Goal: Task Accomplishment & Management: Manage account settings

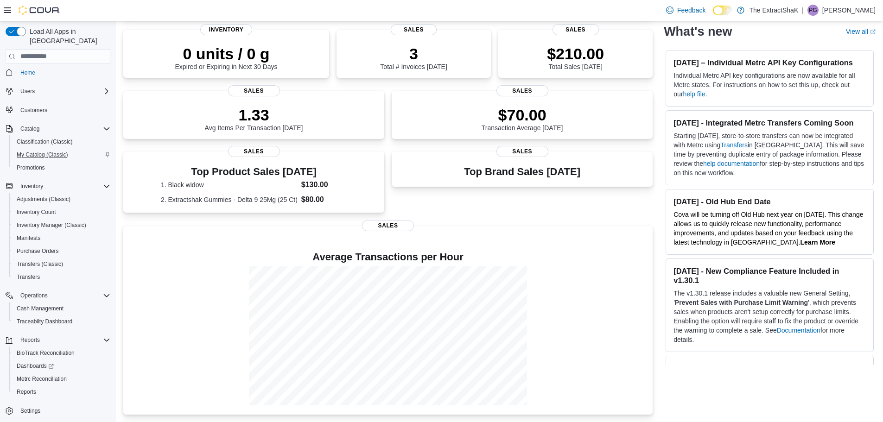
scroll to position [4, 0]
click at [60, 151] on span "My Catalog (Classic)" at bounding box center [42, 154] width 51 height 7
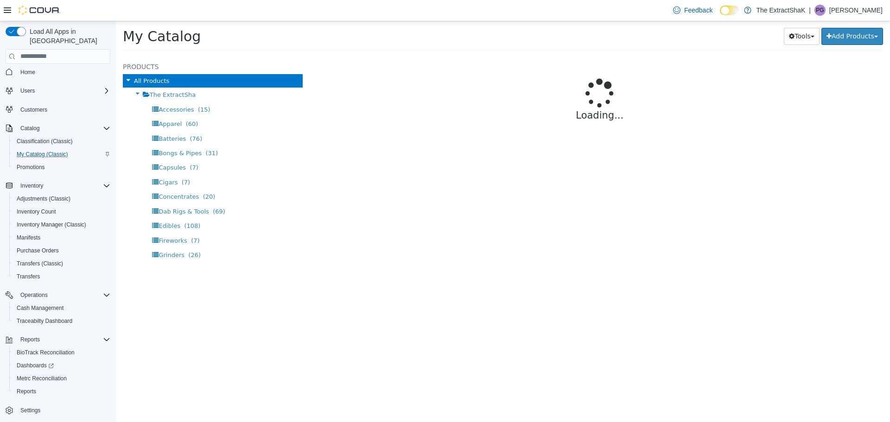
select select "**********"
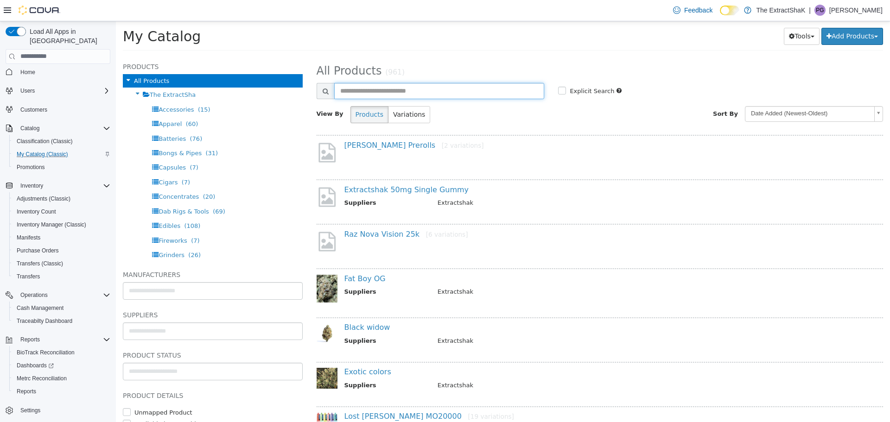
click at [410, 96] on input "text" at bounding box center [439, 91] width 210 height 16
type input "**********"
select select "**********"
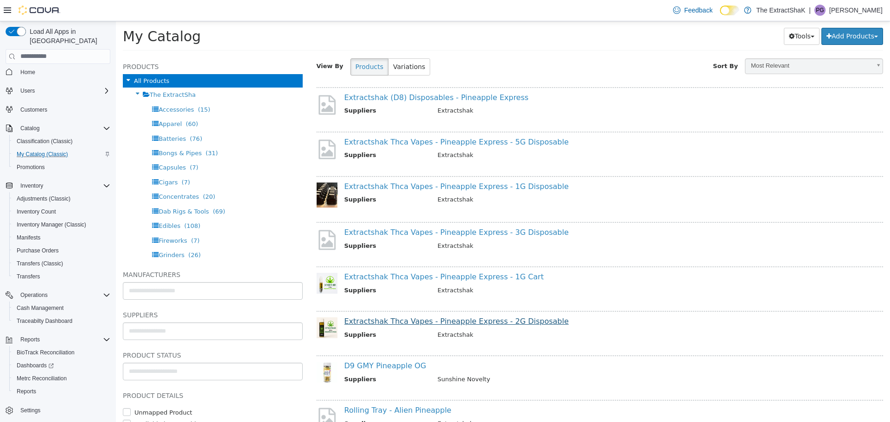
scroll to position [93, 0]
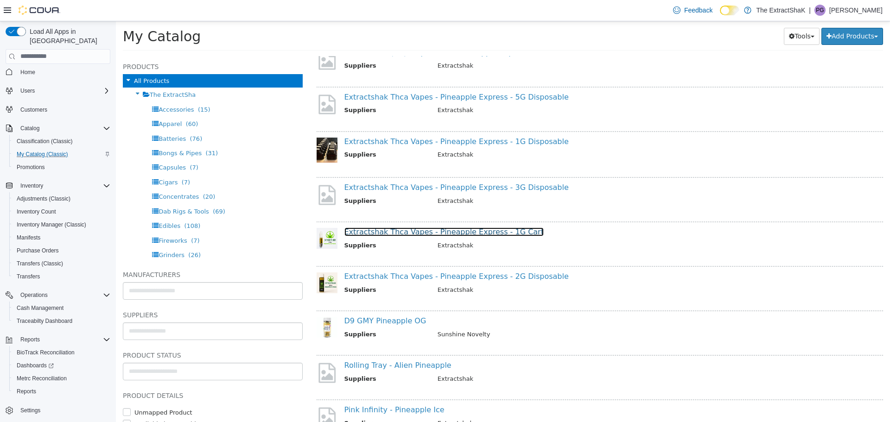
click at [398, 231] on link "Extractshak Thca Vapes - Pineapple Express - 1G Cart" at bounding box center [443, 231] width 199 height 9
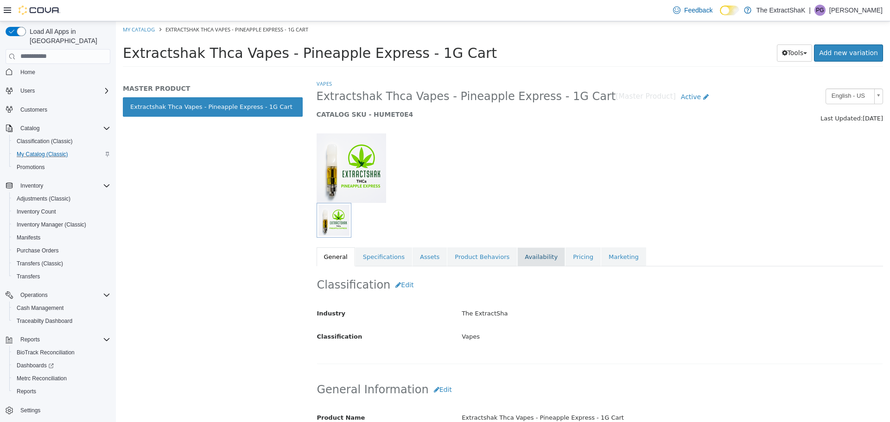
click at [517, 259] on link "Availability" at bounding box center [541, 256] width 48 height 19
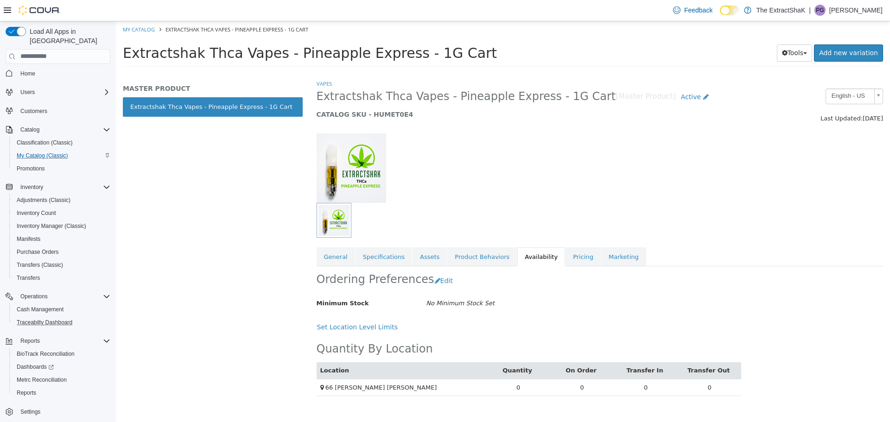
scroll to position [4, 0]
click at [47, 247] on span "Purchase Orders" at bounding box center [38, 250] width 42 height 7
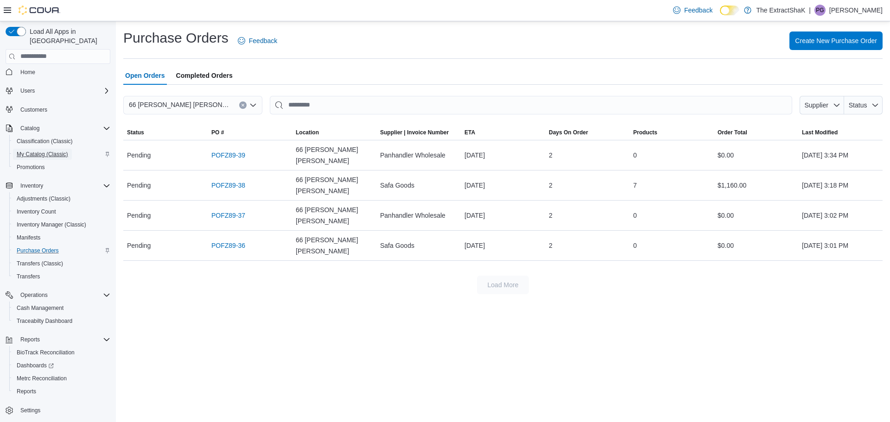
click at [58, 151] on span "My Catalog (Classic)" at bounding box center [42, 154] width 51 height 7
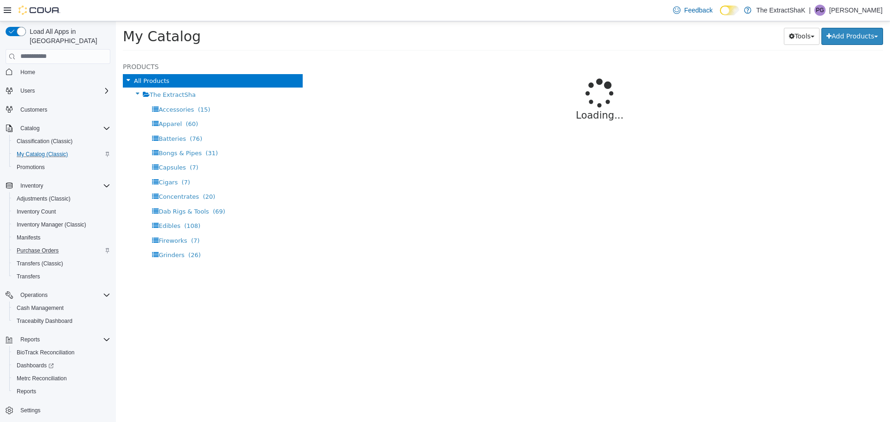
select select "**********"
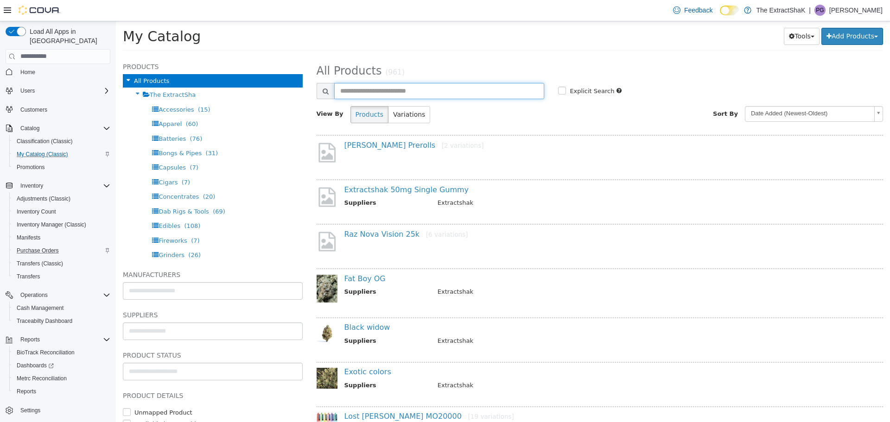
click at [436, 89] on input "text" at bounding box center [439, 91] width 210 height 16
type input "**********"
select select "**********"
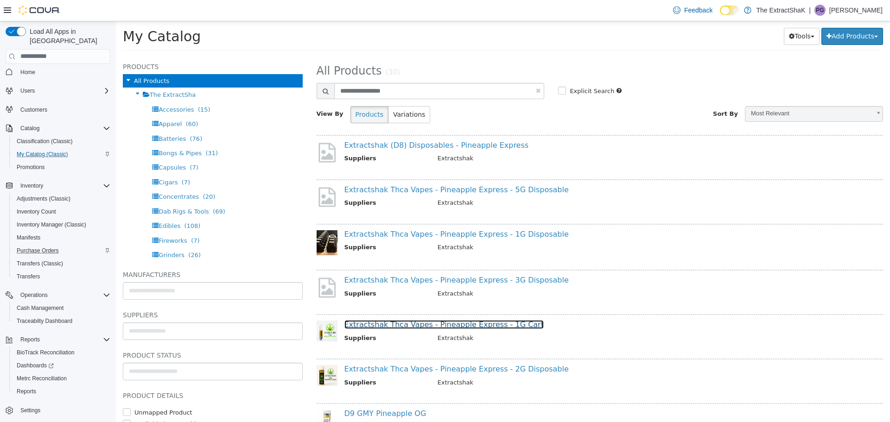
click at [448, 328] on link "Extractshak Thca Vapes - Pineapple Express - 1G Cart" at bounding box center [443, 324] width 199 height 9
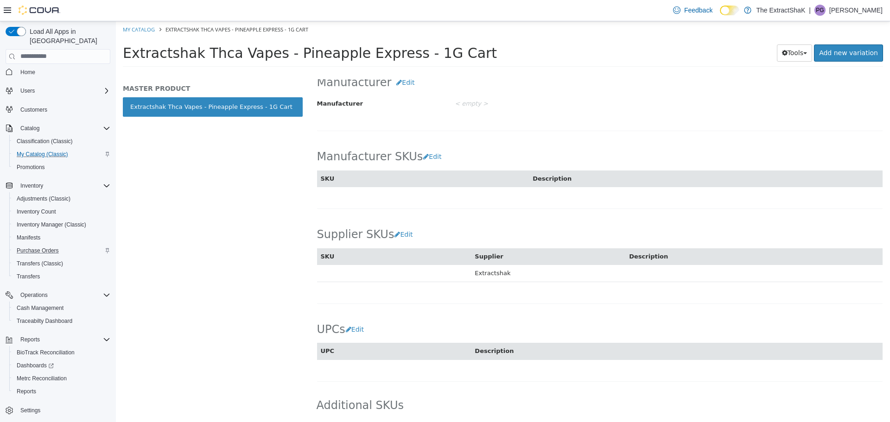
scroll to position [519, 0]
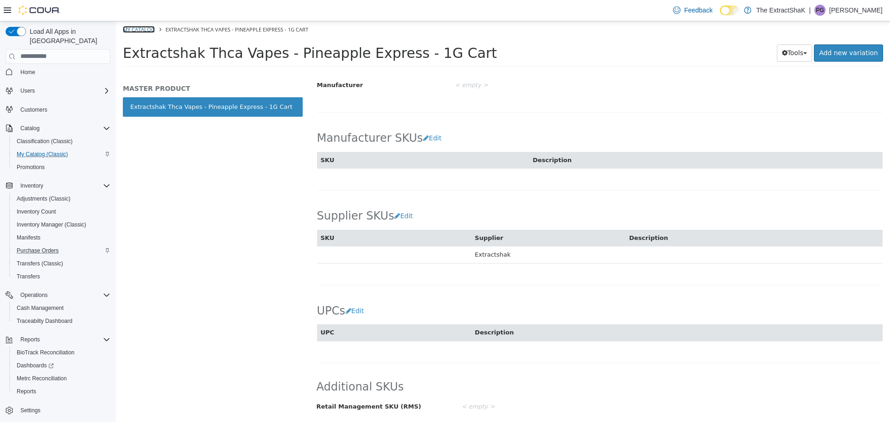
click at [147, 27] on link "My Catalog" at bounding box center [139, 28] width 32 height 7
select select "**********"
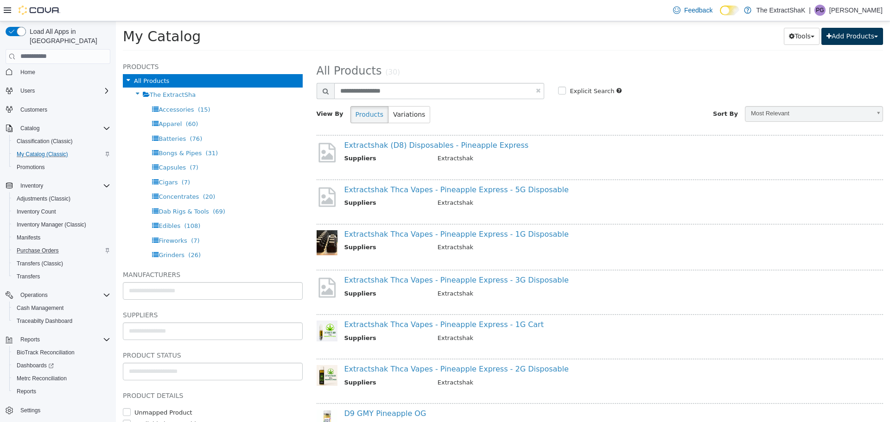
click at [851, 34] on button "Add Products" at bounding box center [852, 35] width 62 height 17
click at [840, 59] on link "Create New Product" at bounding box center [831, 54] width 102 height 13
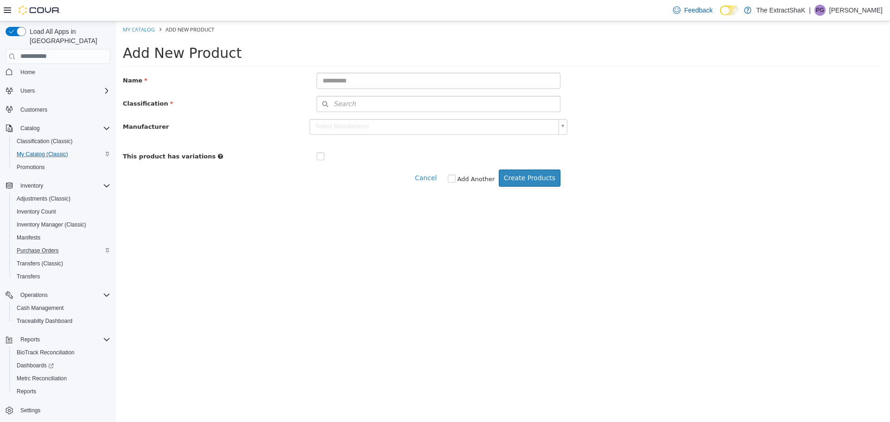
click at [326, 158] on label at bounding box center [328, 156] width 4 height 9
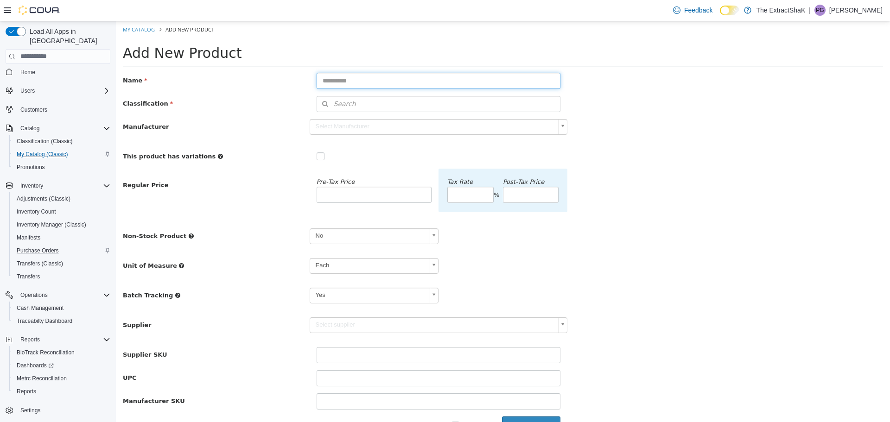
click at [366, 80] on input "text" at bounding box center [439, 80] width 244 height 16
type input "**********"
click at [357, 108] on button "Search" at bounding box center [439, 104] width 244 height 16
click at [533, 113] on span "or browse" at bounding box center [536, 120] width 48 height 16
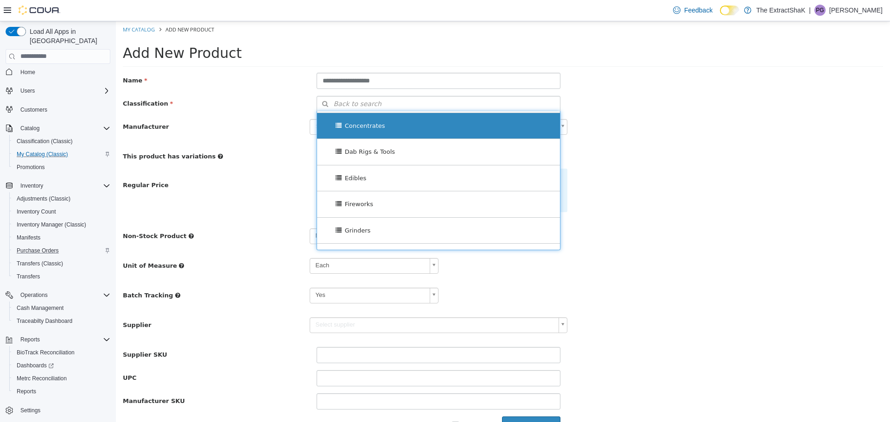
scroll to position [185, 0]
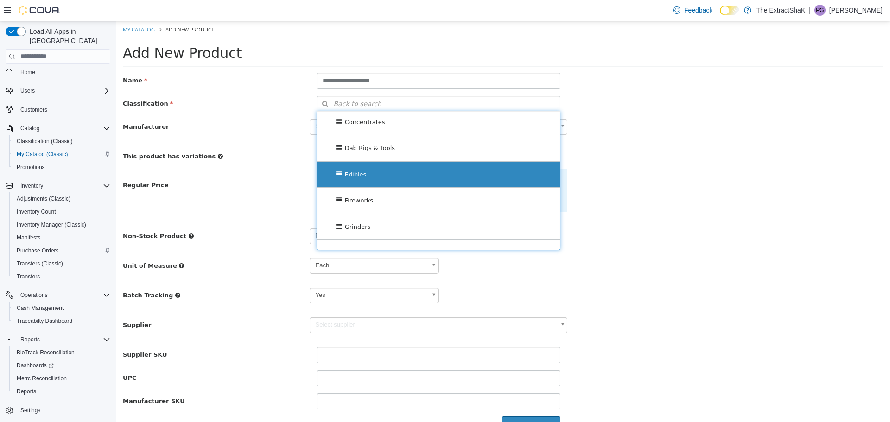
click at [409, 176] on div "Edibles" at bounding box center [438, 174] width 243 height 26
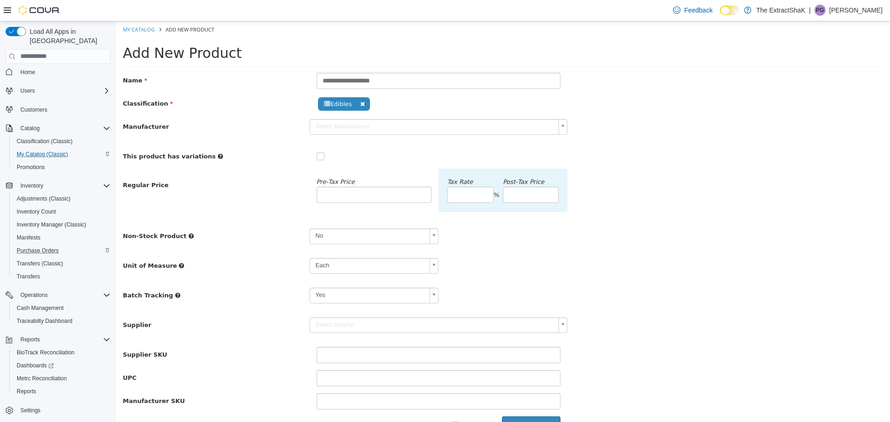
scroll to position [22, 0]
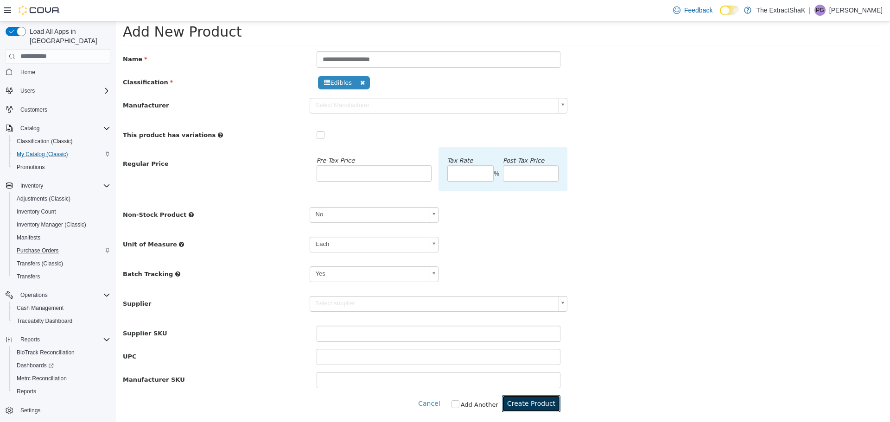
click at [537, 409] on button "Create Product" at bounding box center [531, 403] width 58 height 17
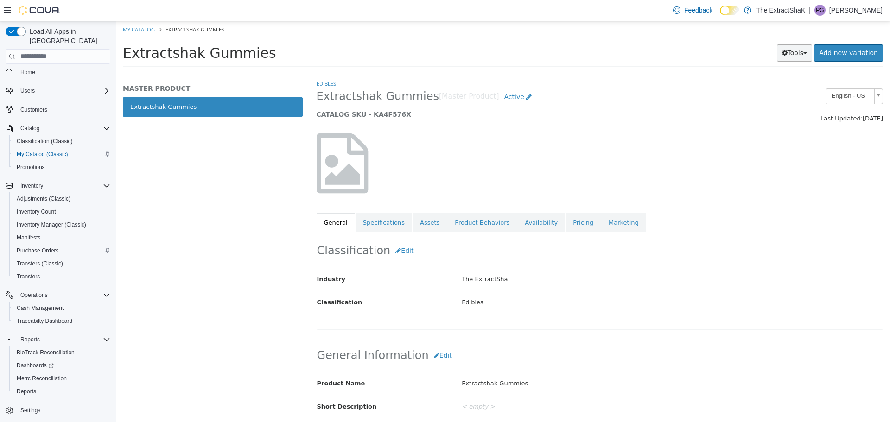
click at [810, 58] on button "Tools" at bounding box center [795, 52] width 36 height 17
click at [703, 65] on div "Extractshak Gummies Tools Clone Print Labels Add new variation" at bounding box center [503, 55] width 760 height 23
click at [848, 49] on link "Add new variation" at bounding box center [848, 52] width 69 height 17
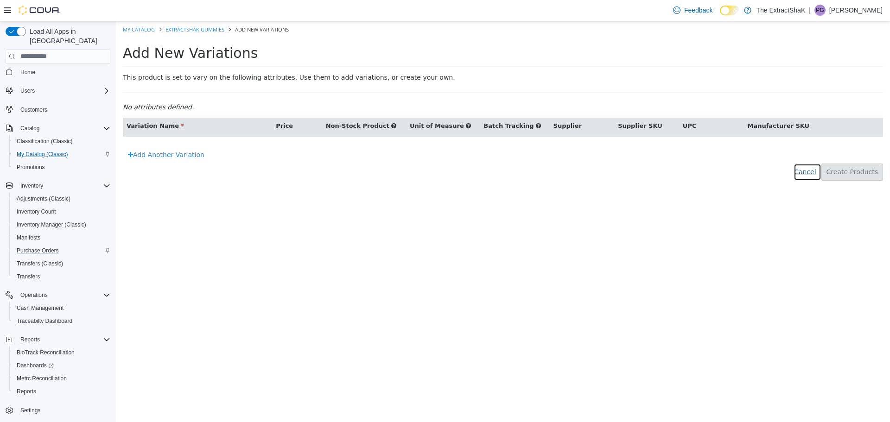
click at [815, 175] on button "Cancel" at bounding box center [807, 171] width 27 height 17
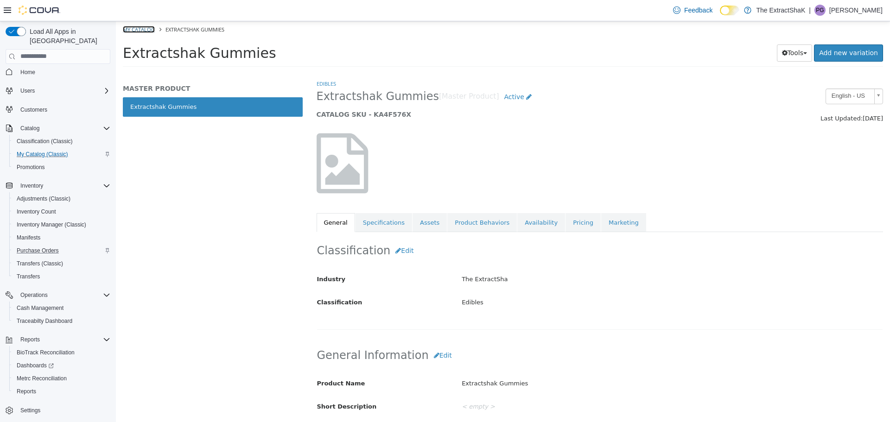
click at [147, 26] on link "My Catalog" at bounding box center [139, 28] width 32 height 7
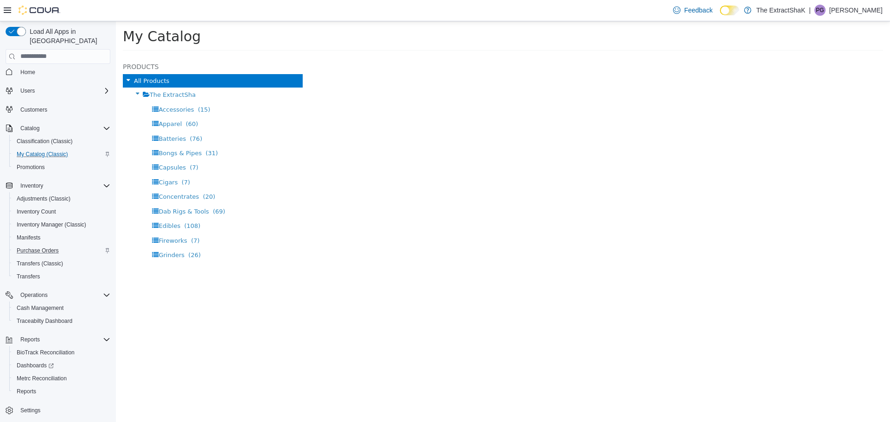
select select "**********"
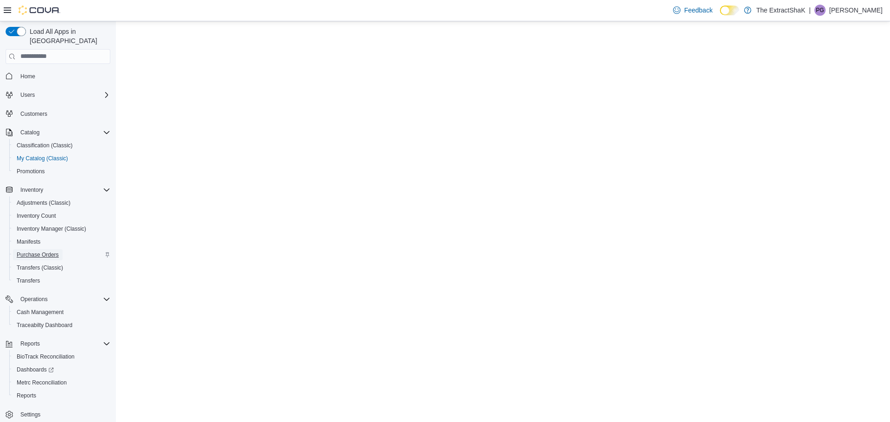
click at [53, 251] on span "Purchase Orders" at bounding box center [38, 254] width 42 height 7
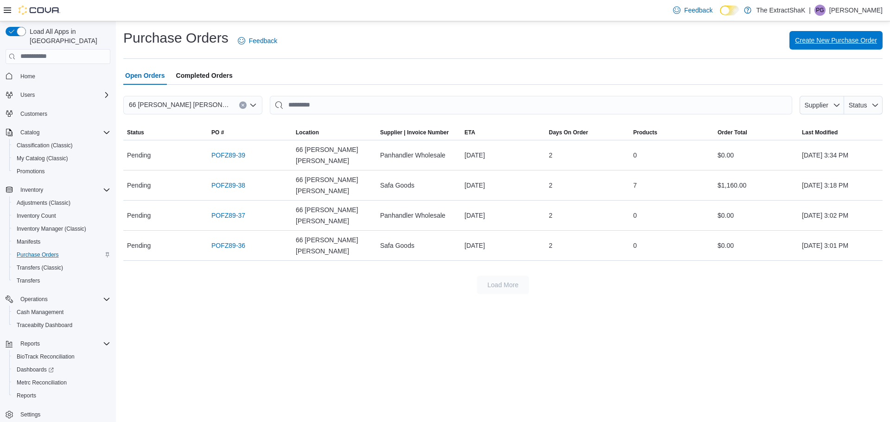
click at [828, 45] on span "Create New Purchase Order" at bounding box center [836, 40] width 82 height 19
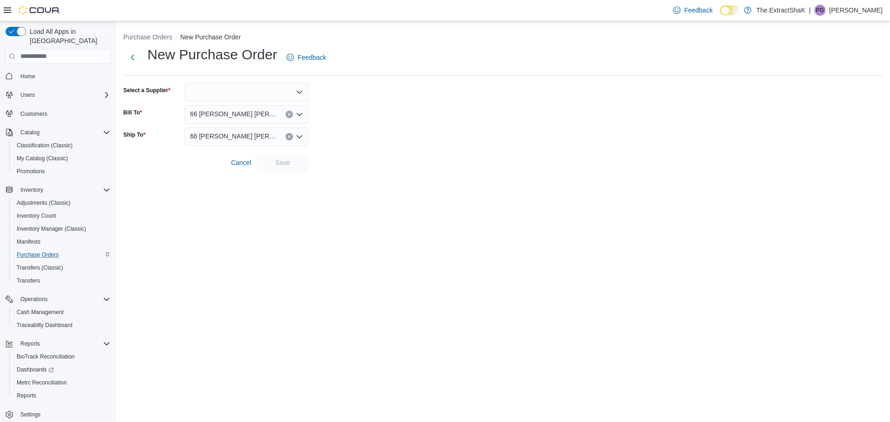
click at [280, 95] on div at bounding box center [247, 92] width 124 height 19
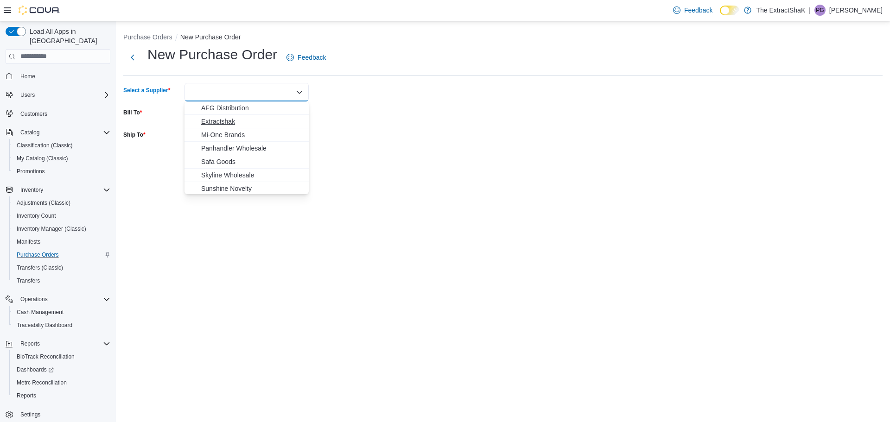
click at [234, 121] on span "Extractshak" at bounding box center [252, 121] width 102 height 9
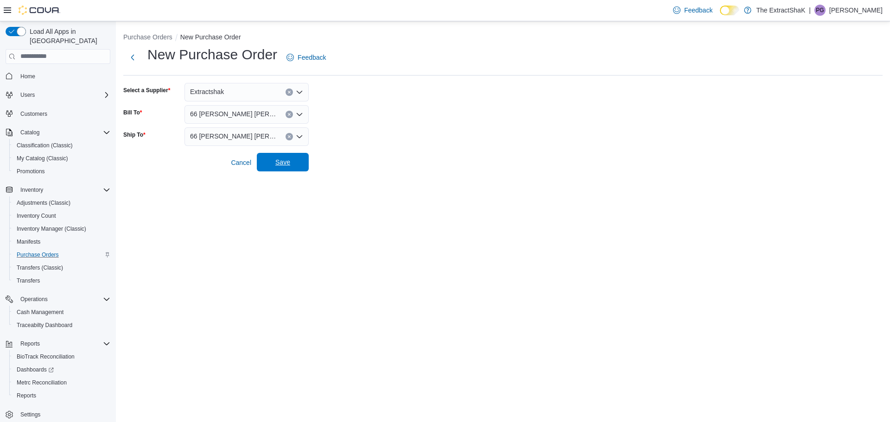
click at [301, 164] on span "Save" at bounding box center [282, 162] width 41 height 19
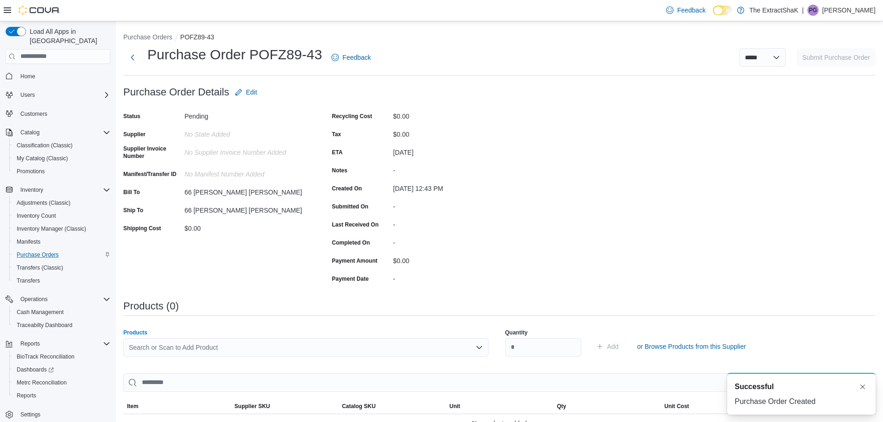
click at [212, 353] on div "Search or Scan to Add Product" at bounding box center [305, 347] width 365 height 19
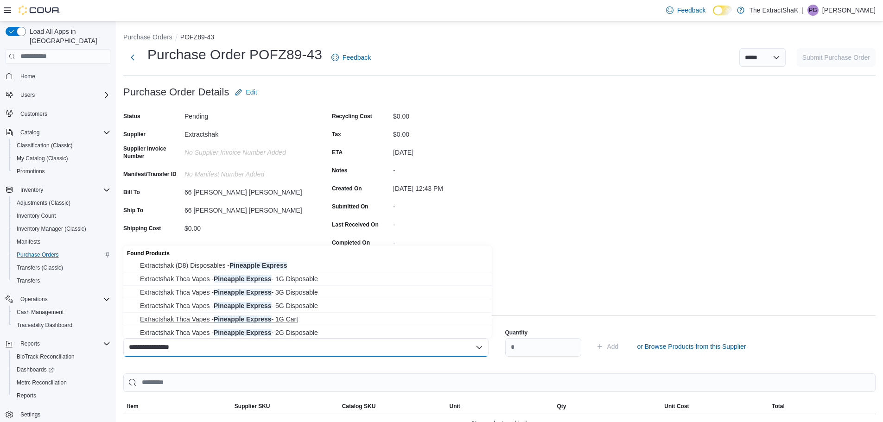
type input "**********"
click at [290, 323] on span "Extractshak Thca Vapes - Pineapple Express - 1G Cart" at bounding box center [313, 319] width 346 height 9
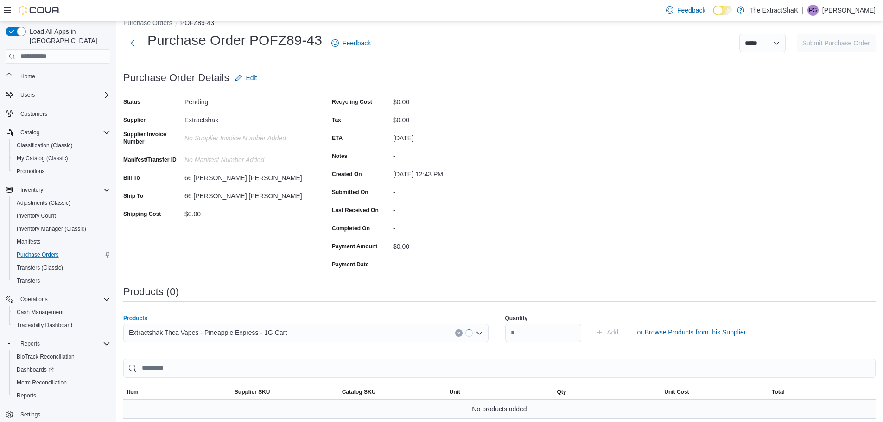
scroll to position [139, 0]
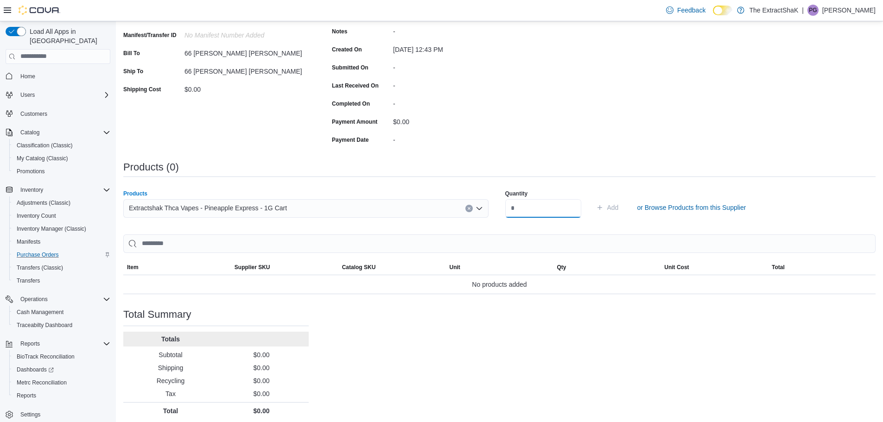
click at [544, 211] on input "number" at bounding box center [543, 208] width 76 height 19
type input "**"
click at [619, 210] on span "Add" at bounding box center [613, 207] width 12 height 9
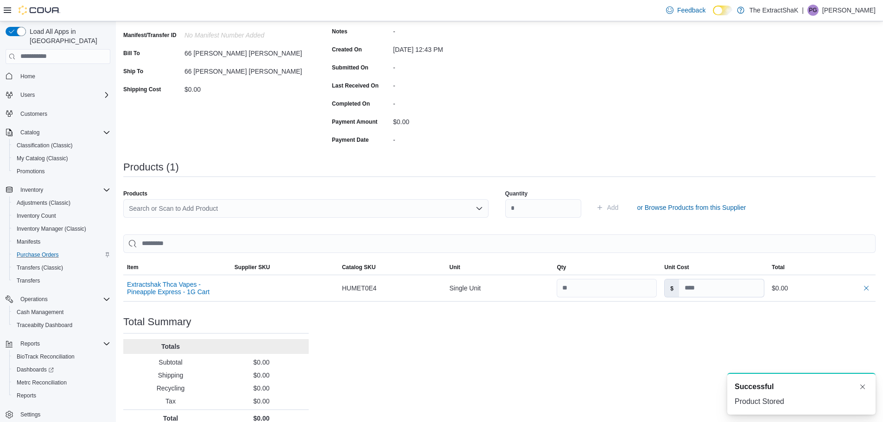
scroll to position [0, 0]
click at [248, 210] on div "Search or Scan to Add Product" at bounding box center [305, 208] width 365 height 19
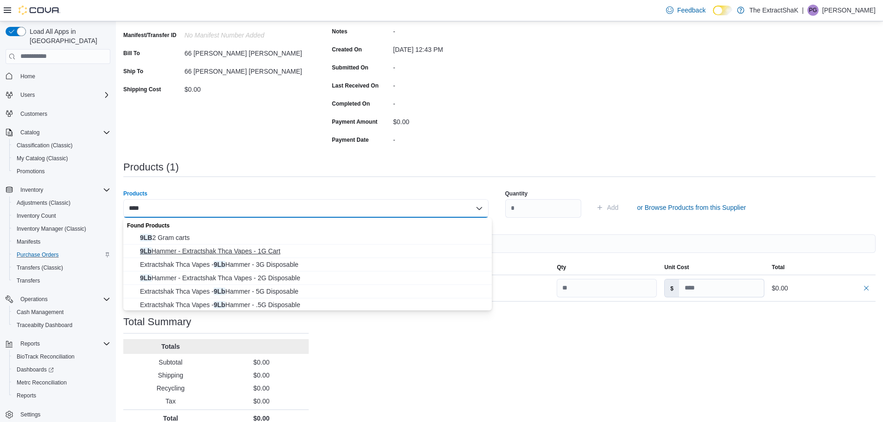
type input "***"
click at [268, 251] on span "9Lb Hammer - Extractshak Thca Vapes - 1G Cart" at bounding box center [313, 251] width 346 height 9
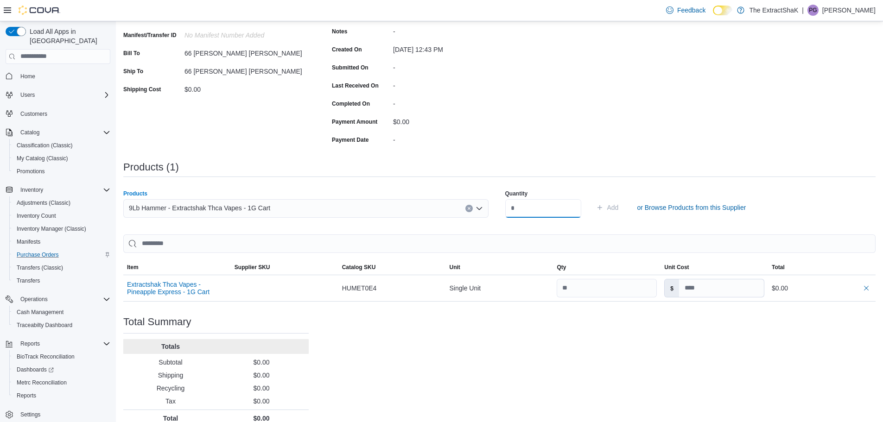
click at [540, 204] on input "number" at bounding box center [543, 208] width 76 height 19
type input "**"
click at [623, 209] on button "Add" at bounding box center [607, 207] width 30 height 19
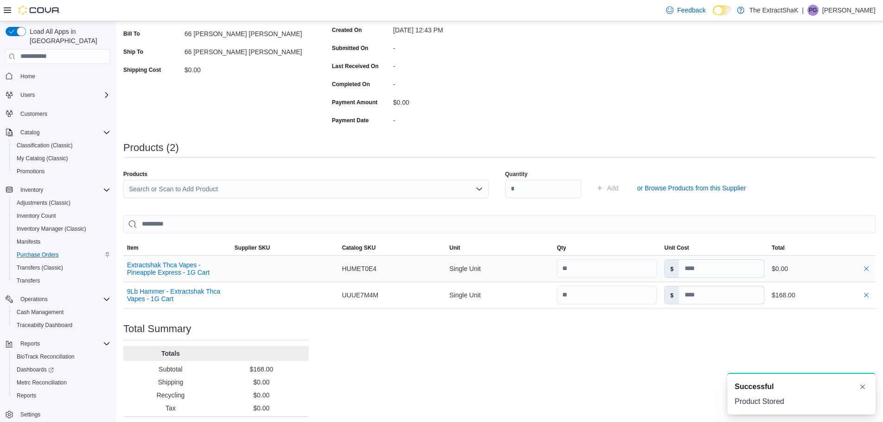
scroll to position [178, 0]
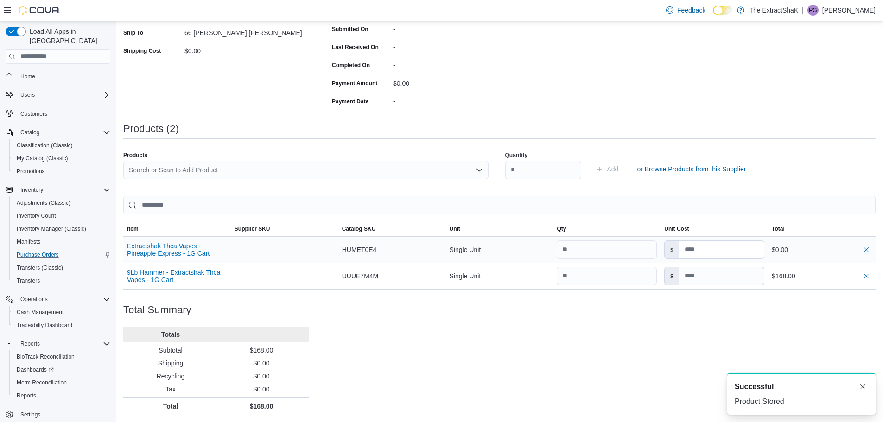
click at [711, 248] on input at bounding box center [721, 250] width 85 height 18
type input "****"
click at [646, 307] on div "Purchase Order: POFZ89-43 Feedback Purchase Order Details Edit Status Pending S…" at bounding box center [499, 159] width 752 height 509
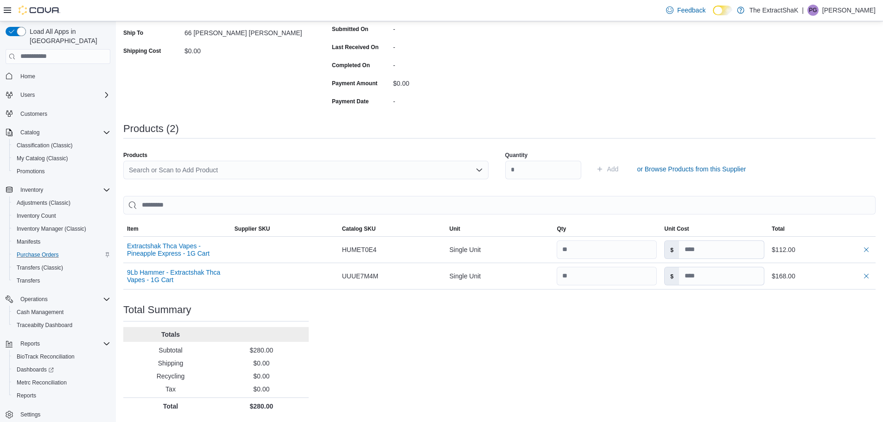
type input "****"
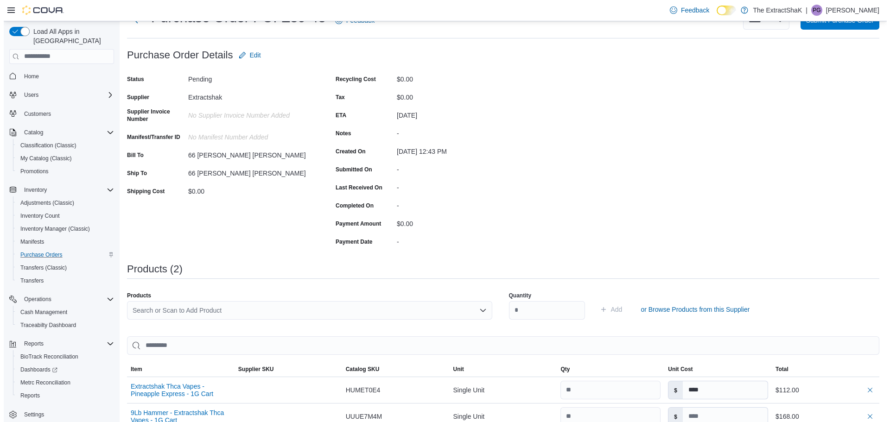
scroll to position [0, 0]
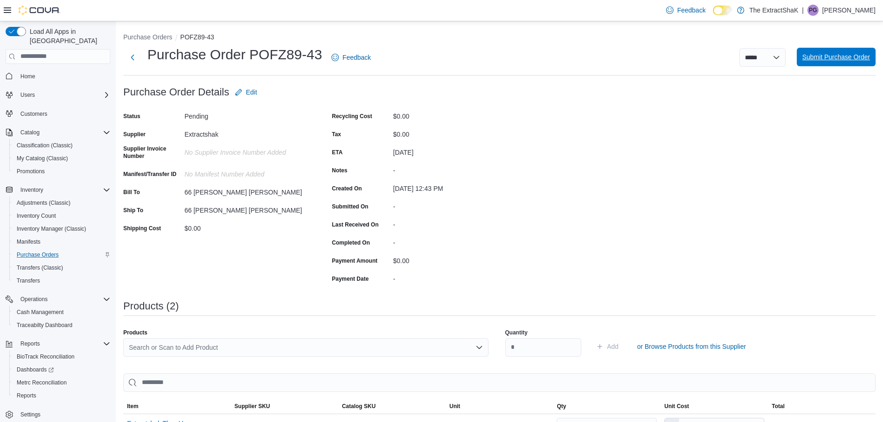
click at [854, 62] on span "Submit Purchase Order" at bounding box center [836, 57] width 68 height 19
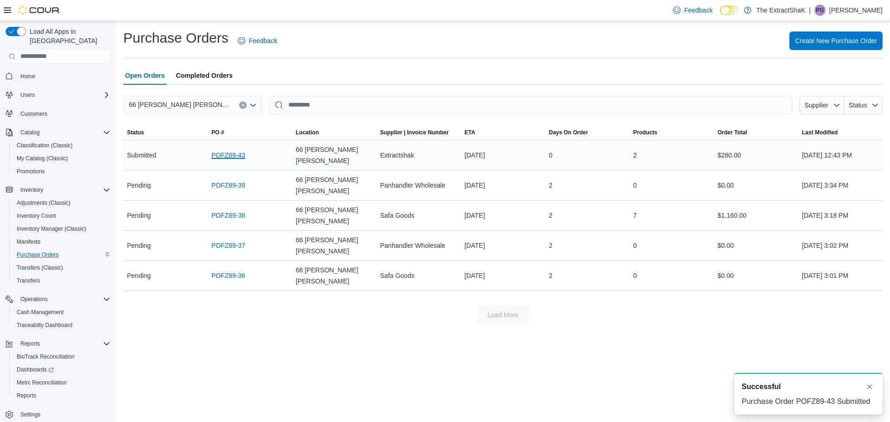
click at [215, 150] on link "POFZ89-43" at bounding box center [228, 155] width 34 height 11
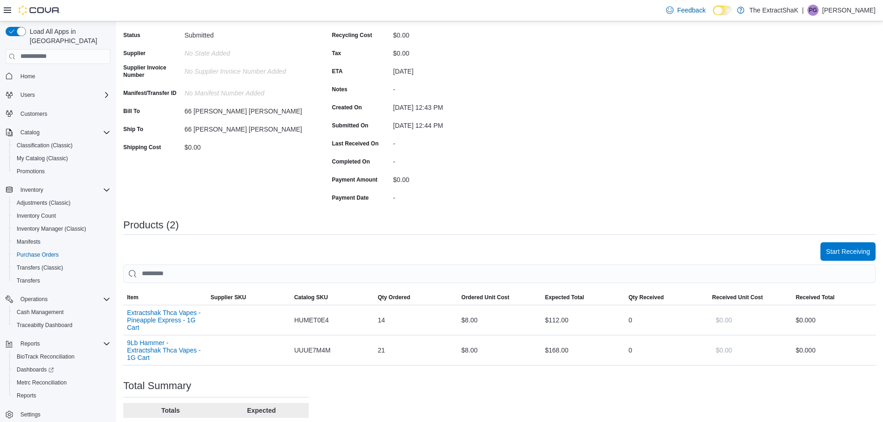
scroll to position [157, 0]
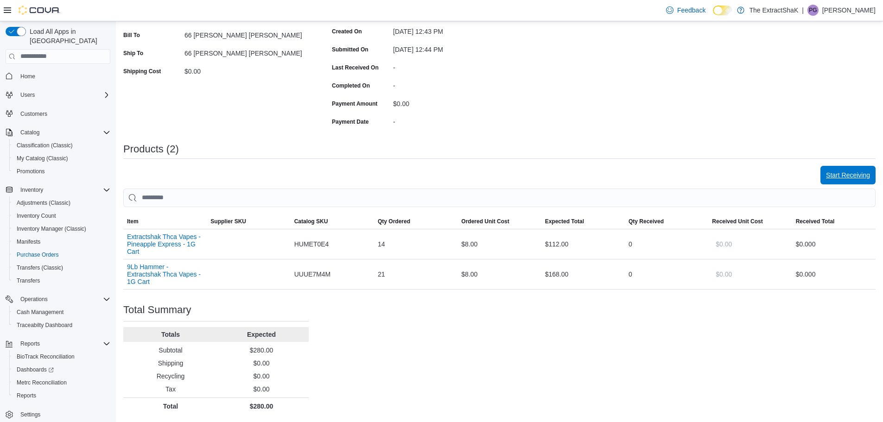
click at [855, 176] on span "Start Receiving" at bounding box center [848, 175] width 44 height 9
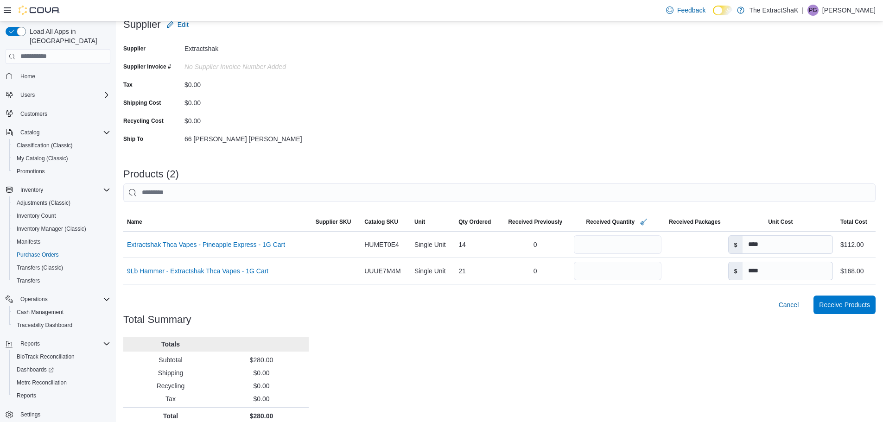
scroll to position [77, 0]
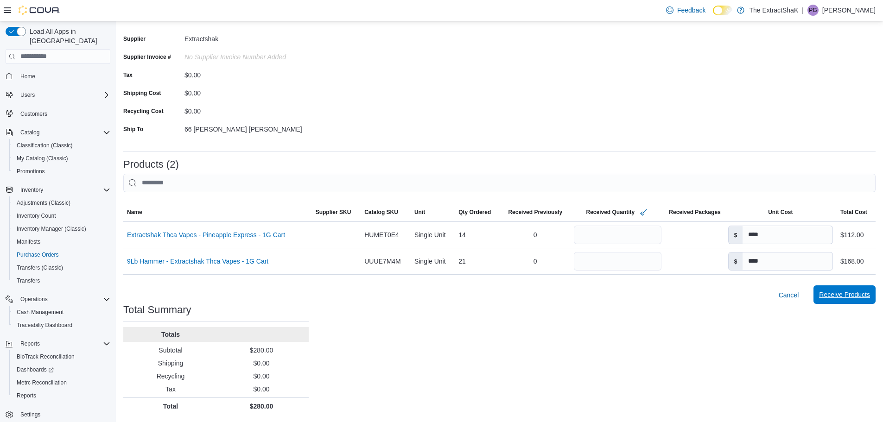
click at [842, 298] on span "Receive Products" at bounding box center [844, 294] width 51 height 9
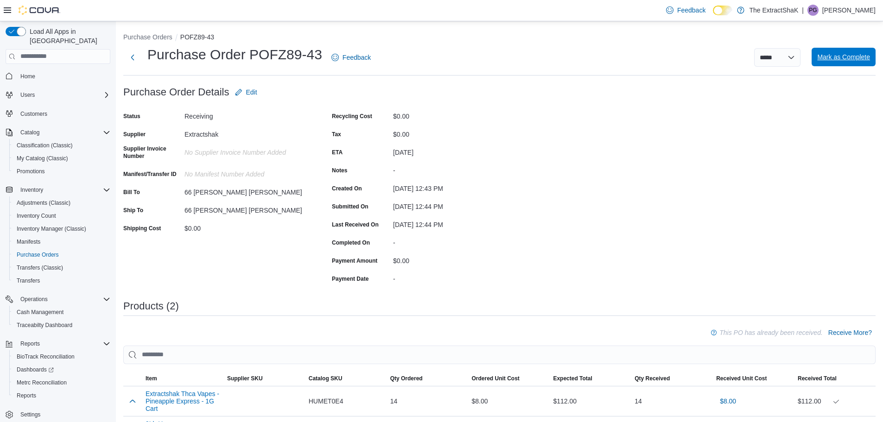
click at [841, 58] on span "Mark as Complete" at bounding box center [843, 56] width 53 height 9
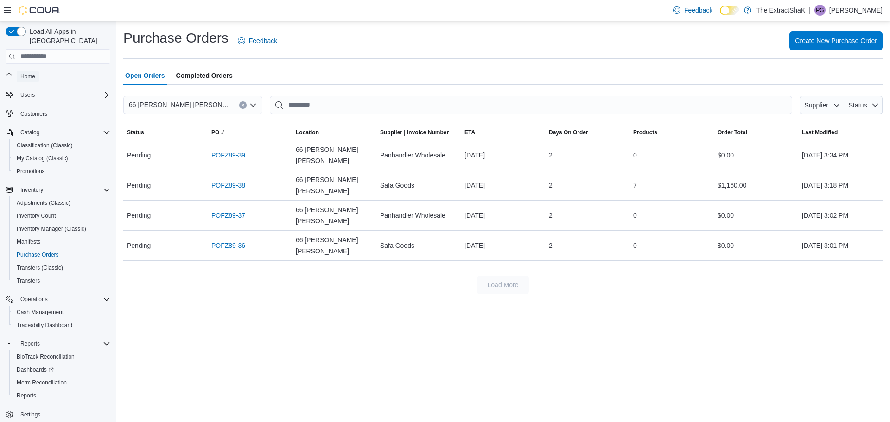
click at [32, 73] on span "Home" at bounding box center [27, 76] width 15 height 7
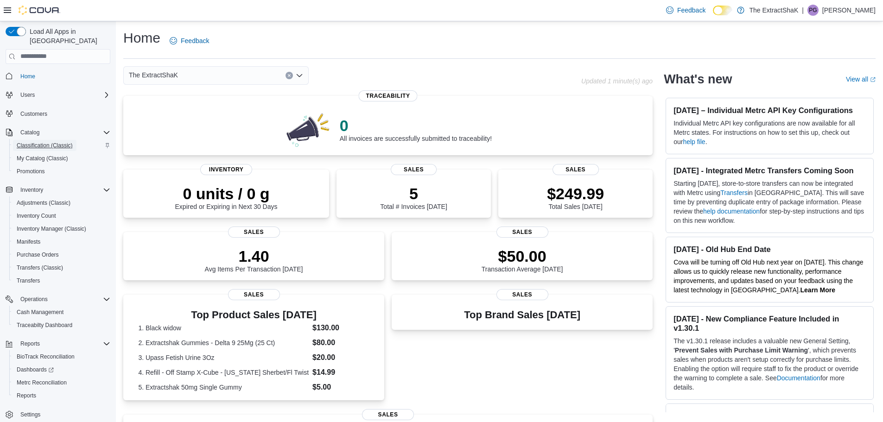
click at [61, 142] on span "Classification (Classic)" at bounding box center [45, 145] width 56 height 7
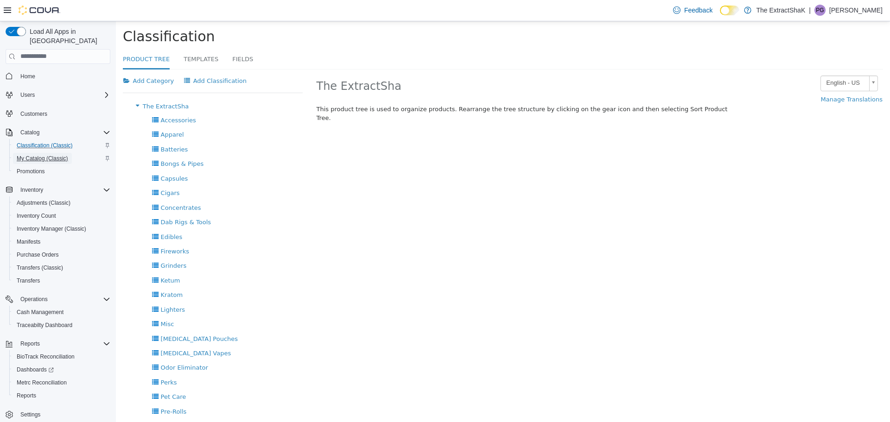
click at [45, 155] on span "My Catalog (Classic)" at bounding box center [42, 158] width 51 height 7
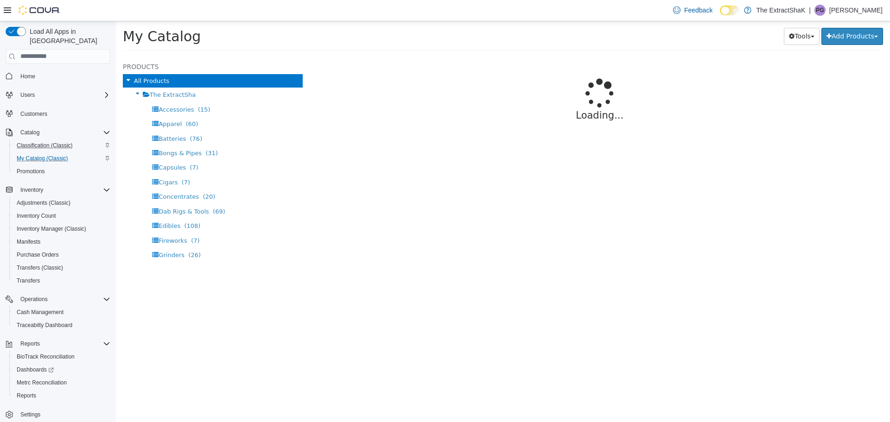
select select "**********"
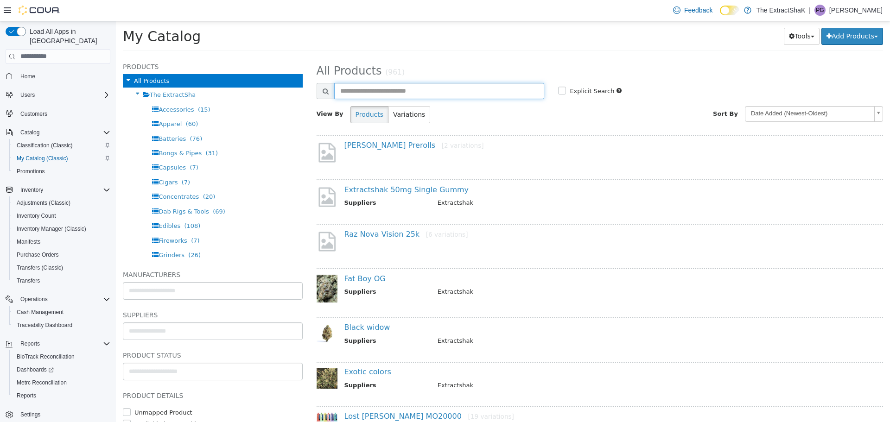
click at [427, 91] on input "text" at bounding box center [439, 91] width 210 height 16
type input "**********"
select select "**********"
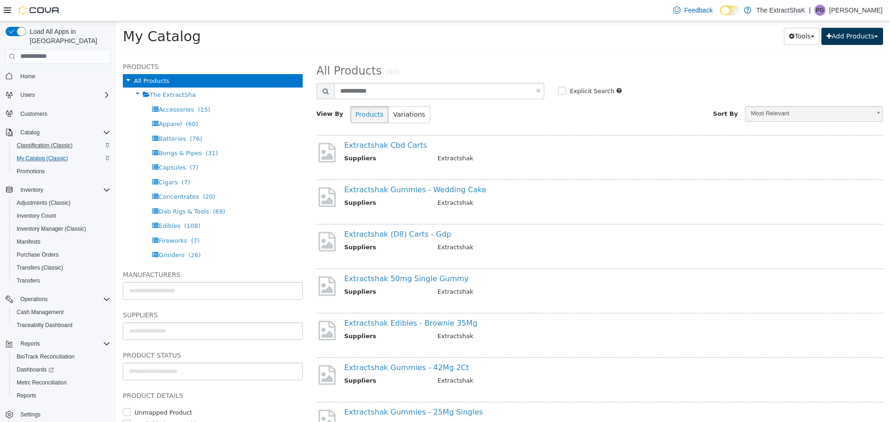
click at [852, 41] on button "Add Products" at bounding box center [852, 35] width 62 height 17
click at [740, 59] on div "**********" at bounding box center [600, 239] width 581 height 366
click at [787, 38] on button "Tools" at bounding box center [802, 35] width 36 height 17
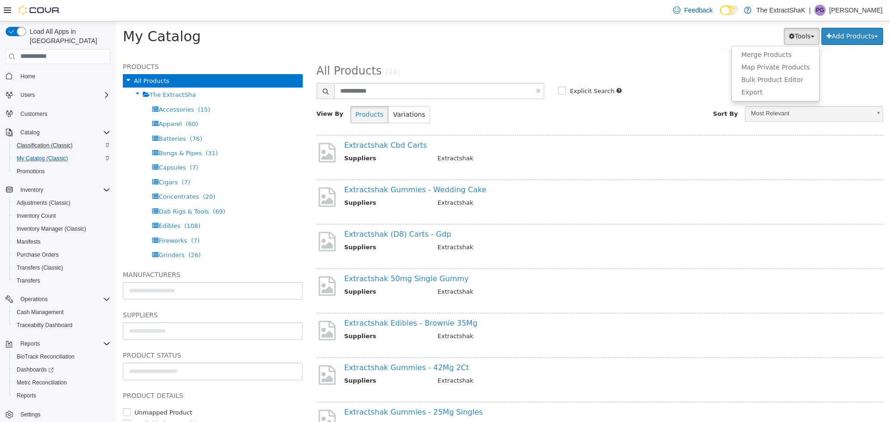
click at [642, 61] on div "All Products (94)" at bounding box center [600, 69] width 581 height 17
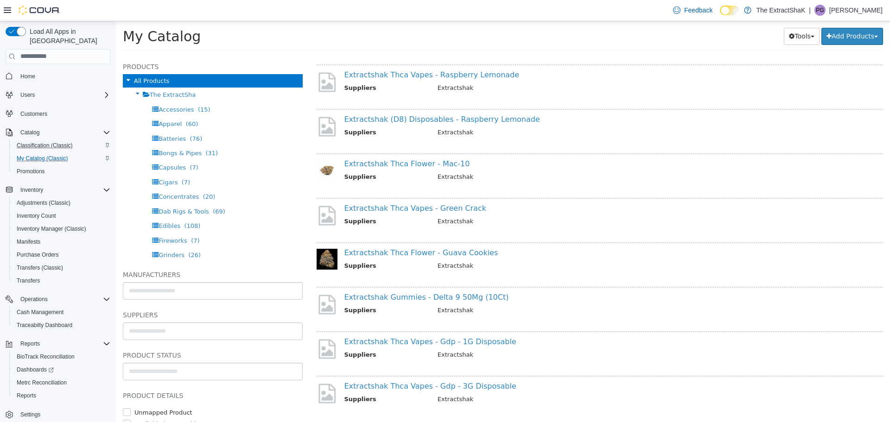
scroll to position [647, 0]
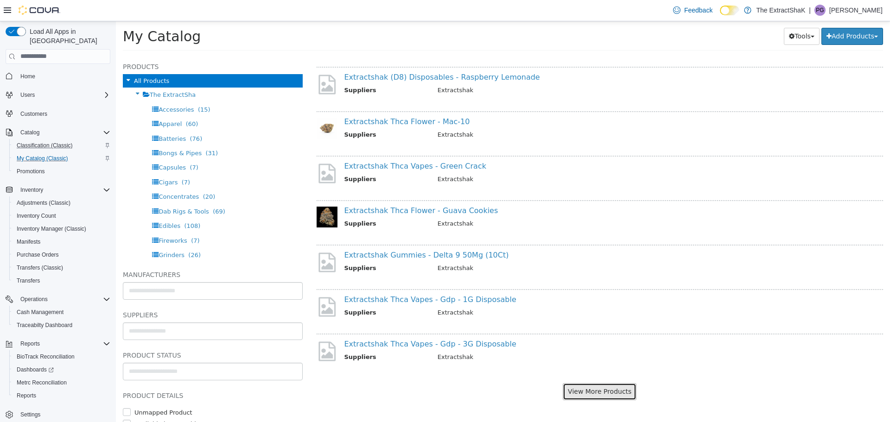
click at [614, 393] on button "View More Products" at bounding box center [600, 391] width 74 height 17
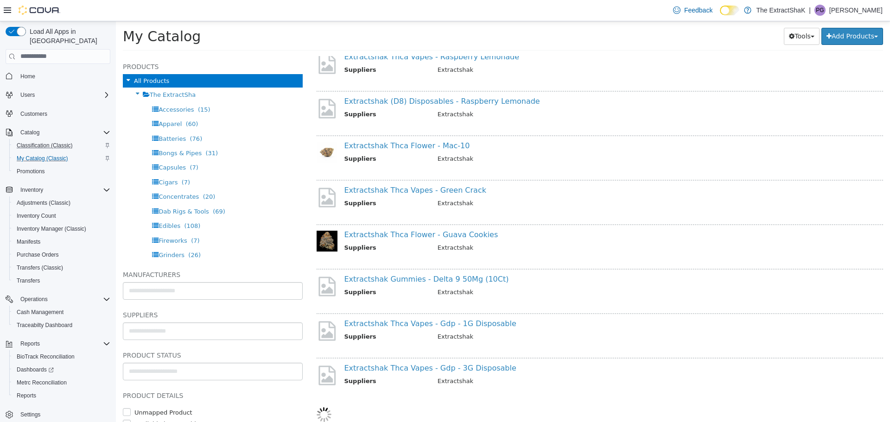
select select "**********"
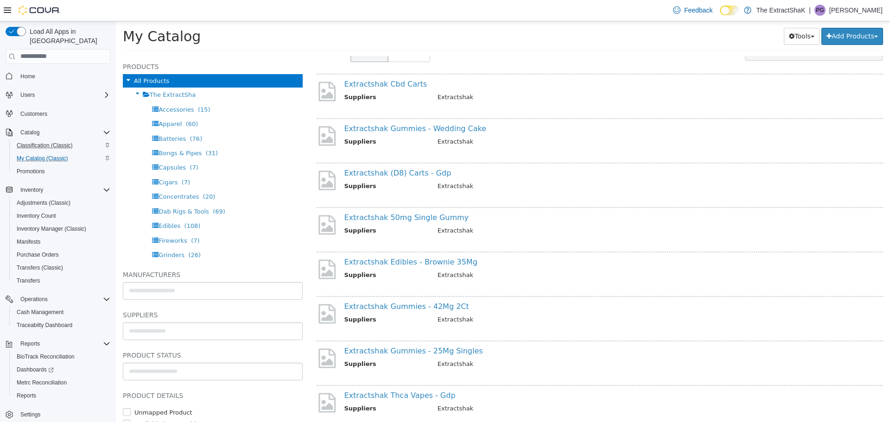
scroll to position [0, 0]
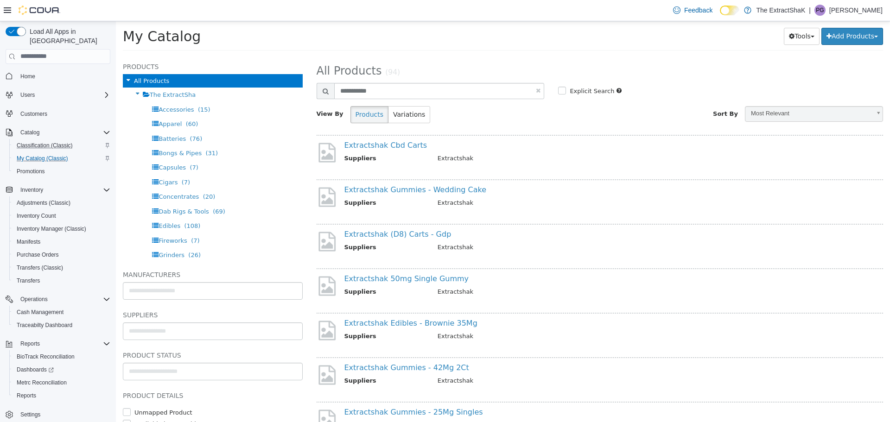
click at [414, 81] on div "**********" at bounding box center [600, 95] width 567 height 69
click at [391, 94] on input "**********" at bounding box center [439, 91] width 210 height 16
type input "**********"
select select "**********"
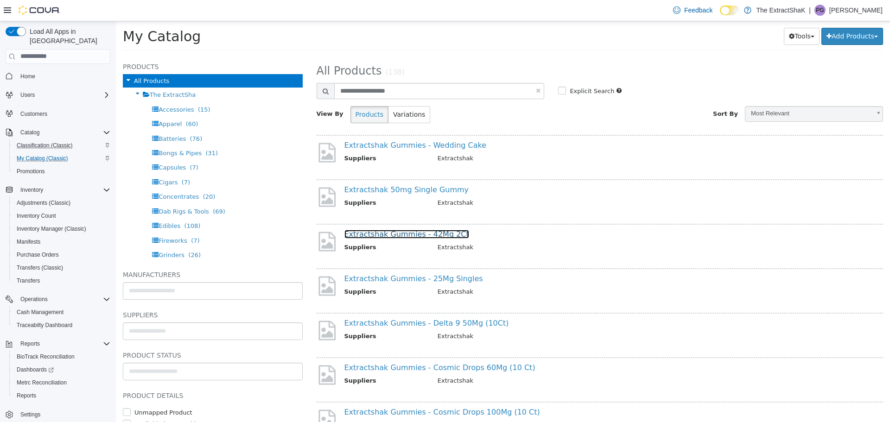
drag, startPoint x: 416, startPoint y: 235, endPoint x: 392, endPoint y: 236, distance: 23.7
click at [392, 236] on link "Extractshak Gummies - 42Mg 2Ct" at bounding box center [406, 233] width 125 height 9
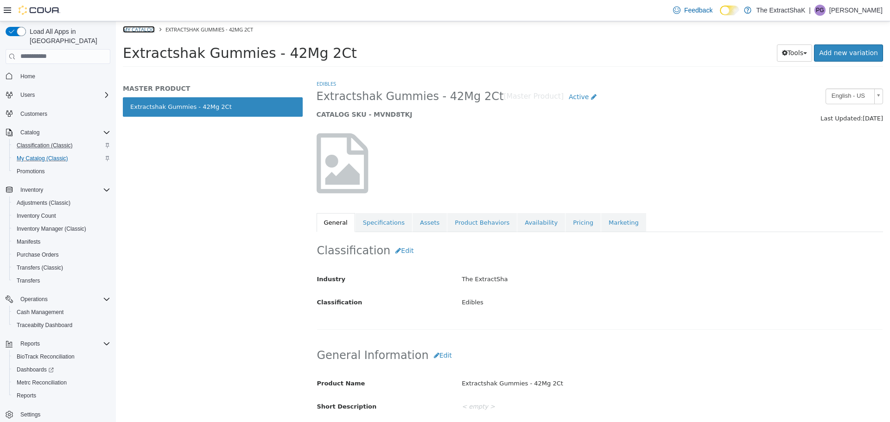
click at [148, 31] on link "My Catalog" at bounding box center [139, 28] width 32 height 7
select select "**********"
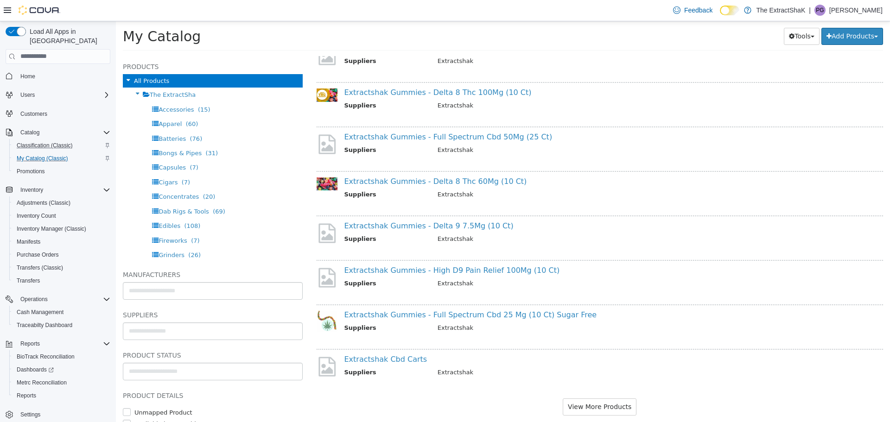
scroll to position [647, 0]
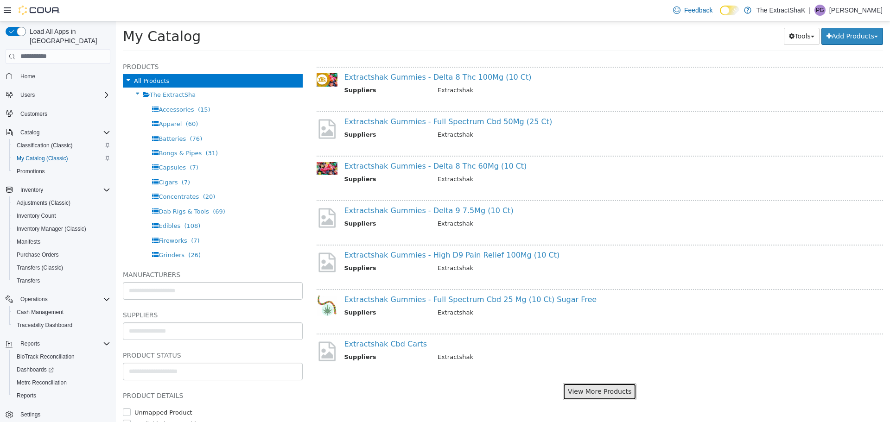
click at [610, 395] on button "View More Products" at bounding box center [600, 391] width 74 height 17
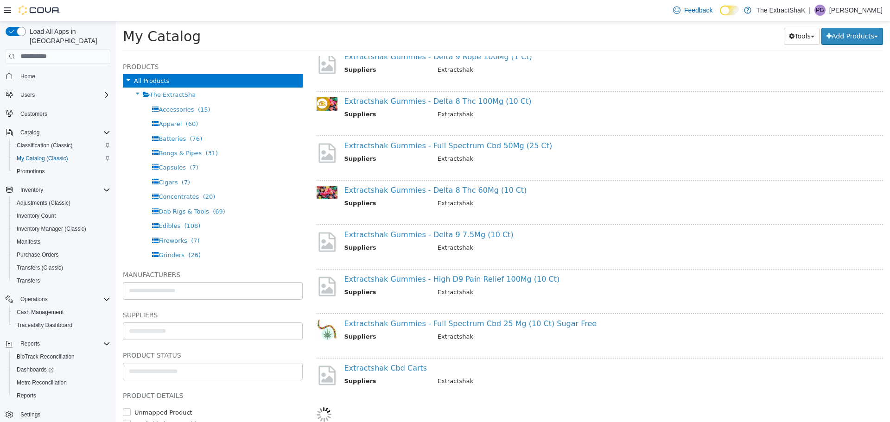
select select "**********"
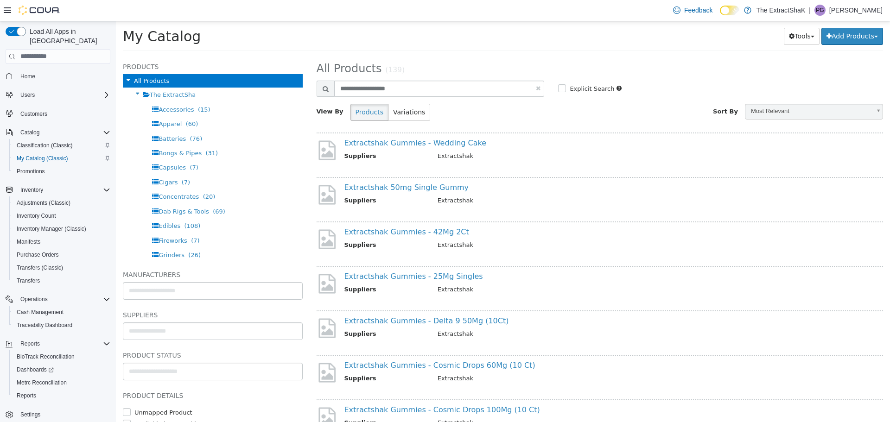
scroll to position [0, 0]
click at [424, 235] on link "Extractshak Gummies - 42Mg 2Ct" at bounding box center [406, 233] width 125 height 9
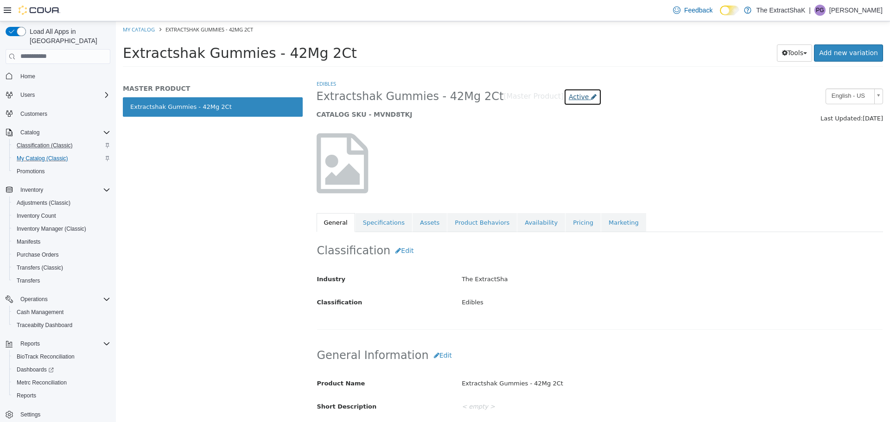
click at [569, 97] on span "Active" at bounding box center [579, 96] width 20 height 7
click at [554, 179] on label "Archived" at bounding box center [550, 180] width 26 height 10
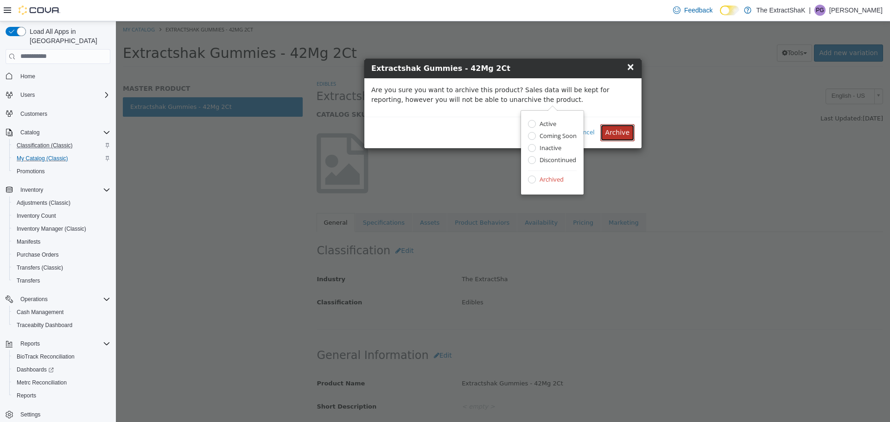
click at [626, 129] on button "Archive" at bounding box center [617, 132] width 34 height 17
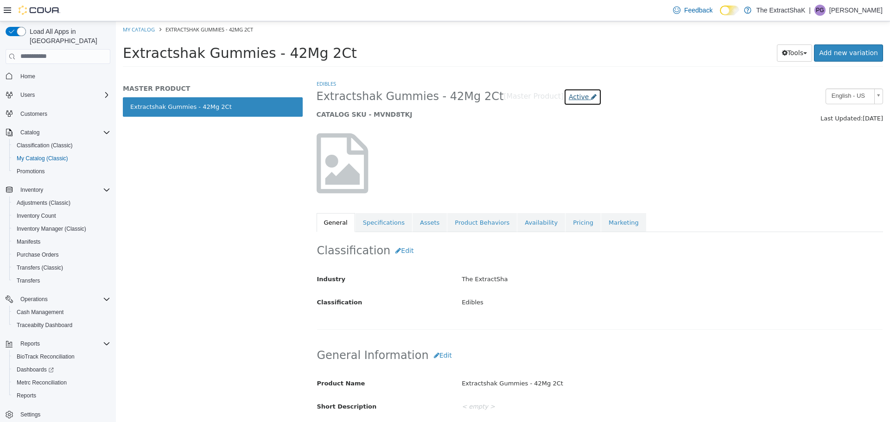
click at [591, 96] on icon at bounding box center [594, 96] width 6 height 6
click at [556, 179] on label "Archived" at bounding box center [550, 180] width 26 height 10
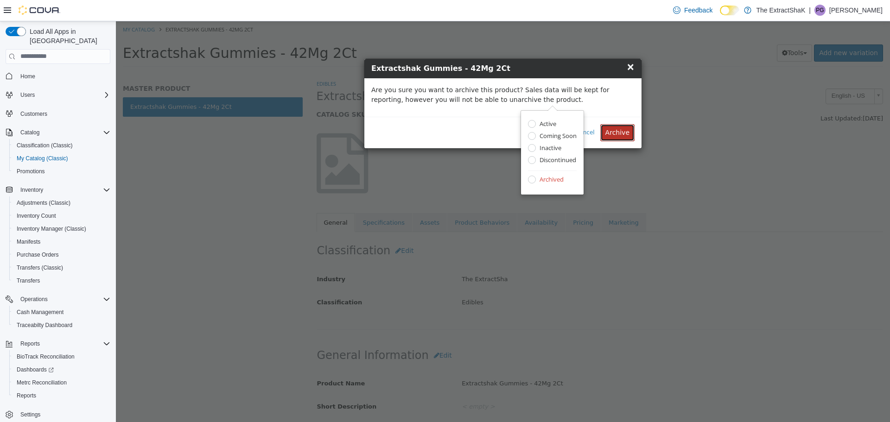
click at [615, 133] on button "Archive" at bounding box center [617, 132] width 34 height 17
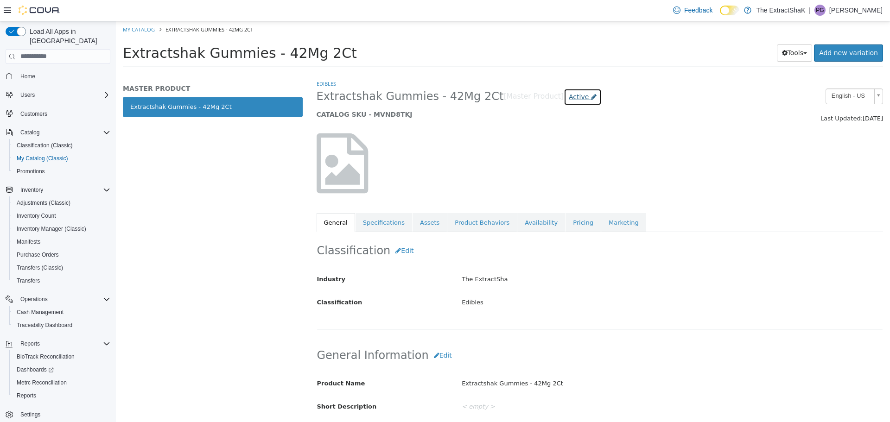
click at [591, 96] on icon at bounding box center [594, 96] width 6 height 6
click at [624, 159] on div at bounding box center [600, 162] width 581 height 79
click at [151, 28] on link "My Catalog" at bounding box center [139, 28] width 32 height 7
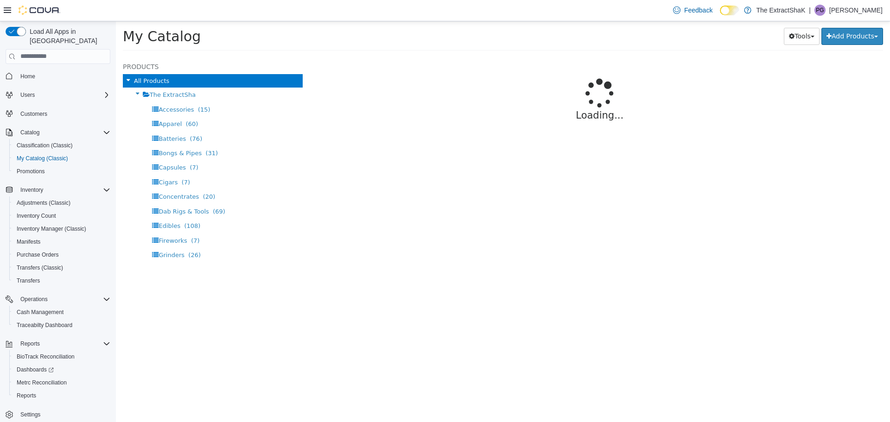
select select "**********"
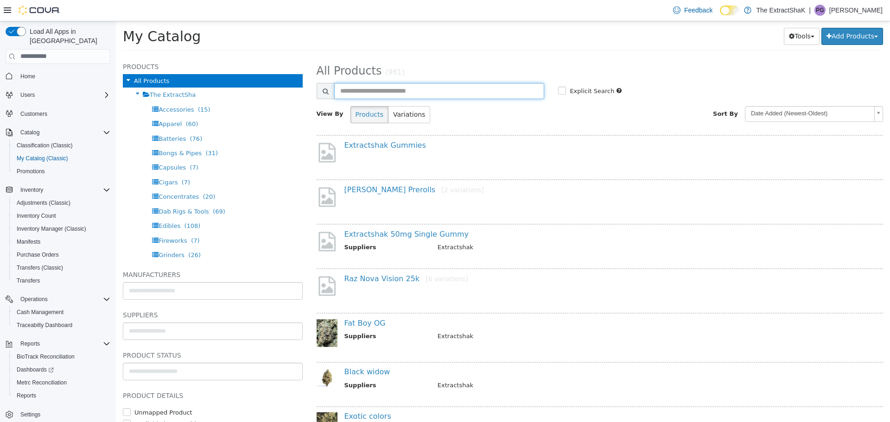
click at [421, 95] on input "text" at bounding box center [439, 91] width 210 height 16
type input "**********"
select select "**********"
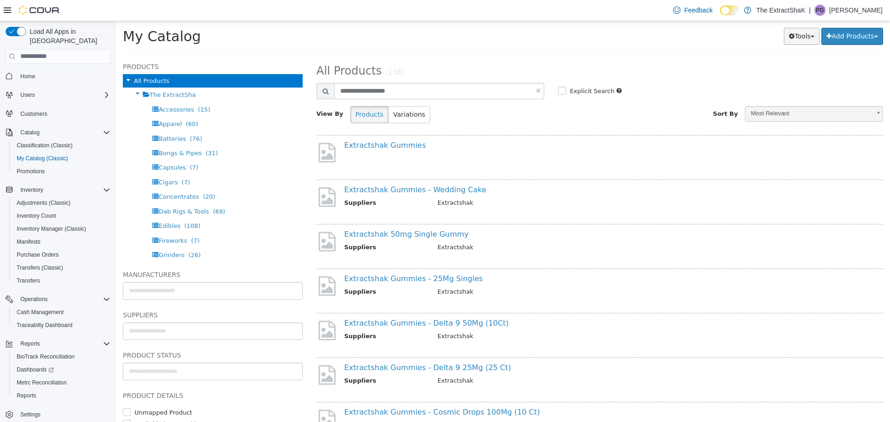
click at [789, 38] on button "Tools" at bounding box center [802, 35] width 36 height 17
click at [847, 76] on h2 "All Products (138)" at bounding box center [600, 71] width 581 height 14
click at [854, 36] on button "Add Products" at bounding box center [852, 35] width 62 height 17
click at [738, 86] on div "Explicit Search" at bounding box center [672, 89] width 228 height 13
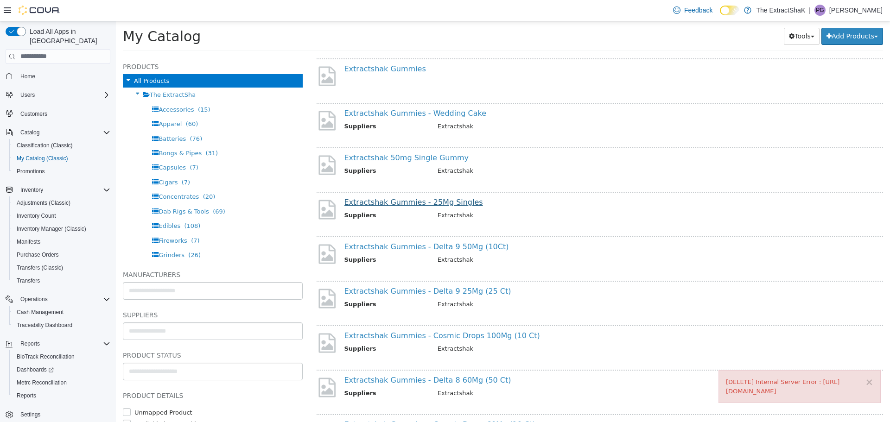
scroll to position [93, 0]
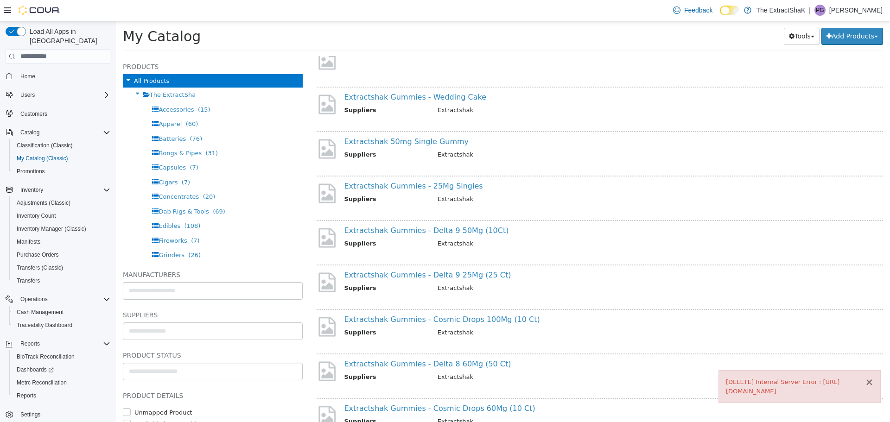
click at [869, 377] on button "×" at bounding box center [869, 382] width 8 height 10
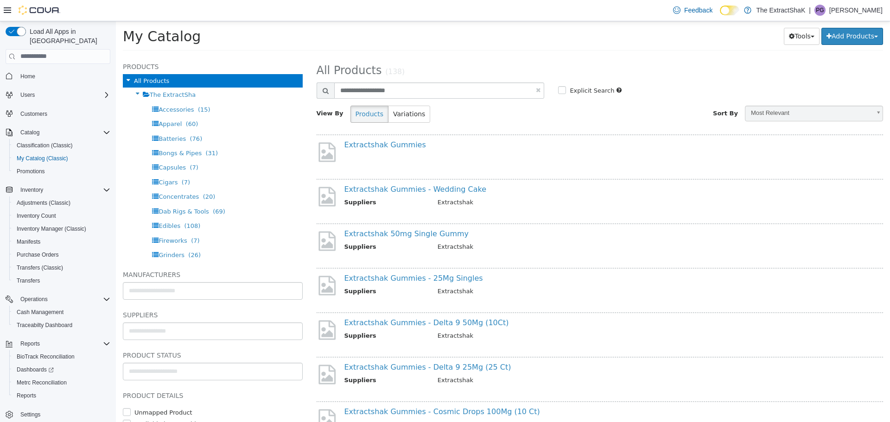
scroll to position [0, 0]
click at [425, 279] on link "Extractshak Gummies - 25Mg Singles" at bounding box center [413, 278] width 139 height 9
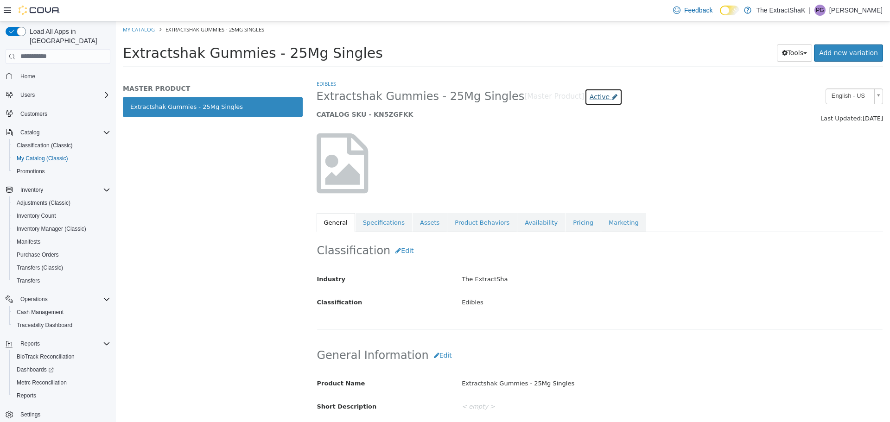
click at [590, 99] on span "Active" at bounding box center [600, 96] width 20 height 7
click at [570, 179] on label "Archived" at bounding box center [568, 180] width 26 height 10
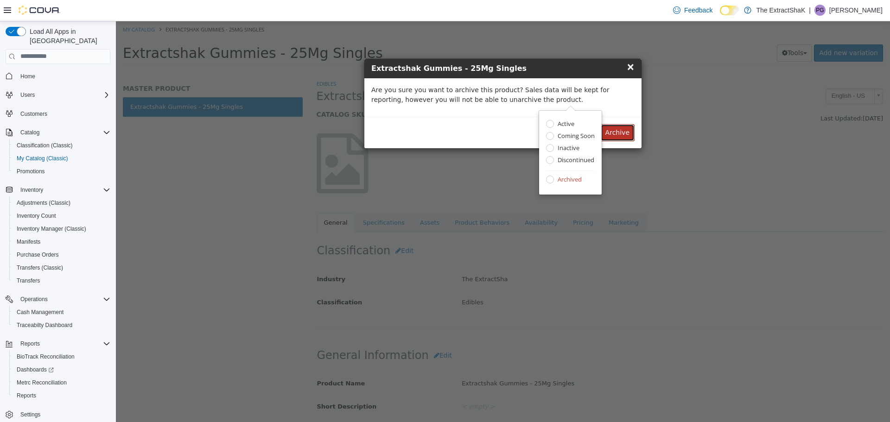
click at [614, 134] on button "Archive" at bounding box center [617, 132] width 34 height 17
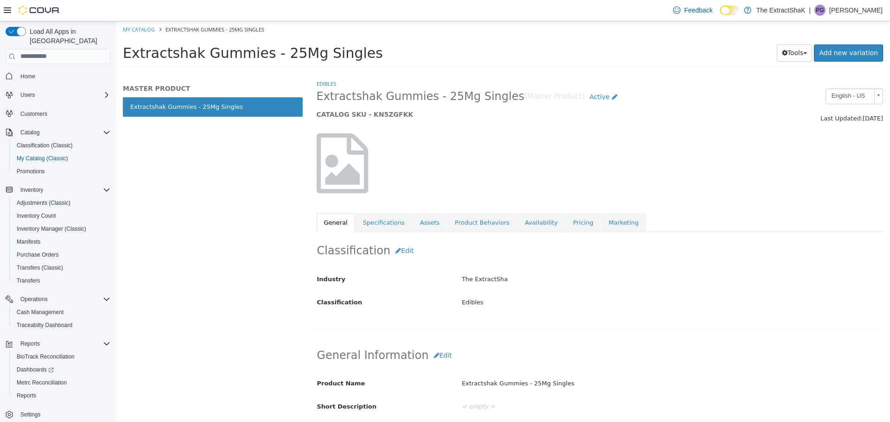
select select "**********"
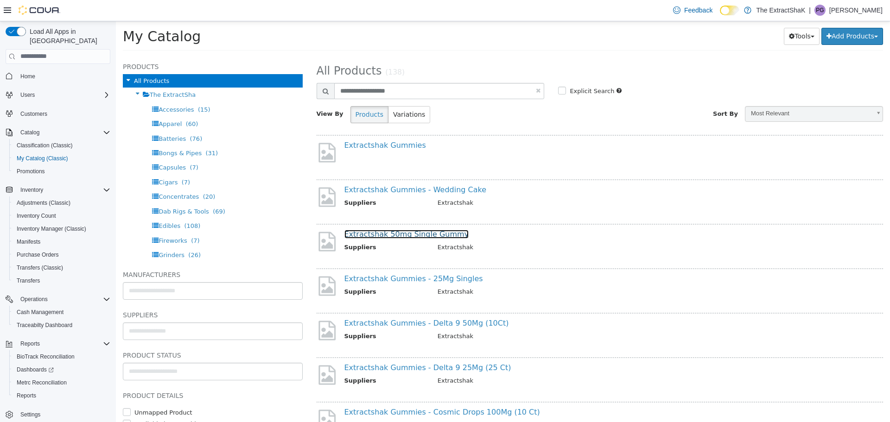
click at [435, 236] on link "Extractshak 50mg Single Gummy" at bounding box center [406, 233] width 125 height 9
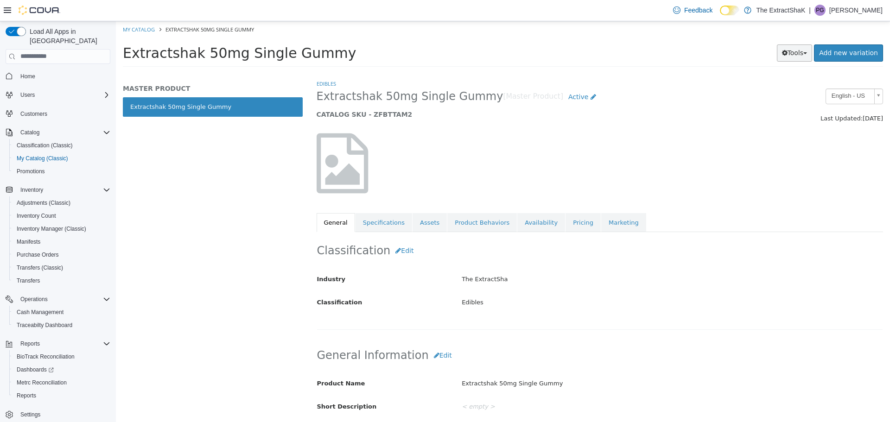
click at [797, 53] on button "Tools" at bounding box center [795, 52] width 36 height 17
click at [708, 68] on div "Extractshak 50mg Single Gummy Tools Clone Print Labels Add new variation" at bounding box center [503, 55] width 774 height 35
click at [138, 29] on link "My Catalog" at bounding box center [139, 28] width 32 height 7
select select "**********"
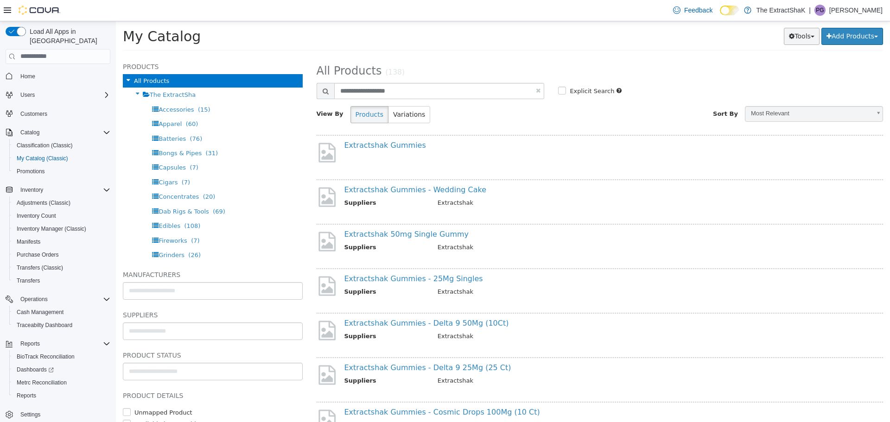
click at [802, 43] on button "Tools" at bounding box center [802, 35] width 36 height 17
click at [656, 77] on h2 "All Products (138)" at bounding box center [600, 71] width 581 height 14
click at [391, 143] on link "Extractshak Gummies" at bounding box center [385, 144] width 82 height 9
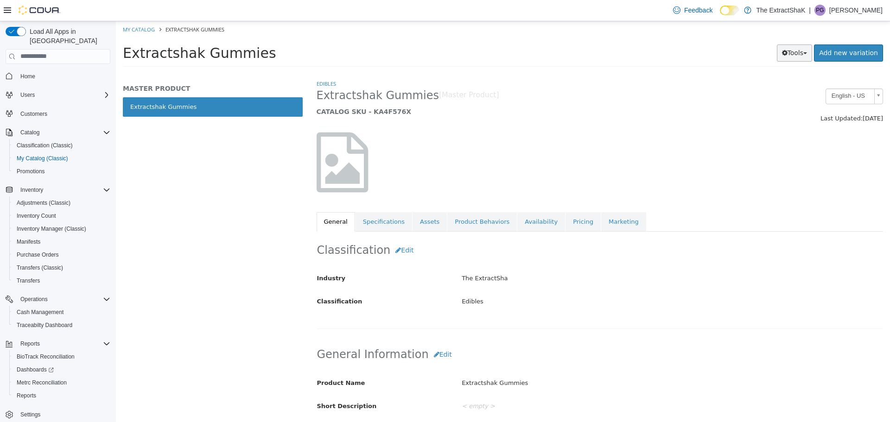
click at [808, 51] on button "Tools" at bounding box center [795, 52] width 36 height 17
click at [725, 43] on div "Extractshak Gummies Tools Clone Print Labels Add new variation" at bounding box center [503, 55] width 774 height 35
click at [145, 32] on link "My Catalog" at bounding box center [139, 28] width 32 height 7
select select "**********"
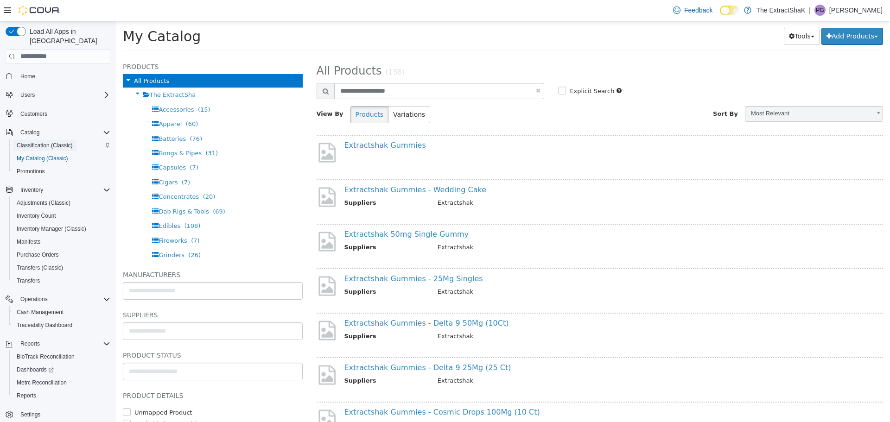
click at [61, 142] on span "Classification (Classic)" at bounding box center [45, 145] width 56 height 7
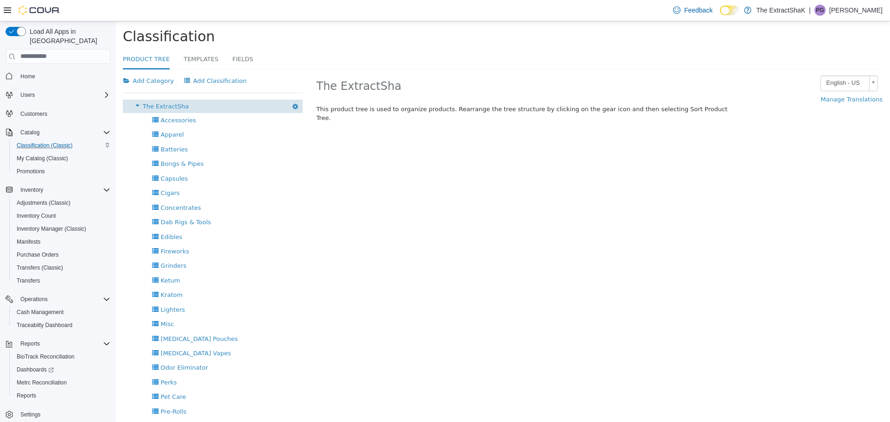
click at [179, 109] on span "The ExtractSha" at bounding box center [166, 105] width 46 height 7
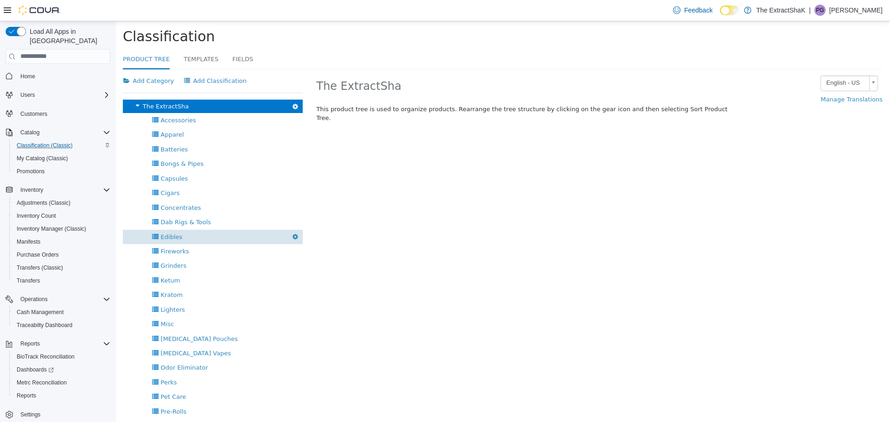
click at [190, 236] on div "Edibles Delete" at bounding box center [213, 236] width 180 height 14
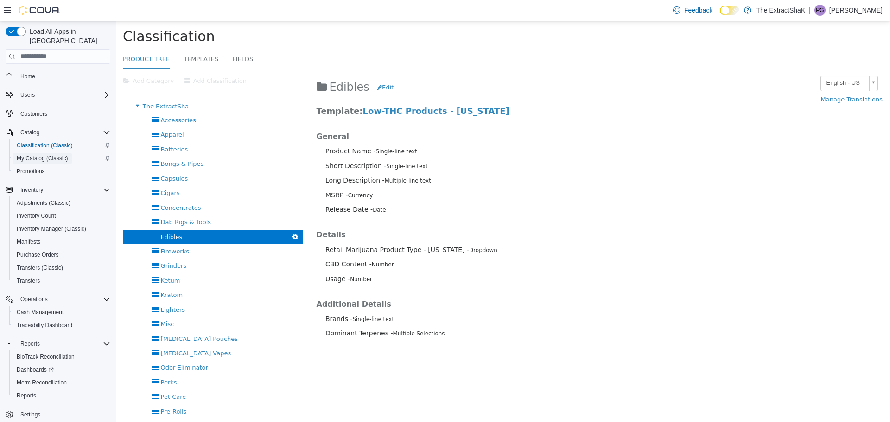
click at [42, 155] on span "My Catalog (Classic)" at bounding box center [42, 158] width 51 height 7
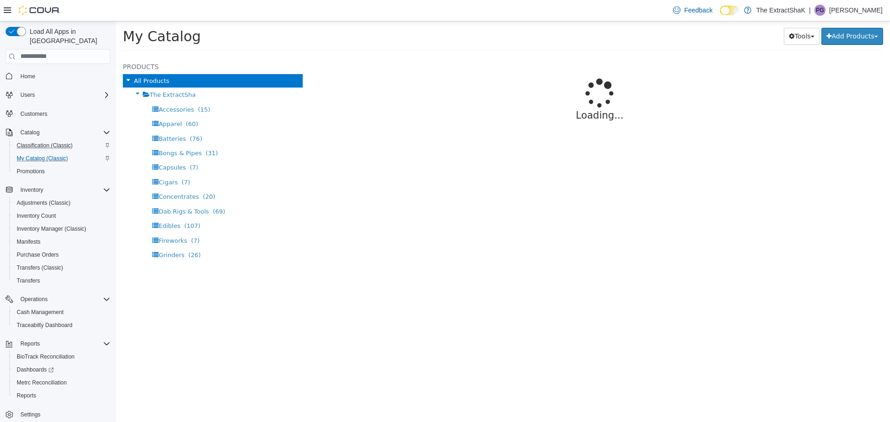
select select "**********"
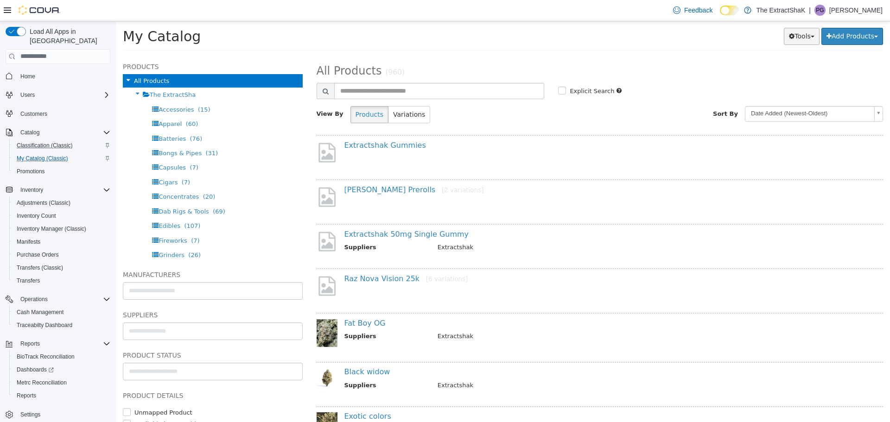
click at [784, 31] on button "Tools" at bounding box center [802, 35] width 36 height 17
click at [693, 64] on h2 "All Products (960)" at bounding box center [600, 71] width 581 height 14
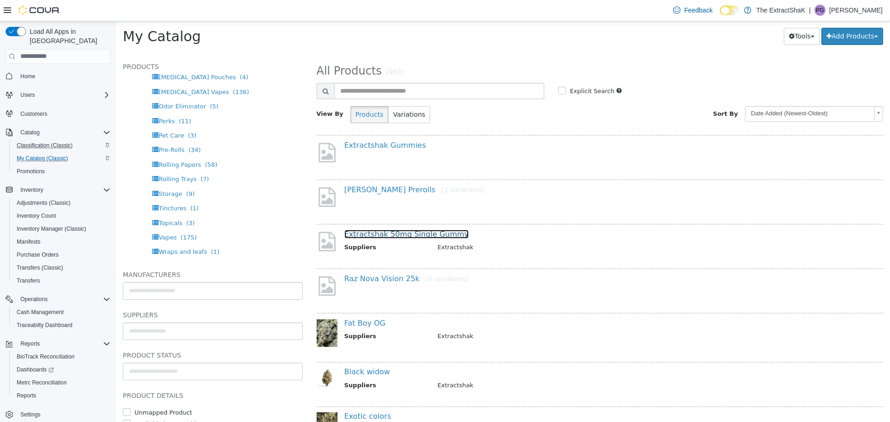
click at [412, 232] on link "Extractshak 50mg Single Gummy" at bounding box center [406, 233] width 125 height 9
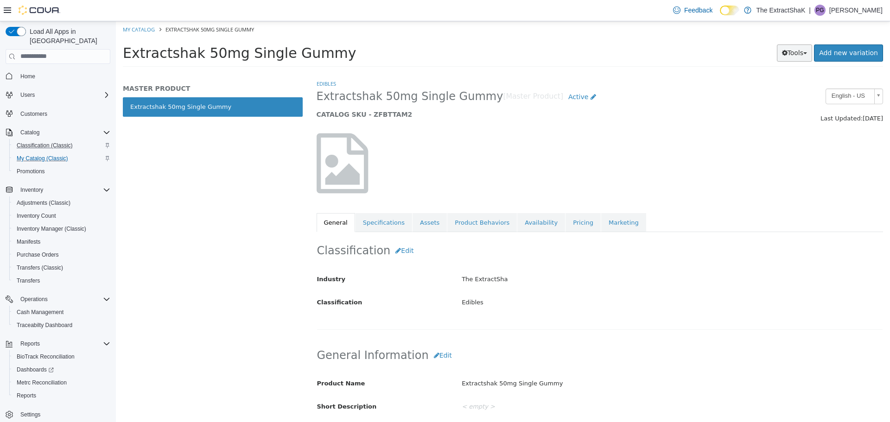
click at [807, 53] on span "button" at bounding box center [805, 53] width 4 height 2
click at [871, 52] on link "Add new variation" at bounding box center [848, 52] width 69 height 17
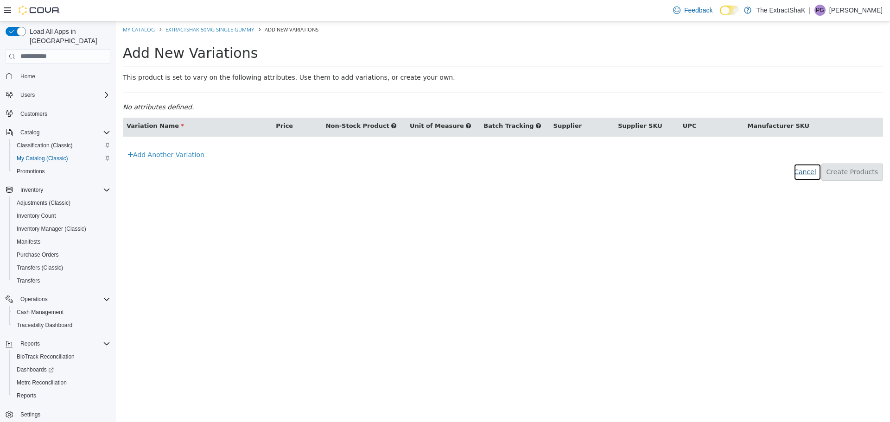
click at [816, 172] on button "Cancel" at bounding box center [807, 171] width 27 height 17
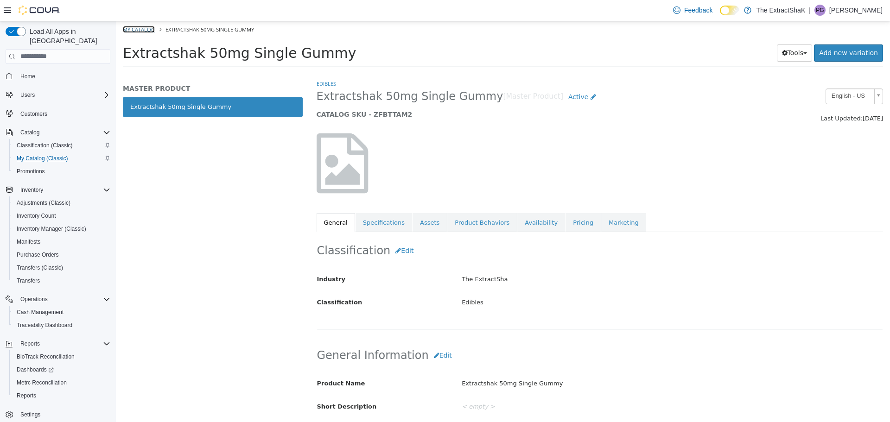
click at [149, 27] on link "My Catalog" at bounding box center [139, 28] width 32 height 7
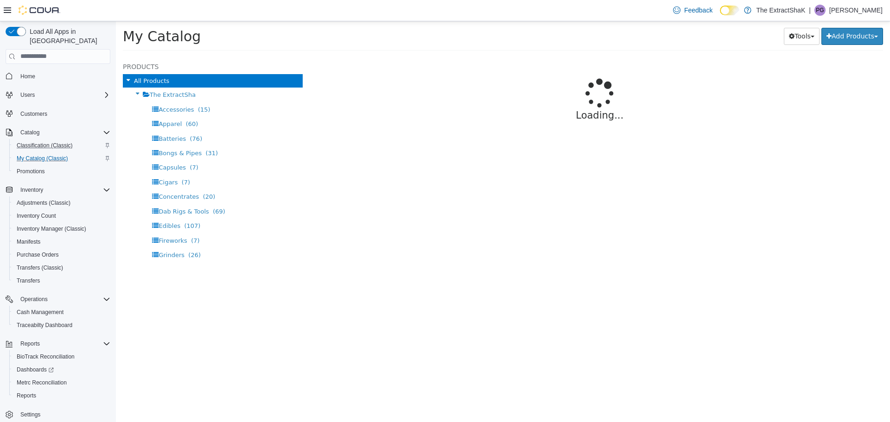
select select "**********"
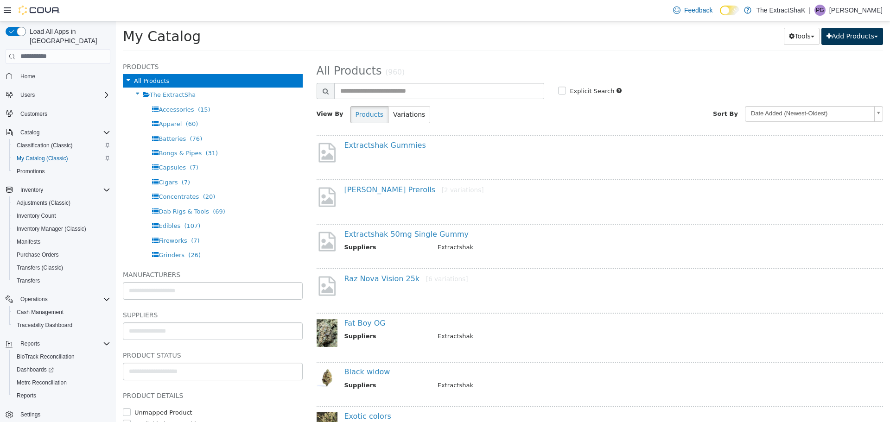
click at [872, 41] on button "Add Products" at bounding box center [852, 35] width 62 height 17
click at [718, 64] on h2 "All Products (960)" at bounding box center [600, 71] width 581 height 14
click at [804, 35] on button "Tools" at bounding box center [802, 35] width 36 height 17
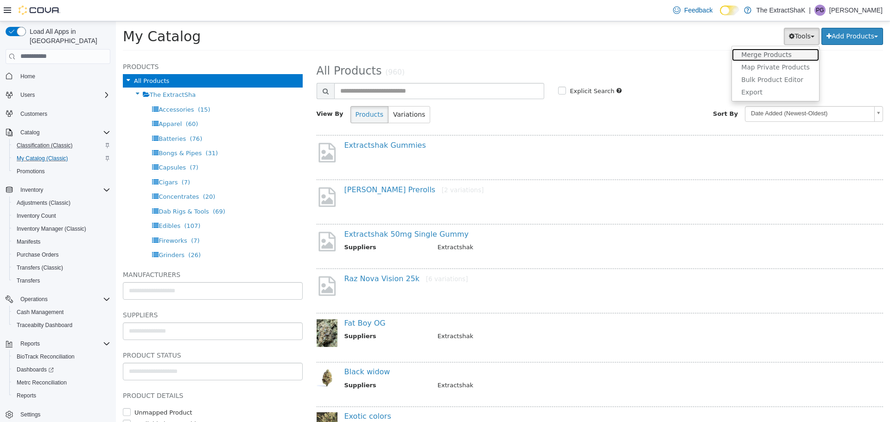
click at [759, 55] on link "Merge Products" at bounding box center [775, 54] width 87 height 13
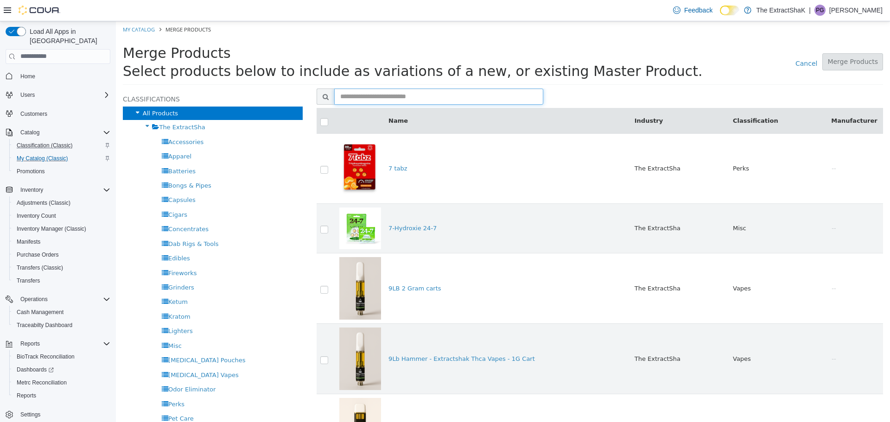
click at [406, 92] on input "text" at bounding box center [438, 96] width 209 height 16
type input "**********"
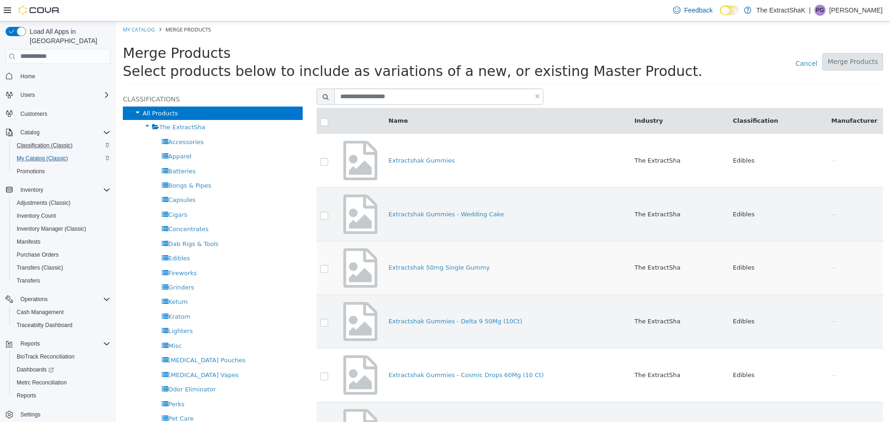
drag, startPoint x: 330, startPoint y: 270, endPoint x: 325, endPoint y: 275, distance: 6.9
click at [330, 271] on label at bounding box center [331, 268] width 2 height 6
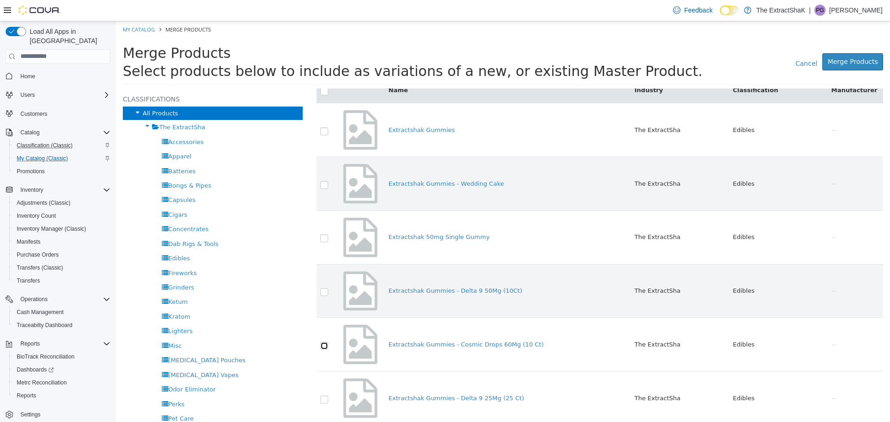
scroll to position [46, 0]
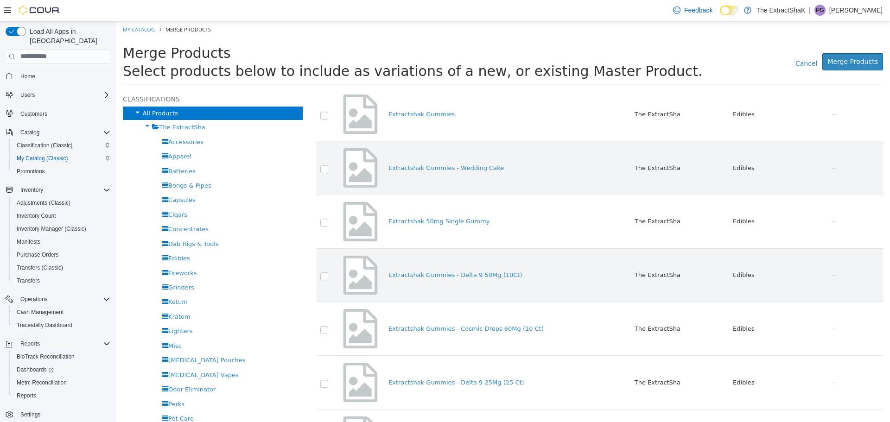
click at [330, 381] on label at bounding box center [331, 383] width 2 height 6
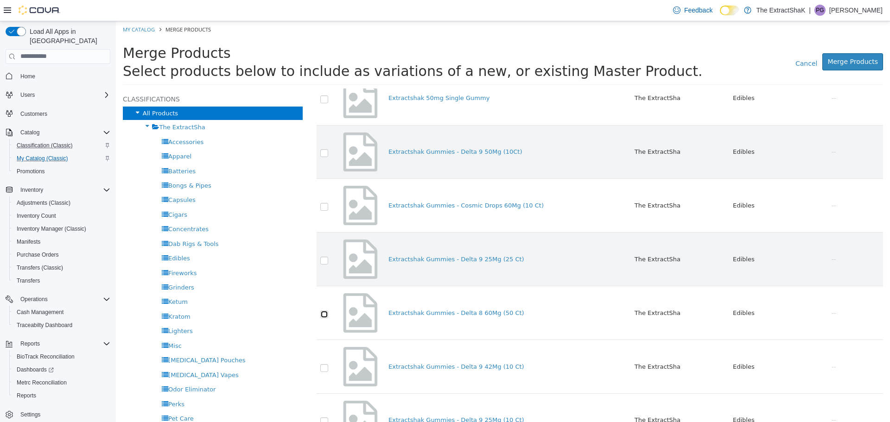
scroll to position [185, 0]
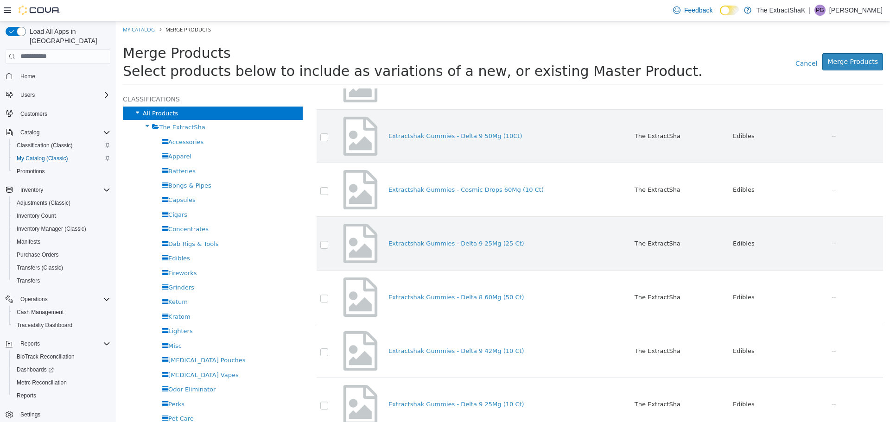
click at [330, 354] on label at bounding box center [331, 351] width 2 height 6
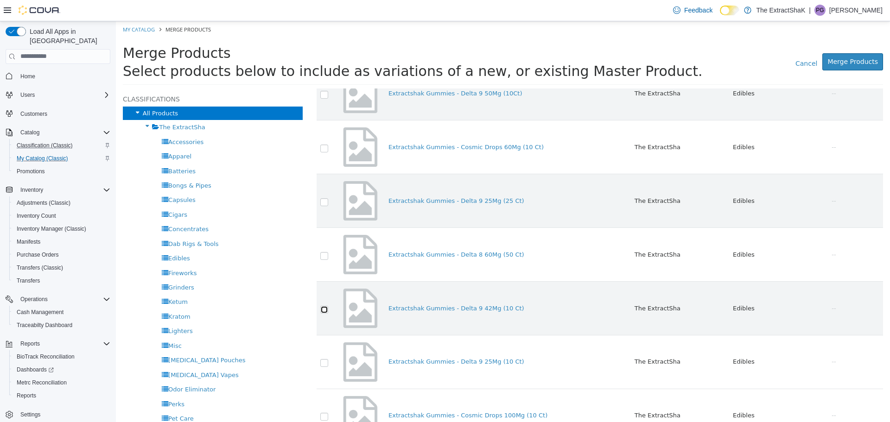
scroll to position [278, 0]
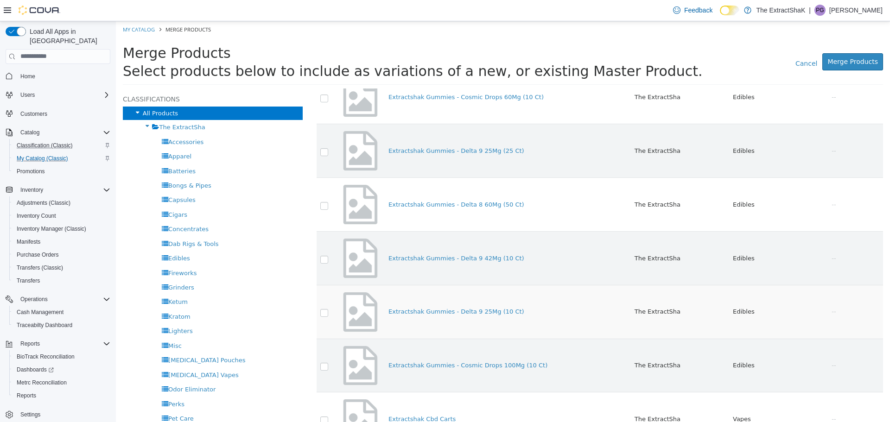
click at [330, 315] on label at bounding box center [331, 312] width 2 height 6
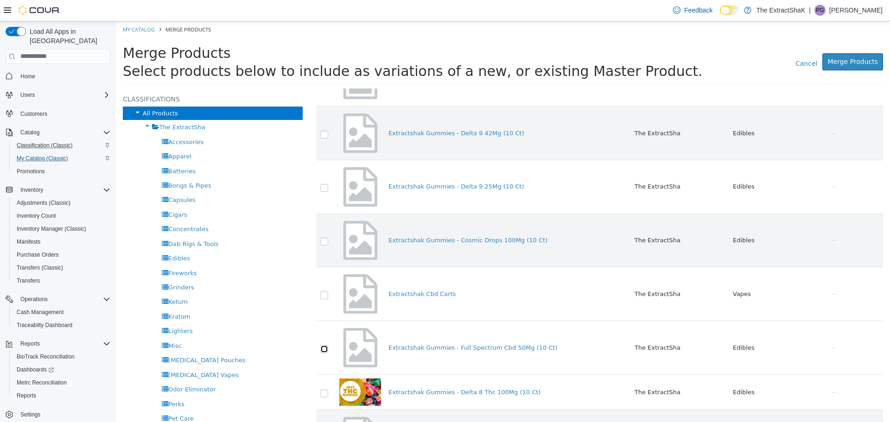
scroll to position [464, 0]
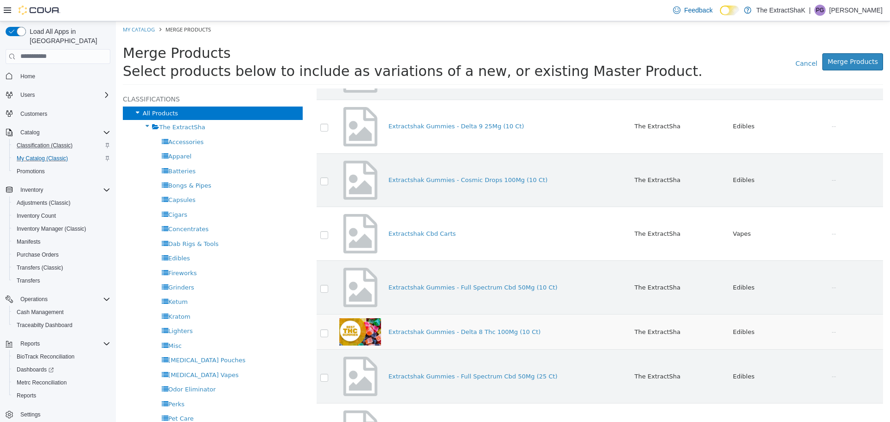
click at [330, 335] on label at bounding box center [331, 332] width 2 height 6
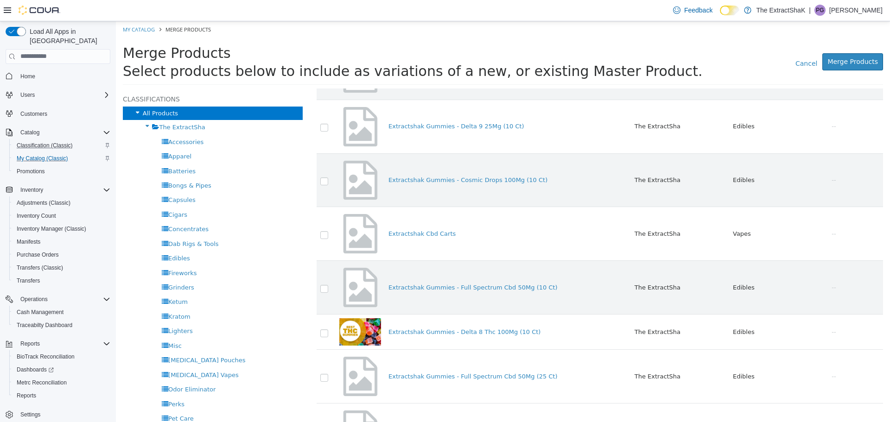
click at [330, 377] on label at bounding box center [331, 377] width 2 height 6
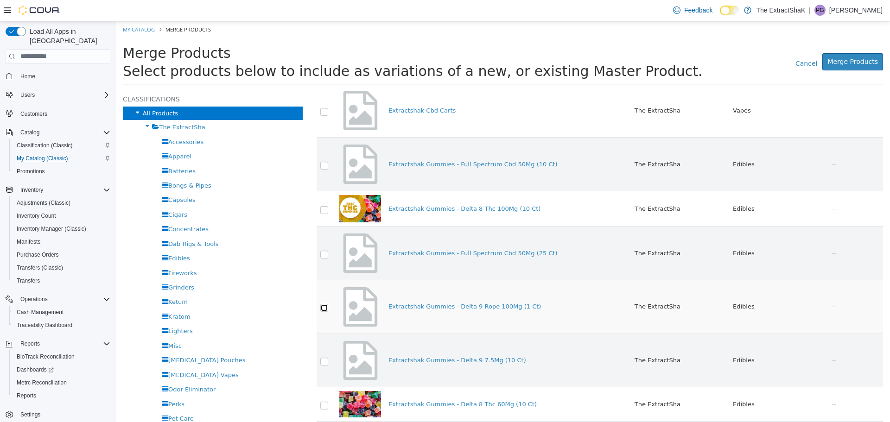
scroll to position [603, 0]
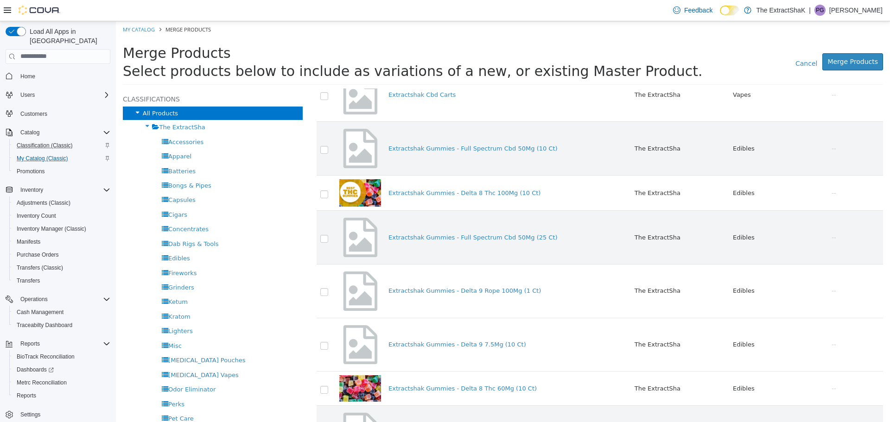
click at [330, 345] on label at bounding box center [331, 345] width 2 height 6
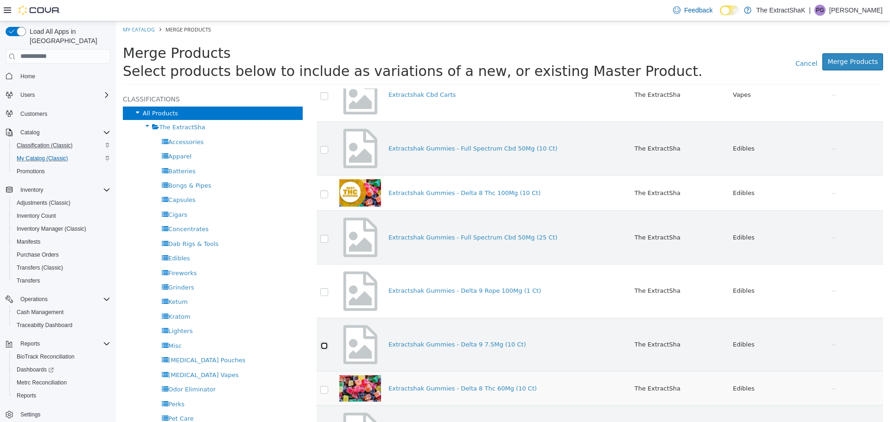
scroll to position [649, 0]
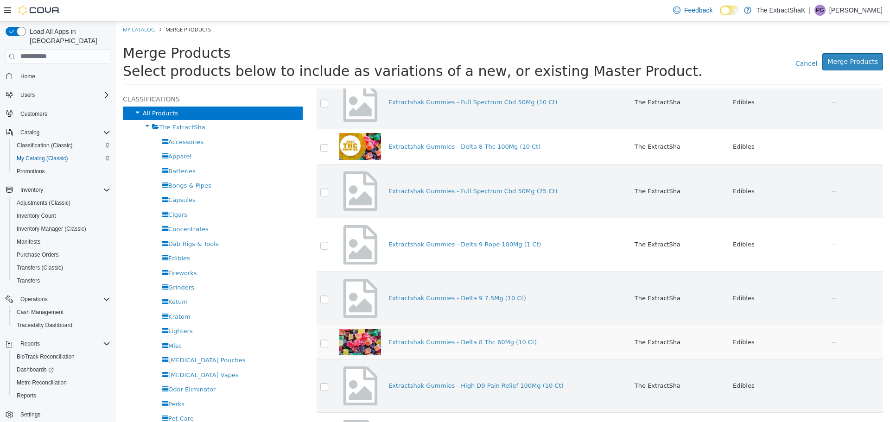
click at [330, 344] on label at bounding box center [331, 342] width 2 height 6
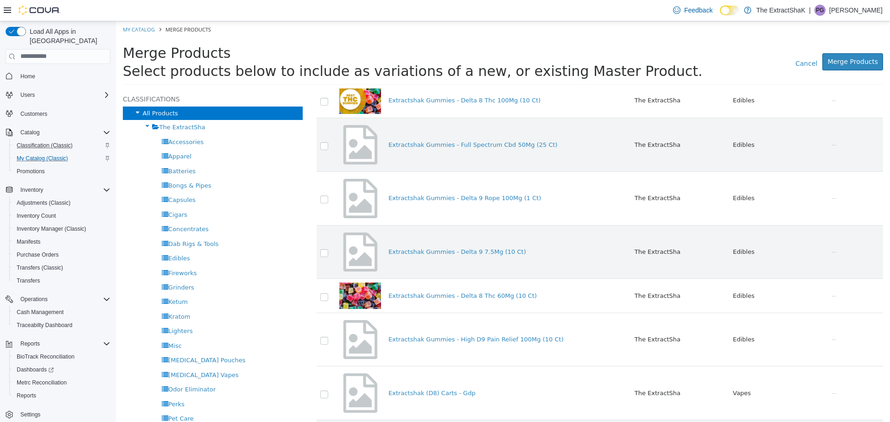
click at [330, 341] on label at bounding box center [331, 340] width 2 height 6
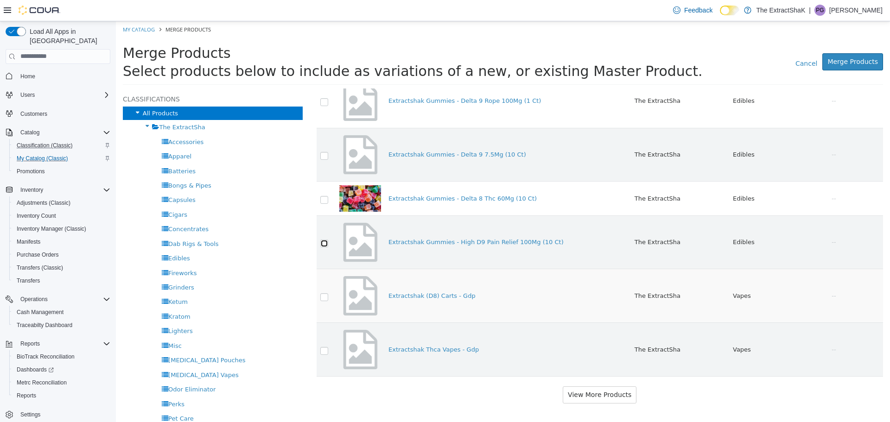
scroll to position [795, 0]
click at [869, 67] on link "Merge Products" at bounding box center [852, 61] width 61 height 17
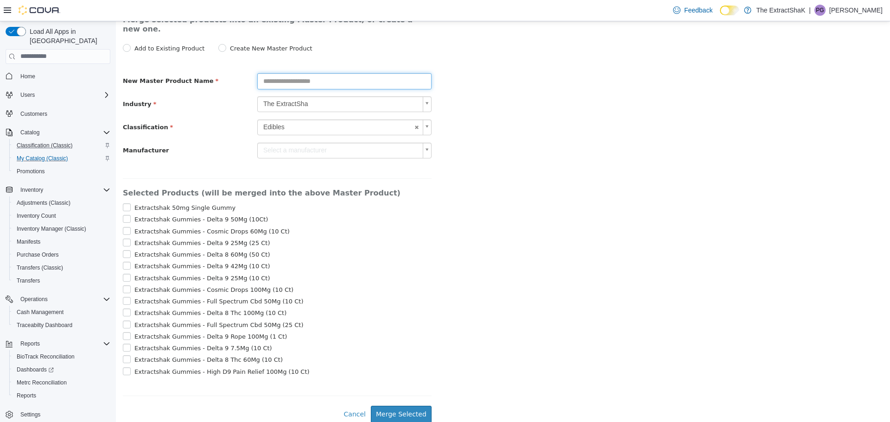
scroll to position [64, 0]
type input "**********"
click at [408, 416] on button "Merge Selected" at bounding box center [401, 413] width 61 height 17
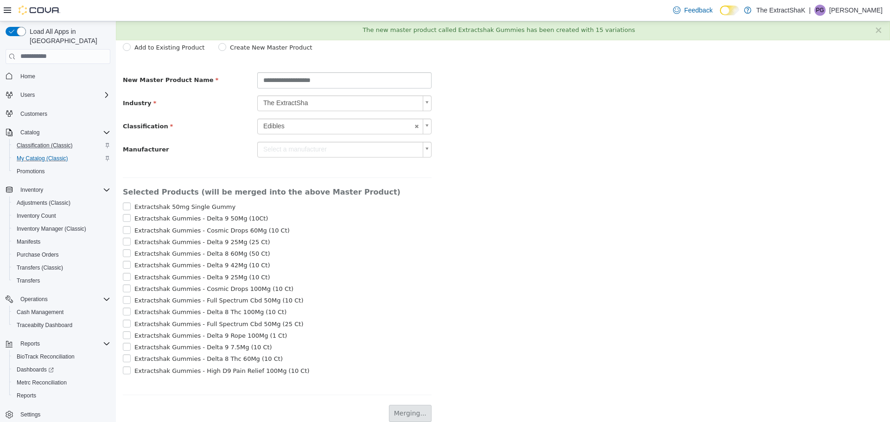
scroll to position [0, 0]
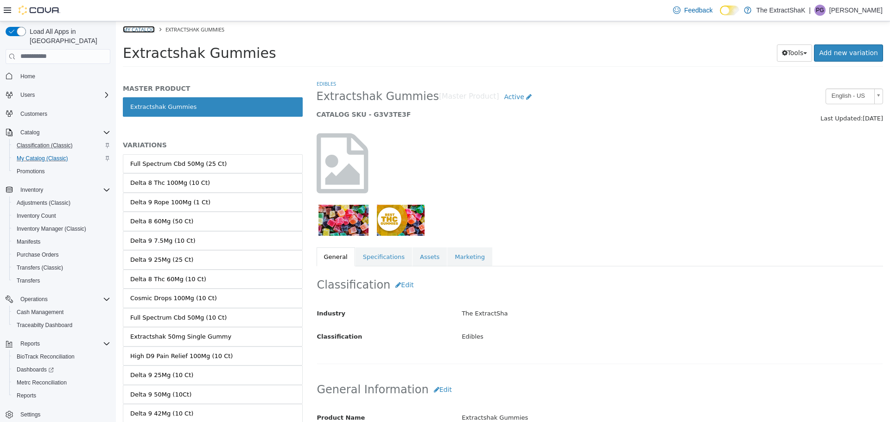
click at [140, 32] on link "My Catalog" at bounding box center [139, 28] width 32 height 7
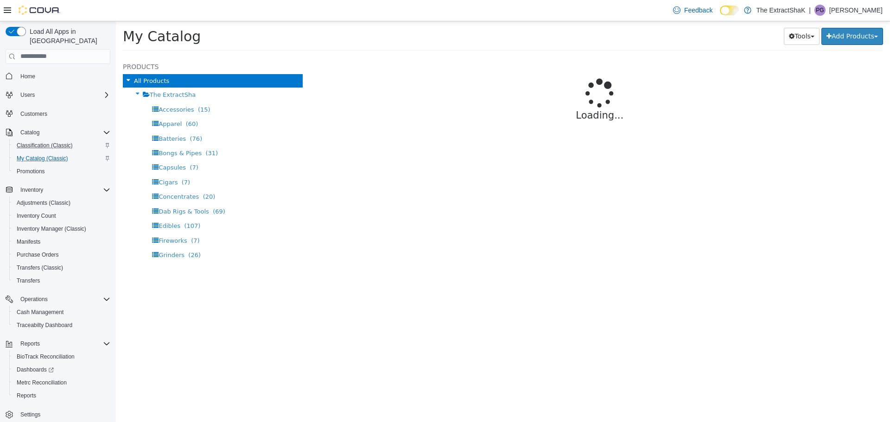
select select "**********"
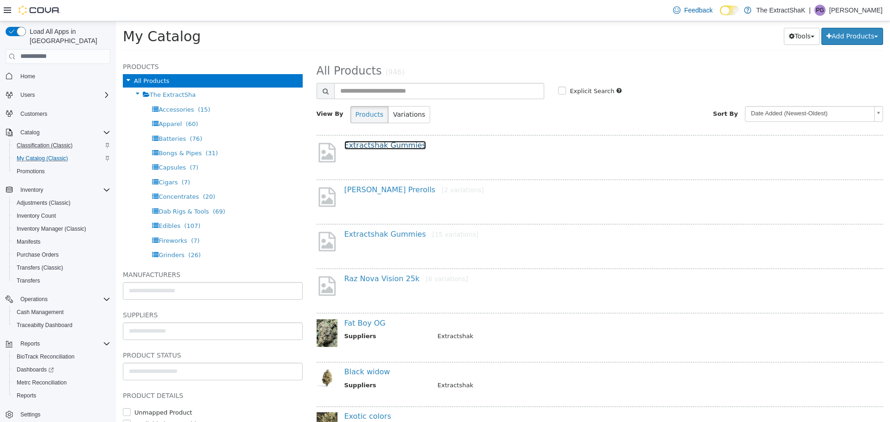
click at [394, 148] on link "Extractshak Gummies" at bounding box center [385, 144] width 82 height 9
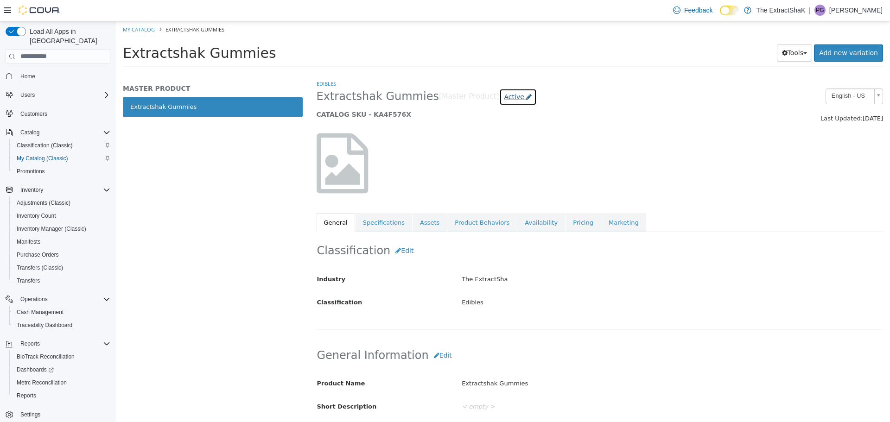
click at [504, 96] on span "Active" at bounding box center [514, 96] width 20 height 7
click at [492, 175] on label "Archived" at bounding box center [491, 180] width 26 height 10
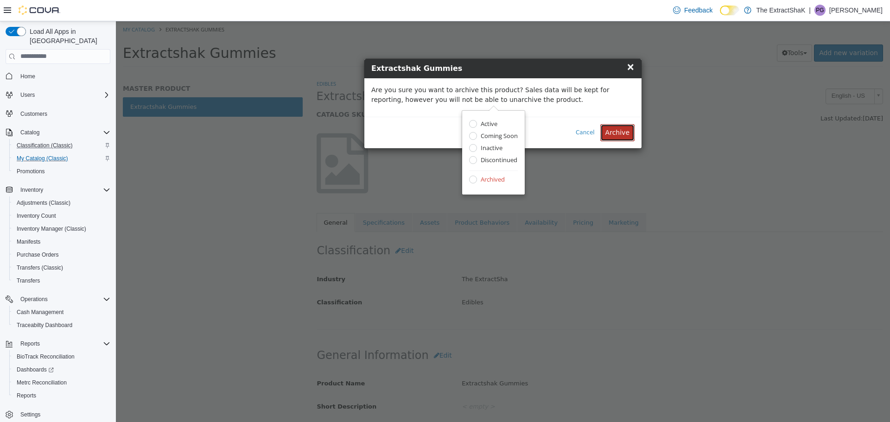
click at [614, 129] on button "Archive" at bounding box center [617, 132] width 34 height 17
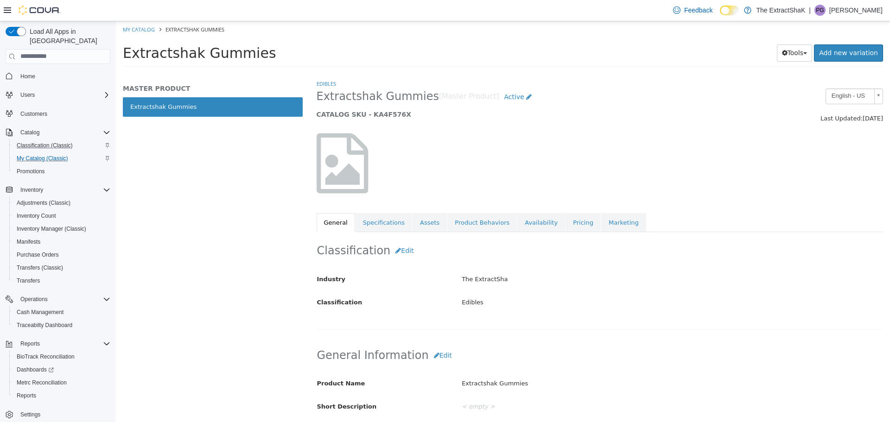
select select "**********"
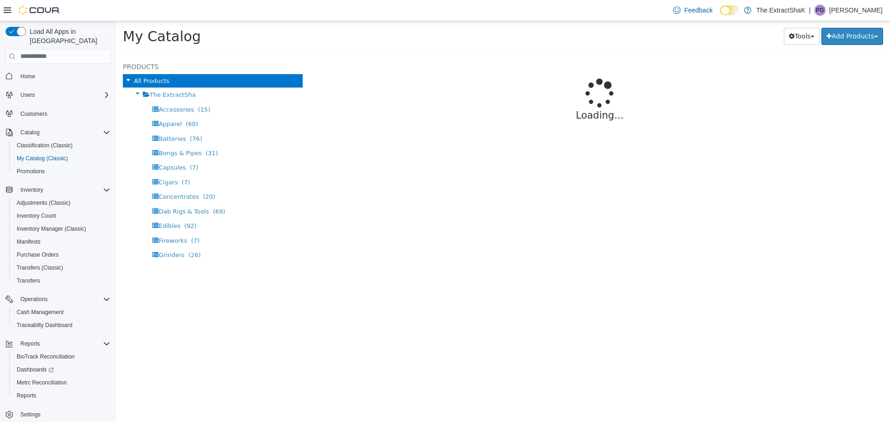
select select "**********"
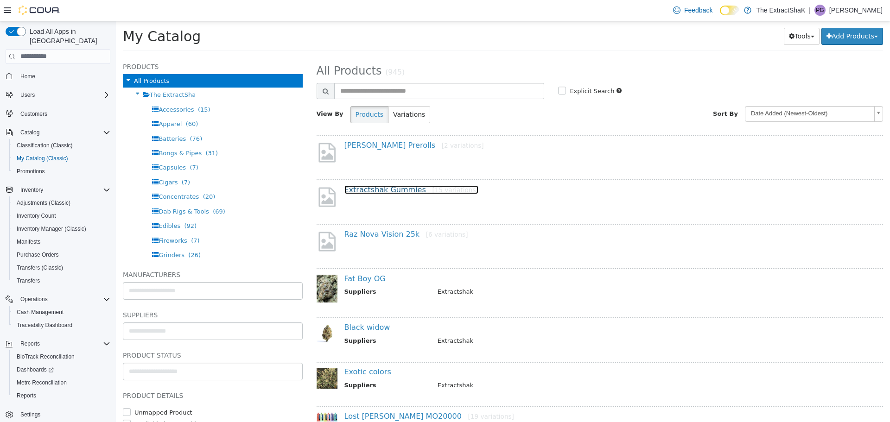
click at [398, 191] on link "Extractshak Gummies [15 variations]" at bounding box center [411, 189] width 134 height 9
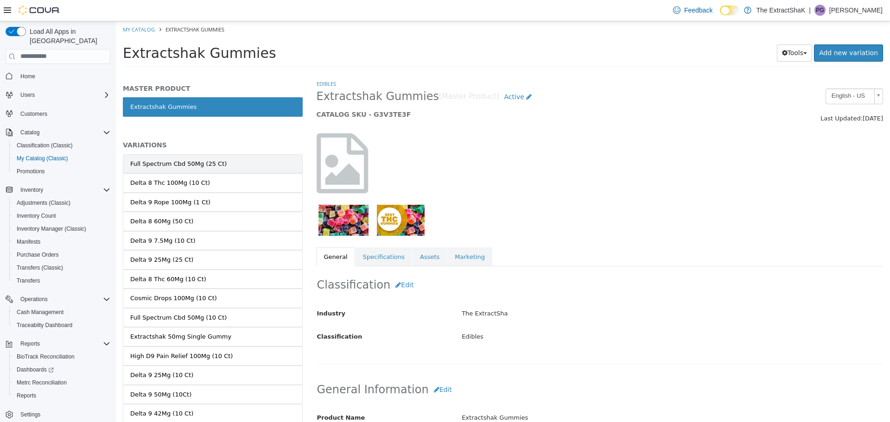
click at [183, 162] on div "Full Spectrum Cbd 50Mg (25 Ct)" at bounding box center [178, 163] width 96 height 9
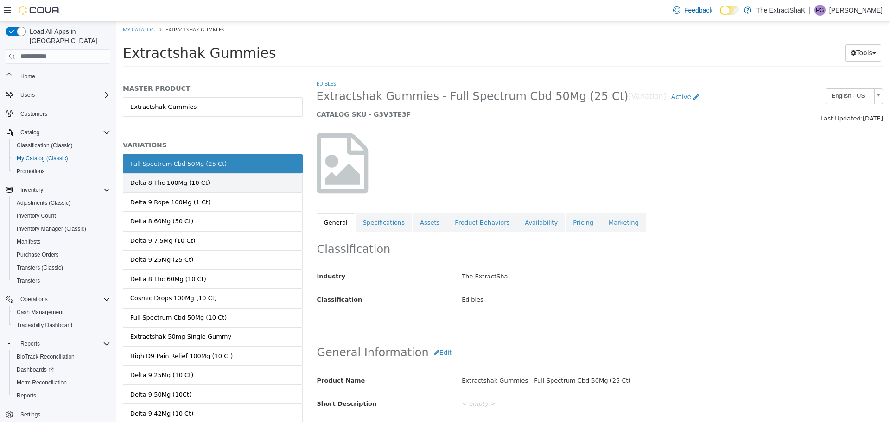
click at [188, 188] on link "Delta 8 Thc 100Mg (10 Ct)" at bounding box center [213, 182] width 180 height 19
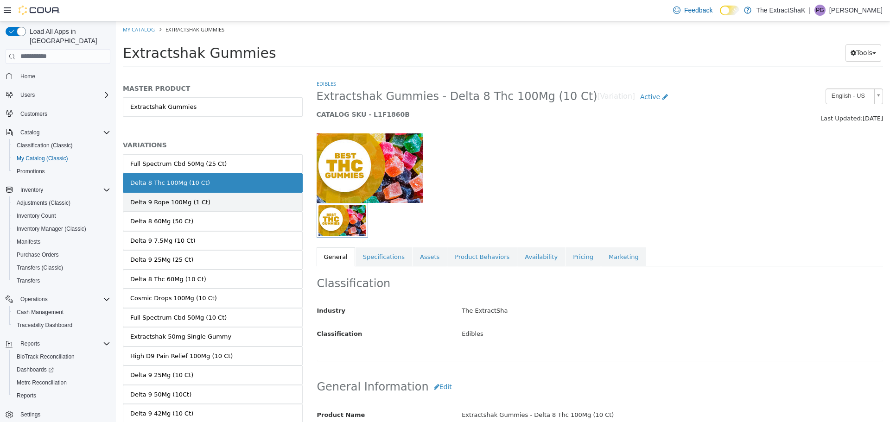
click at [188, 202] on div "Delta 9 Rope 100Mg (1 Ct)" at bounding box center [170, 201] width 80 height 9
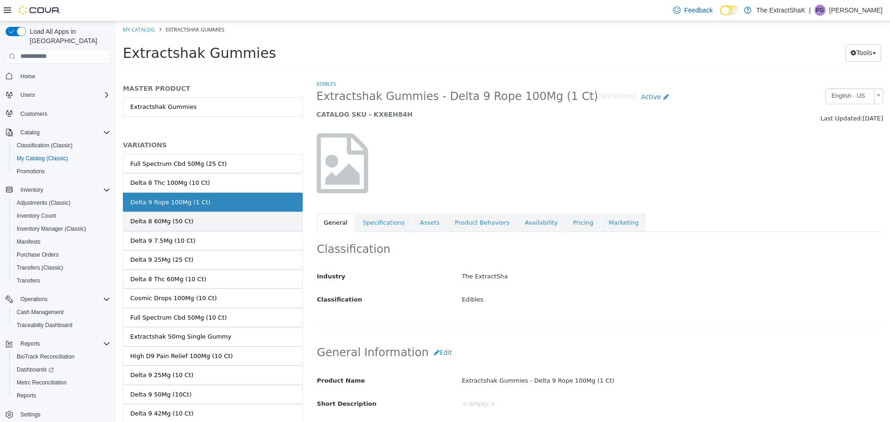
click at [185, 221] on link "Delta 8 60Mg (50 Ct)" at bounding box center [213, 220] width 180 height 19
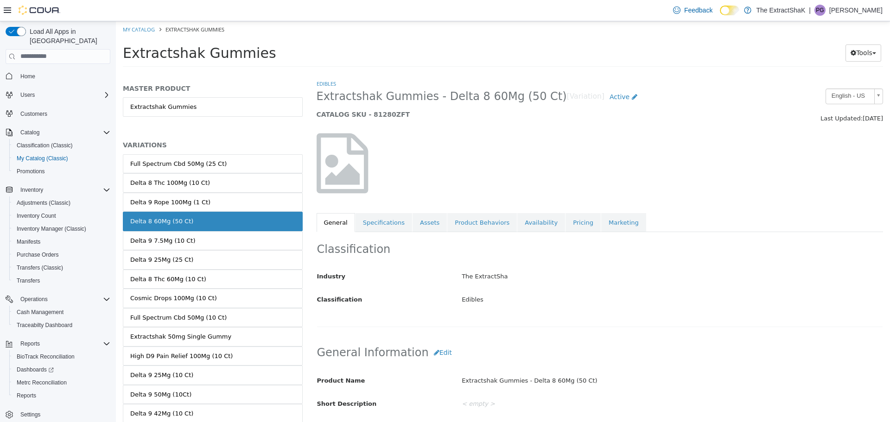
click at [184, 241] on div "Delta 9 7.5Mg (10 Ct)" at bounding box center [162, 240] width 65 height 9
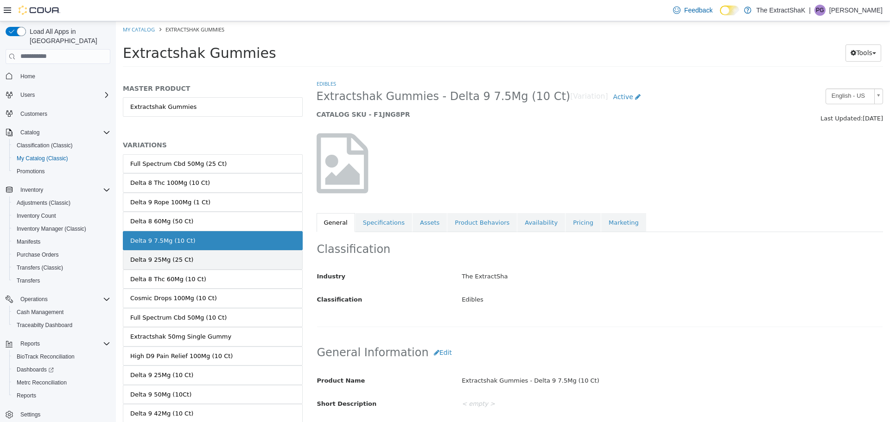
click at [187, 256] on link "Delta 9 25Mg (25 Ct)" at bounding box center [213, 259] width 180 height 19
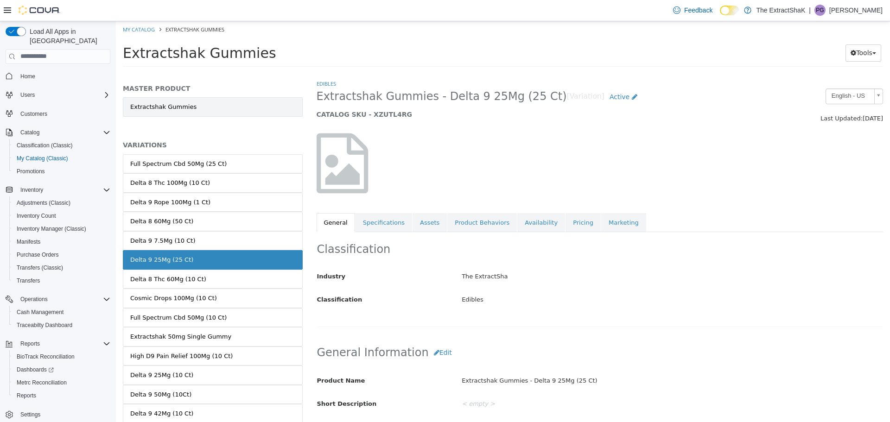
click at [165, 102] on link "Extractshak Gummies" at bounding box center [213, 106] width 180 height 19
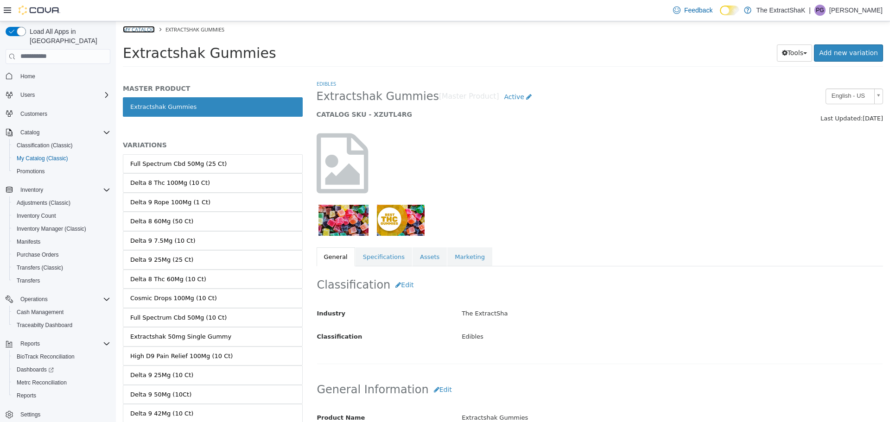
click at [143, 29] on link "My Catalog" at bounding box center [139, 28] width 32 height 7
select select "**********"
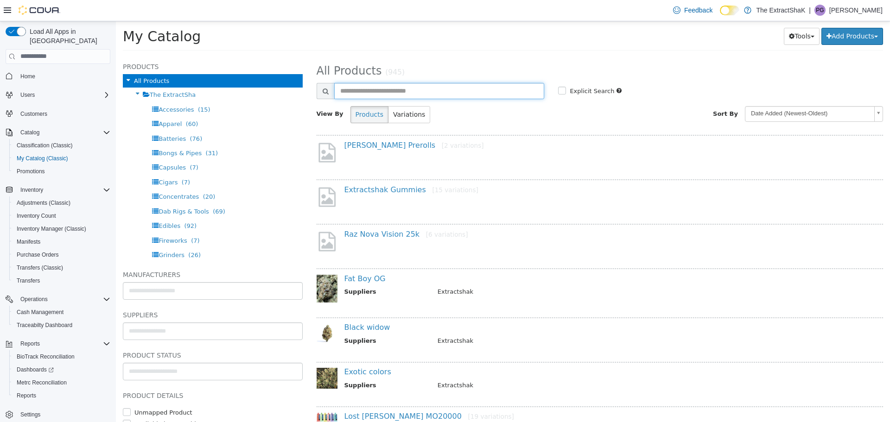
click at [396, 87] on input "text" at bounding box center [439, 91] width 210 height 16
type input "**********"
select select "**********"
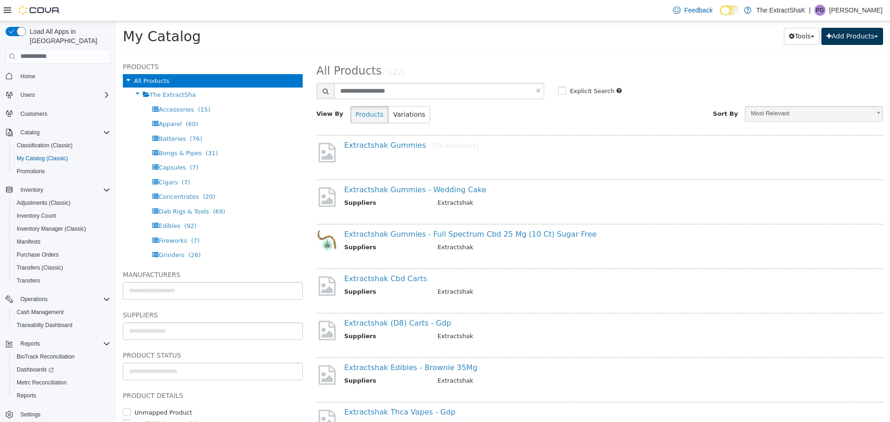
click at [841, 37] on button "Add Products" at bounding box center [852, 35] width 62 height 17
click at [726, 69] on h2 "All Products (122)" at bounding box center [600, 71] width 581 height 14
click at [832, 41] on button "Add Products" at bounding box center [852, 35] width 62 height 17
click at [821, 56] on link "Create New Product" at bounding box center [831, 54] width 102 height 13
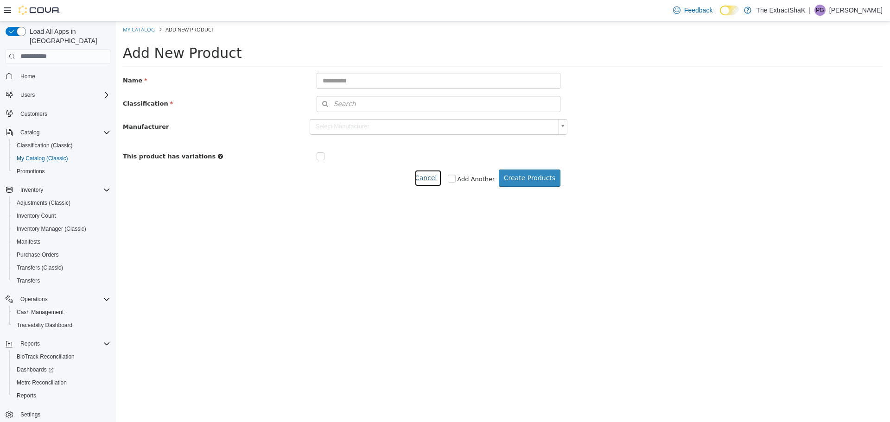
click at [440, 178] on button "Cancel" at bounding box center [427, 177] width 27 height 17
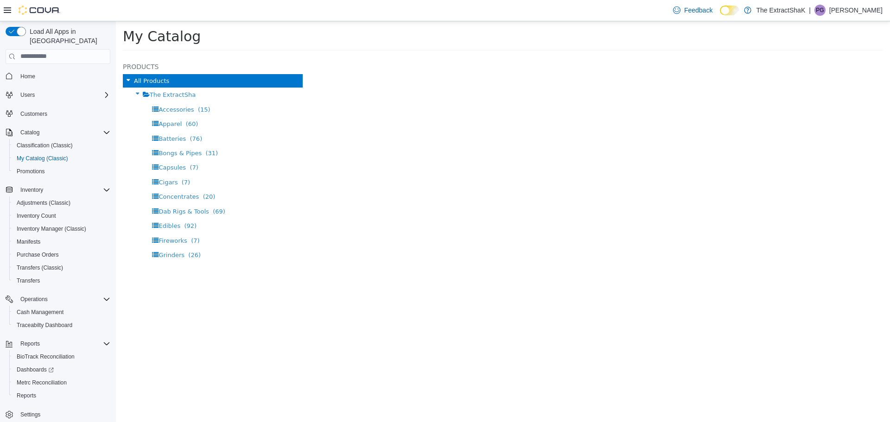
select select "**********"
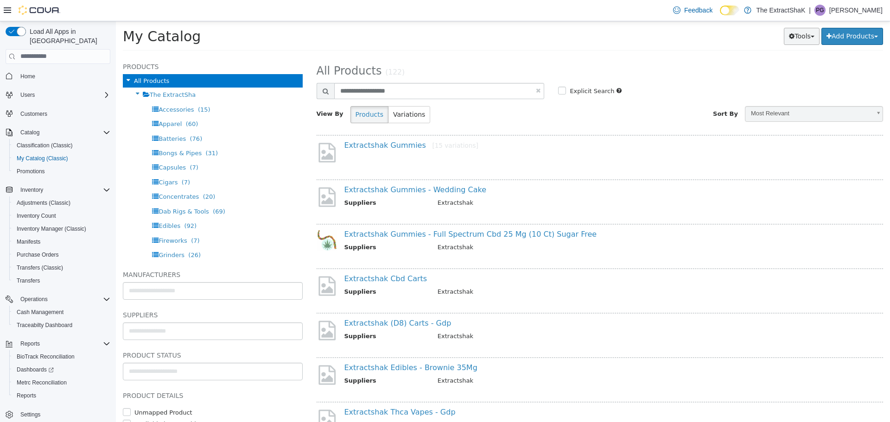
click at [791, 35] on button "Tools" at bounding box center [802, 35] width 36 height 17
click at [779, 57] on link "Merge Products" at bounding box center [775, 54] width 87 height 13
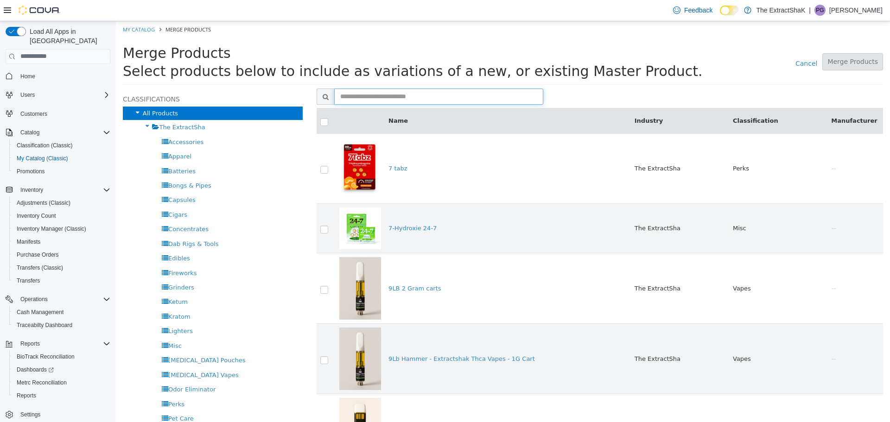
click at [412, 97] on input "text" at bounding box center [438, 96] width 209 height 16
type input "**********"
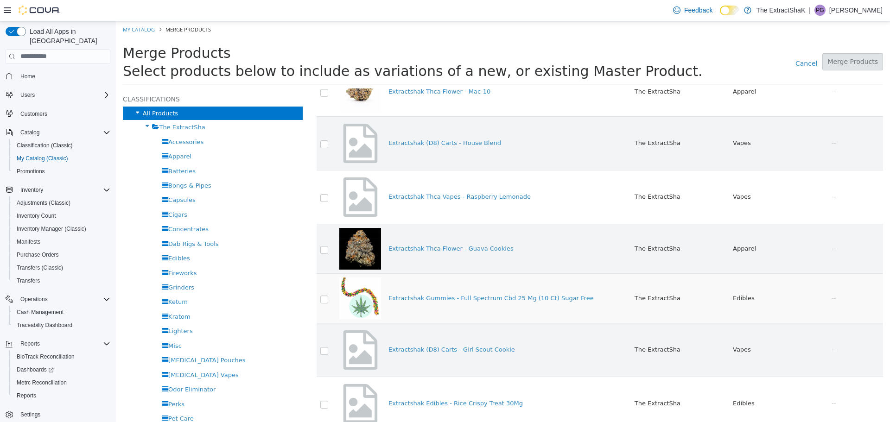
scroll to position [603, 0]
click at [330, 297] on label at bounding box center [331, 296] width 2 height 6
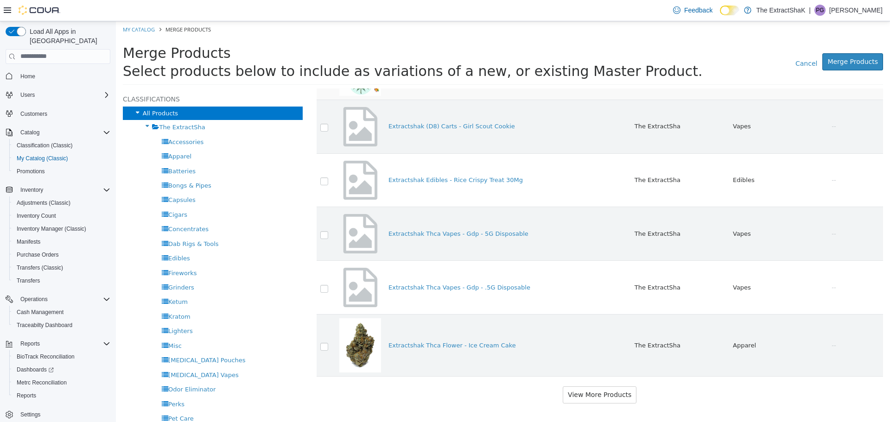
scroll to position [825, 0]
click at [617, 393] on button "View More Products" at bounding box center [600, 392] width 74 height 17
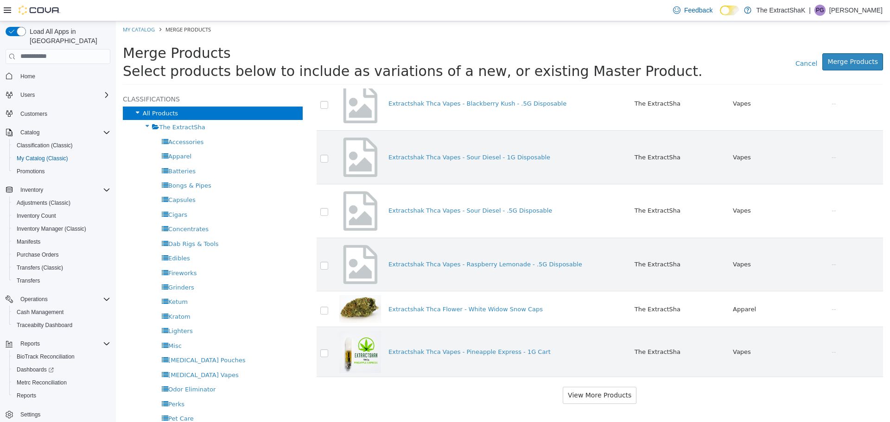
scroll to position [1868, 0]
click at [613, 393] on button "View More Products" at bounding box center [600, 394] width 74 height 17
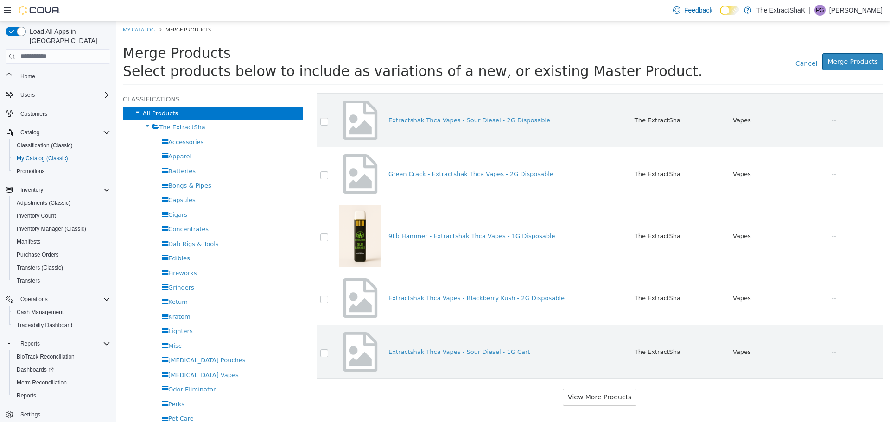
scroll to position [2962, 0]
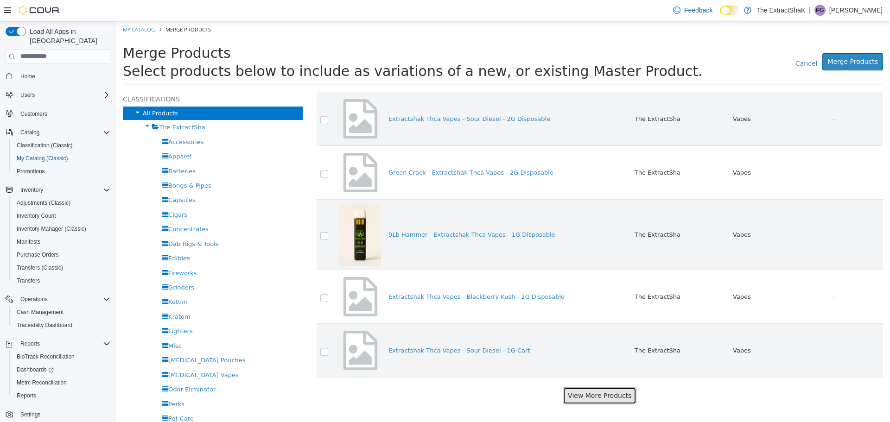
click at [614, 396] on button "View More Products" at bounding box center [600, 395] width 74 height 17
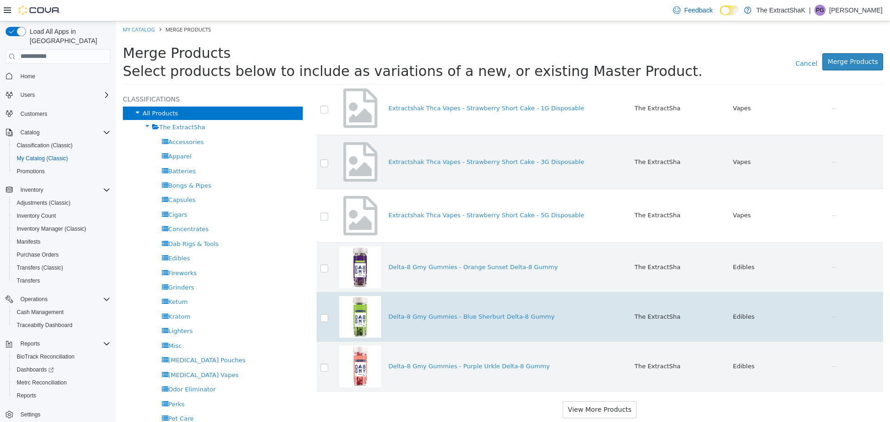
scroll to position [4039, 0]
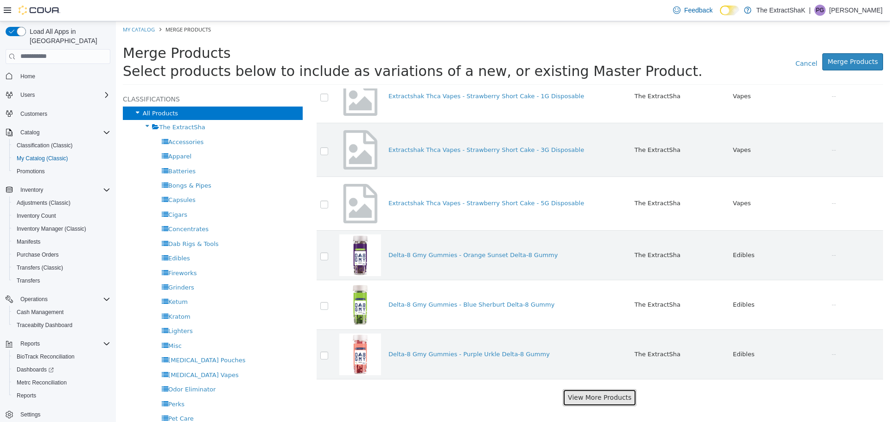
click at [586, 389] on button "View More Products" at bounding box center [600, 397] width 74 height 17
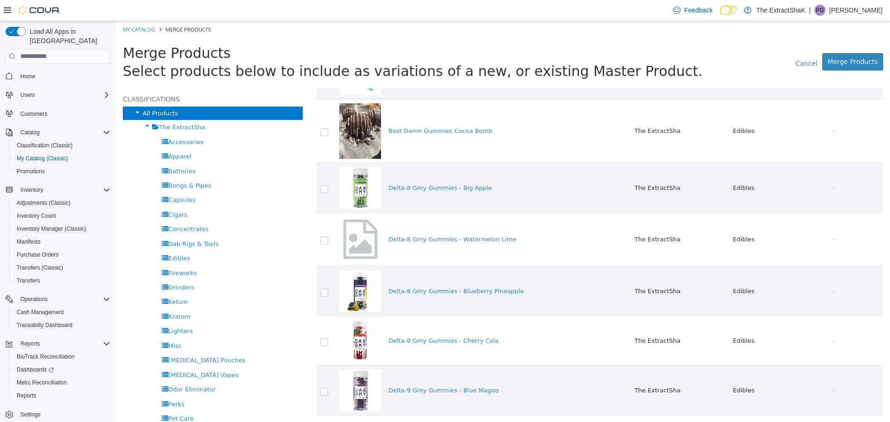
scroll to position [5070, 0]
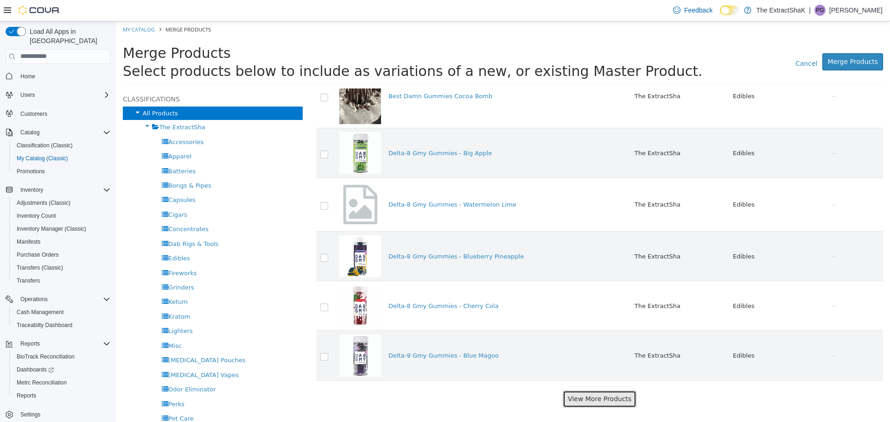
click at [608, 393] on button "View More Products" at bounding box center [600, 398] width 74 height 17
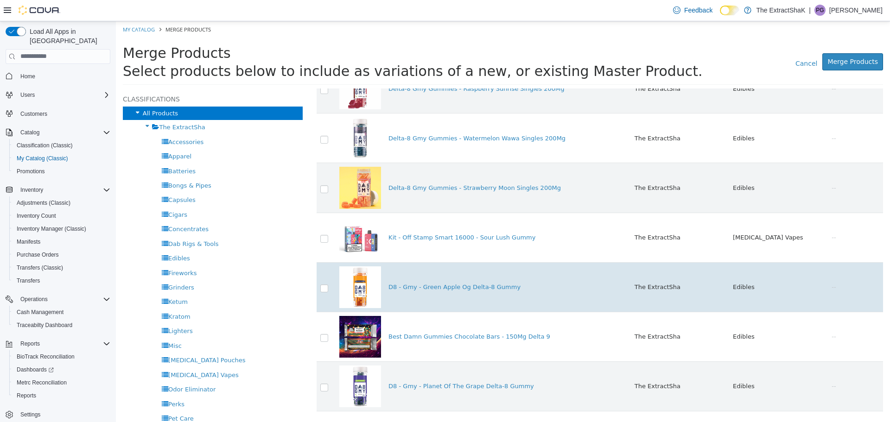
scroll to position [5944, 0]
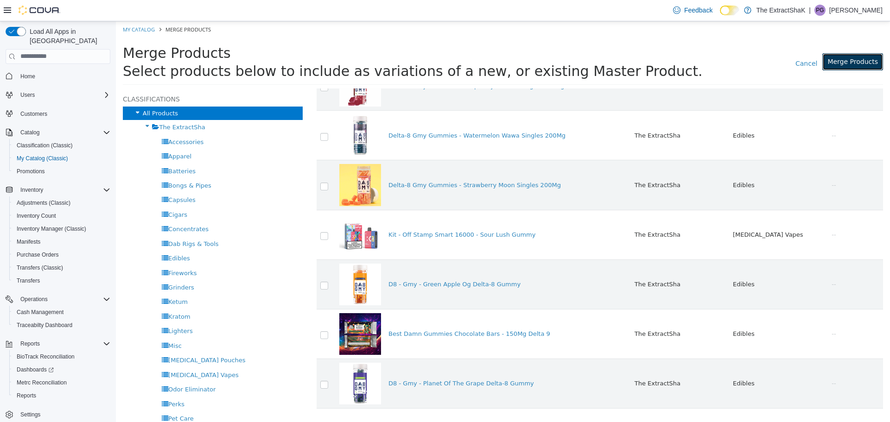
click at [866, 60] on link "Merge Products" at bounding box center [852, 61] width 61 height 17
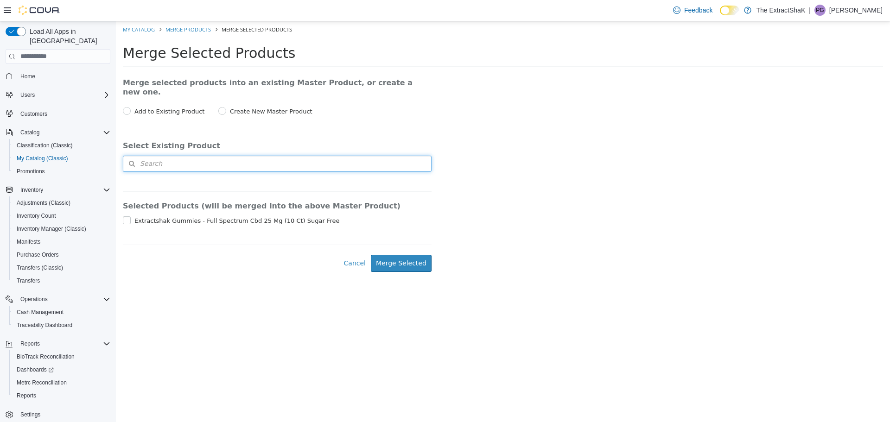
click at [191, 155] on button "Search" at bounding box center [277, 163] width 309 height 16
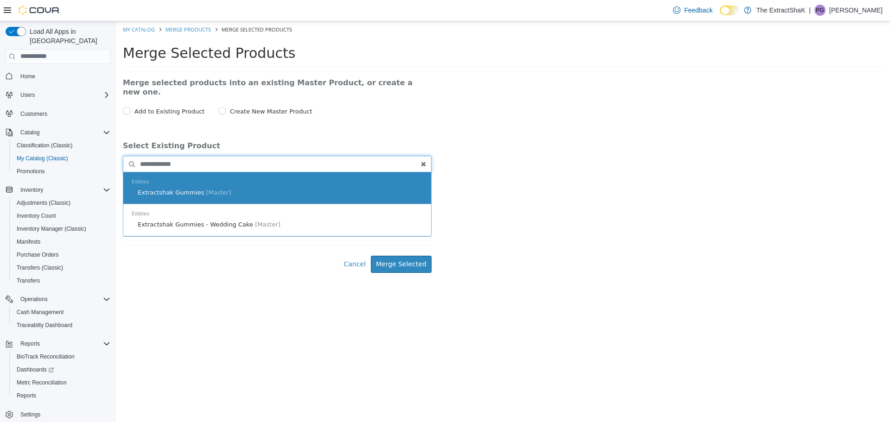
type input "**********"
click at [204, 178] on div "Edibles Extractshak Gummies [Master]" at bounding box center [277, 188] width 308 height 32
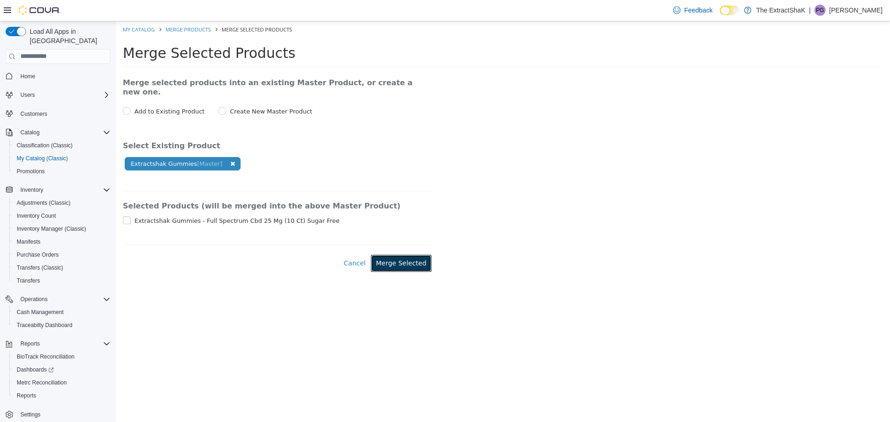
click at [406, 259] on button "Merge Selected" at bounding box center [401, 263] width 61 height 17
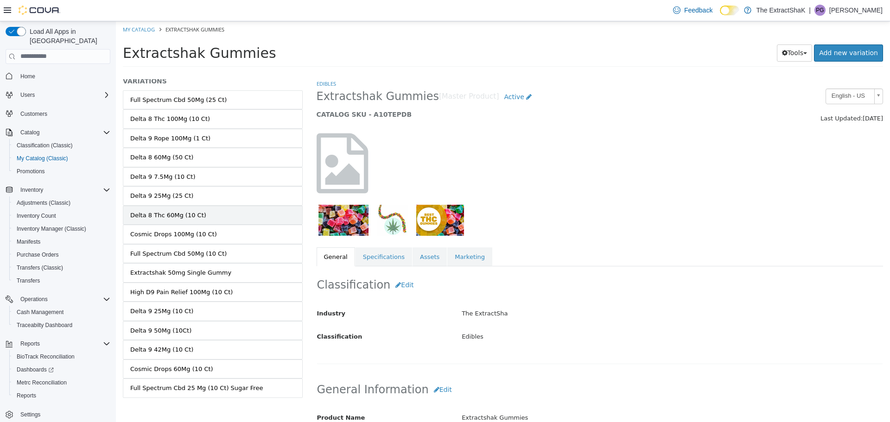
scroll to position [71, 0]
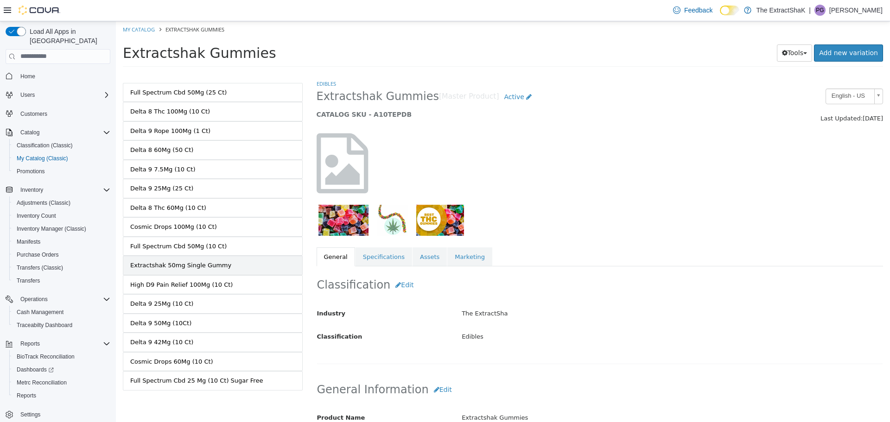
click at [217, 268] on link "Extractshak 50mg Single Gummy" at bounding box center [213, 264] width 180 height 19
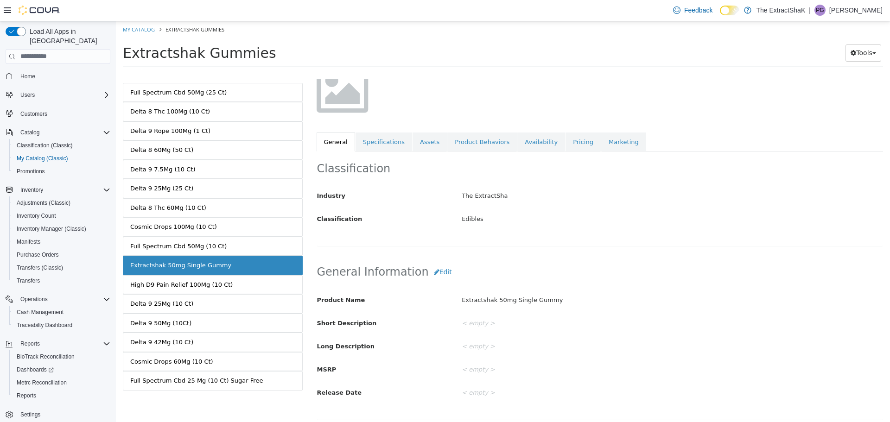
scroll to position [93, 0]
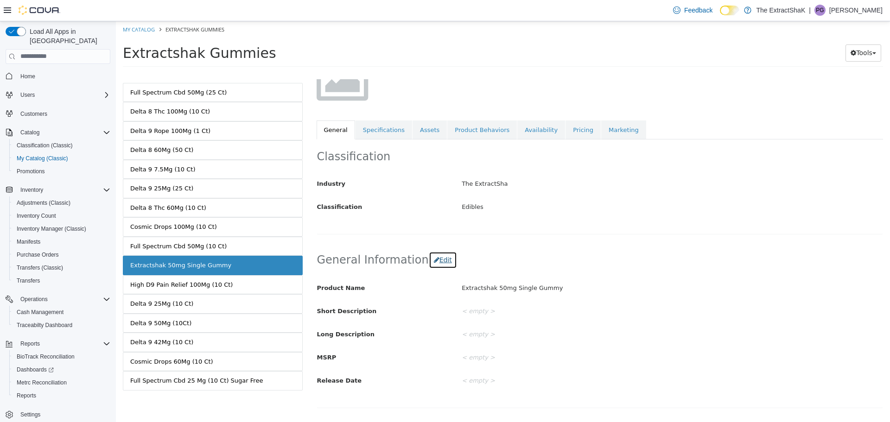
click at [437, 262] on button "Edit" at bounding box center [443, 259] width 28 height 17
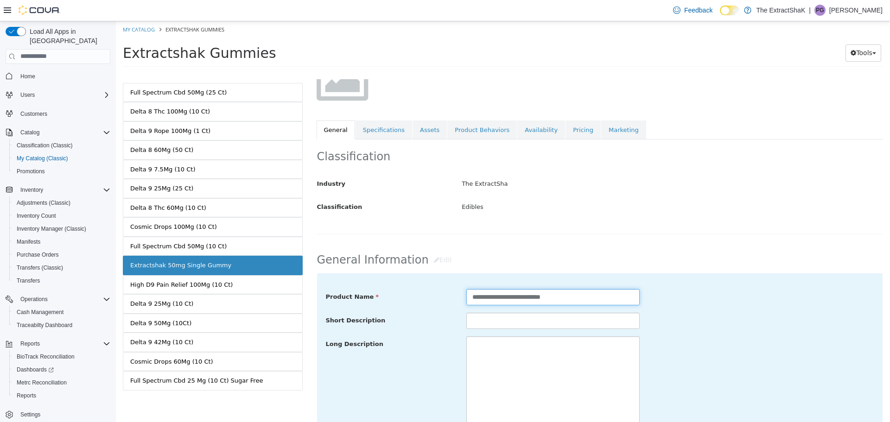
drag, startPoint x: 541, startPoint y: 299, endPoint x: 504, endPoint y: 294, distance: 36.9
click at [504, 294] on input "**********" at bounding box center [552, 297] width 173 height 16
click at [529, 299] on input "**********" at bounding box center [552, 297] width 173 height 16
type input "**********"
drag, startPoint x: 497, startPoint y: 299, endPoint x: 760, endPoint y: 221, distance: 274.0
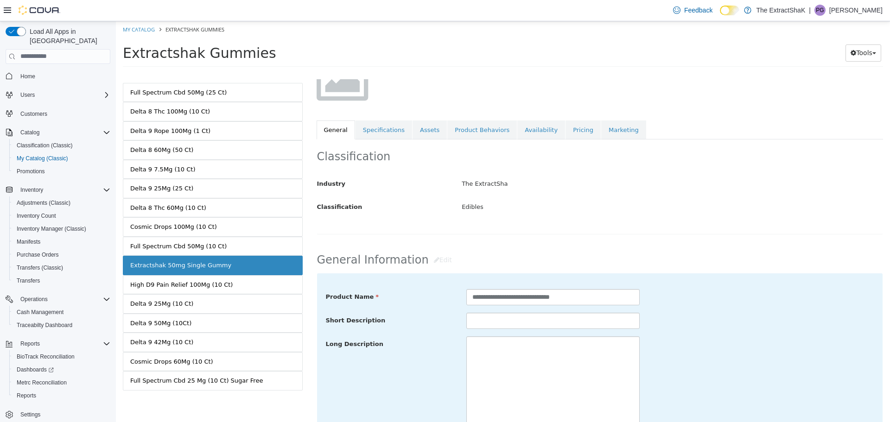
click at [761, 221] on div "Classification Industry The ExtractSha Classification Edibles Cancel Save Chang…" at bounding box center [600, 186] width 567 height 95
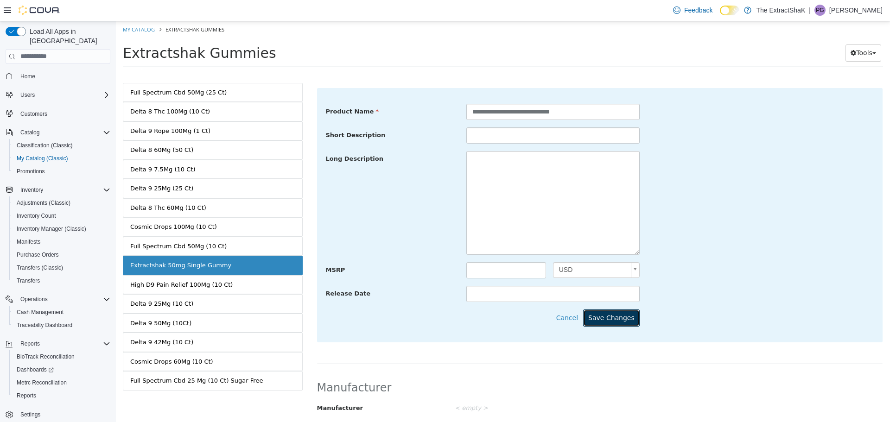
click at [607, 318] on button "Save Changes" at bounding box center [611, 317] width 57 height 17
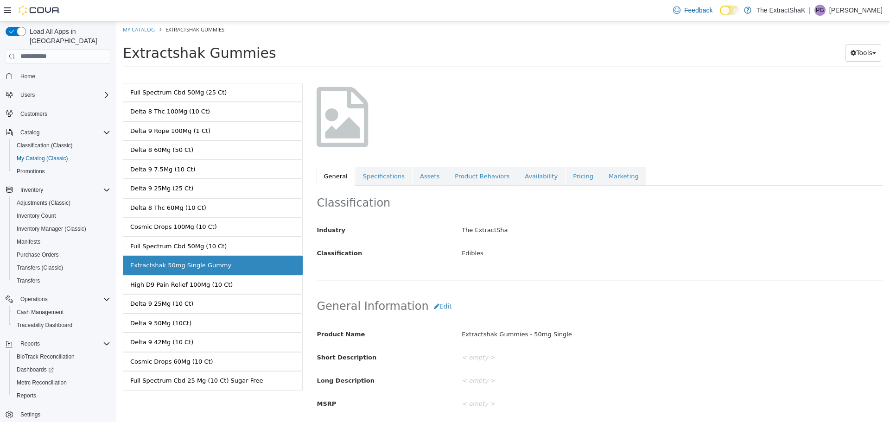
scroll to position [0, 0]
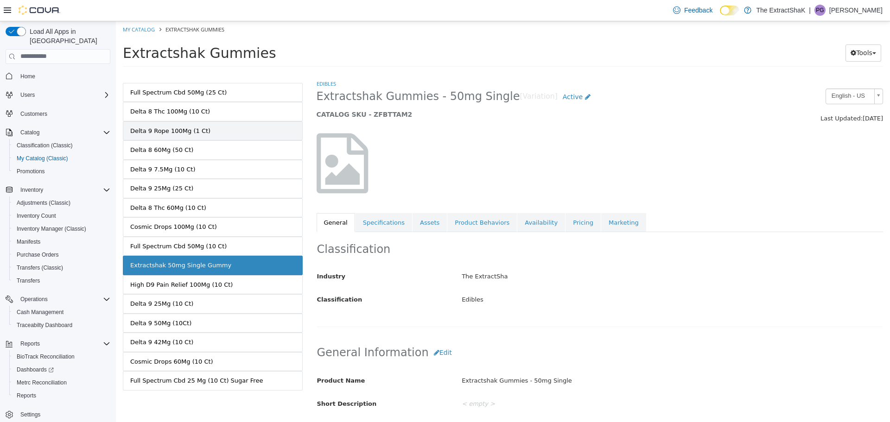
click at [159, 122] on link "Delta 9 Rope 100Mg (1 Ct)" at bounding box center [213, 130] width 180 height 19
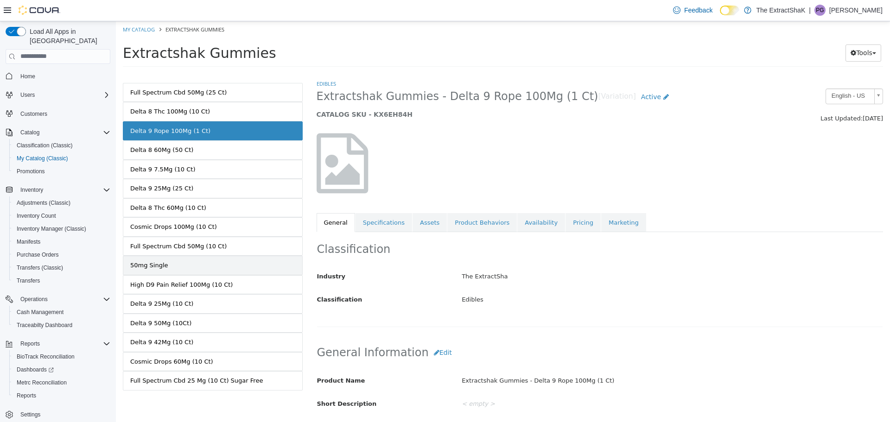
click at [195, 267] on link "50mg Single" at bounding box center [213, 264] width 180 height 19
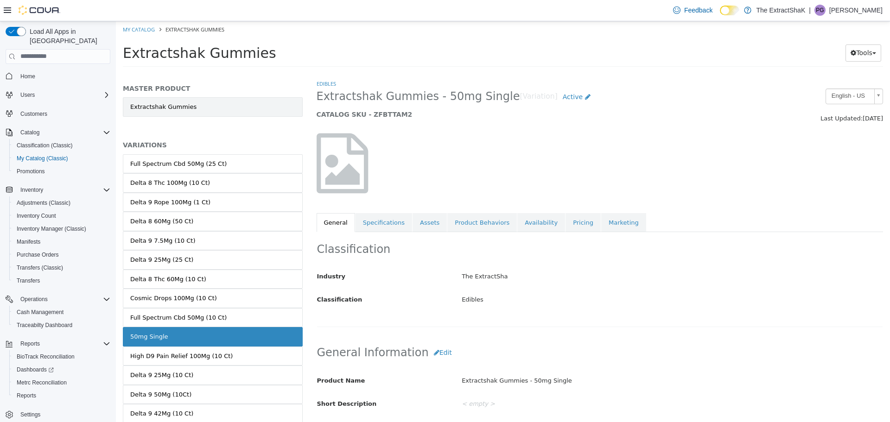
click at [206, 108] on link "Extractshak Gummies" at bounding box center [213, 106] width 180 height 19
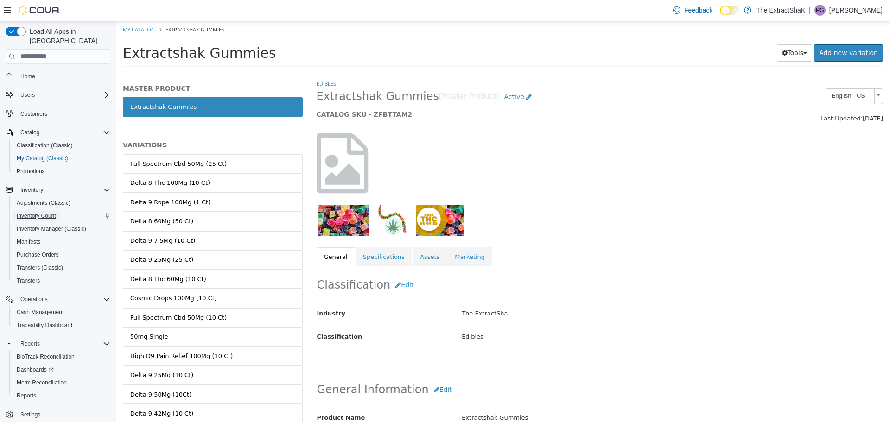
click at [48, 212] on span "Inventory Count" at bounding box center [36, 215] width 39 height 7
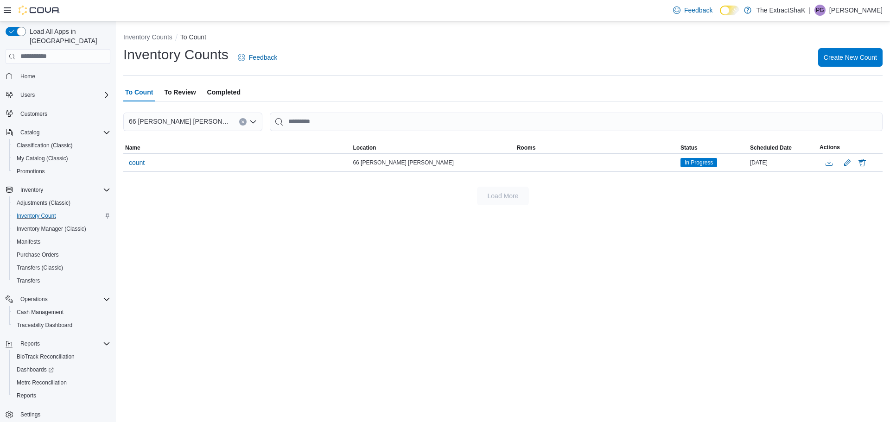
click at [843, 67] on div "Inventory Counts Feedback Create New Count" at bounding box center [502, 57] width 759 height 24
click at [843, 59] on span "Create New Count" at bounding box center [850, 56] width 53 height 9
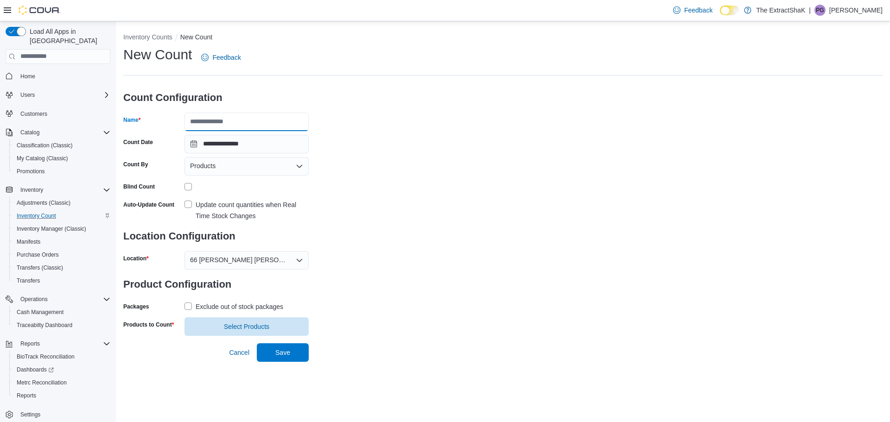
click at [219, 124] on input "Name" at bounding box center [247, 122] width 124 height 19
type input "*******"
click at [503, 216] on div "**********" at bounding box center [502, 190] width 759 height 291
click at [288, 171] on div "Products" at bounding box center [247, 166] width 124 height 19
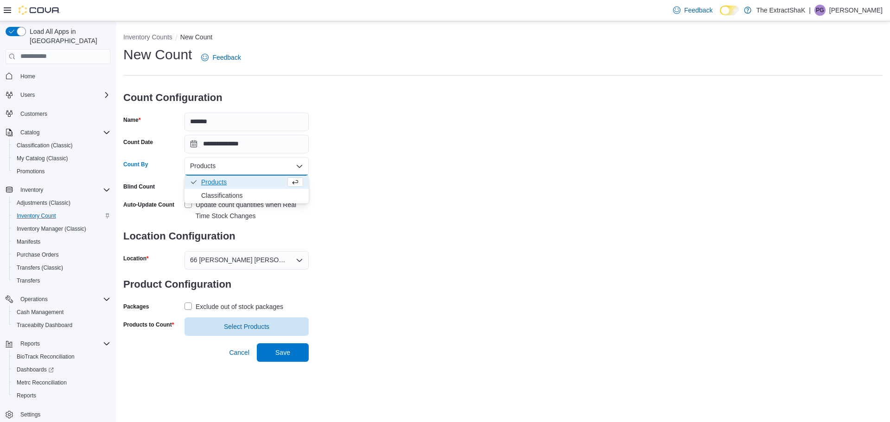
click at [219, 182] on span "Products" at bounding box center [243, 182] width 84 height 9
click at [217, 324] on span "Select Products" at bounding box center [246, 326] width 113 height 19
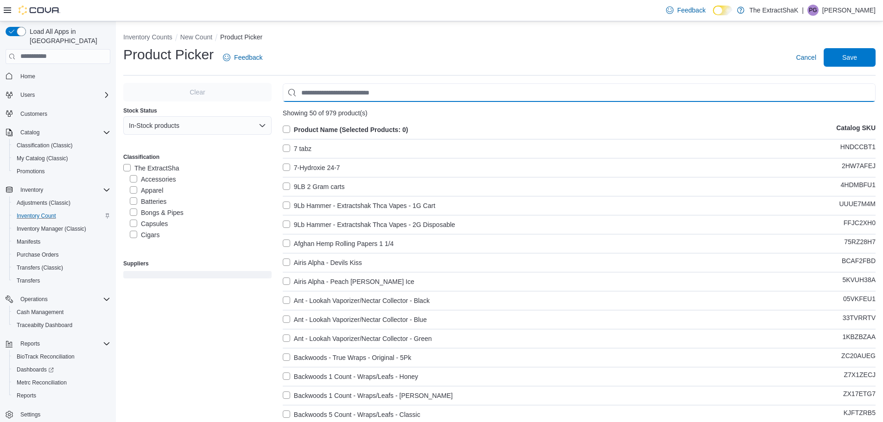
click at [367, 91] on input "Use aria labels when no actual label is in use" at bounding box center [579, 92] width 593 height 19
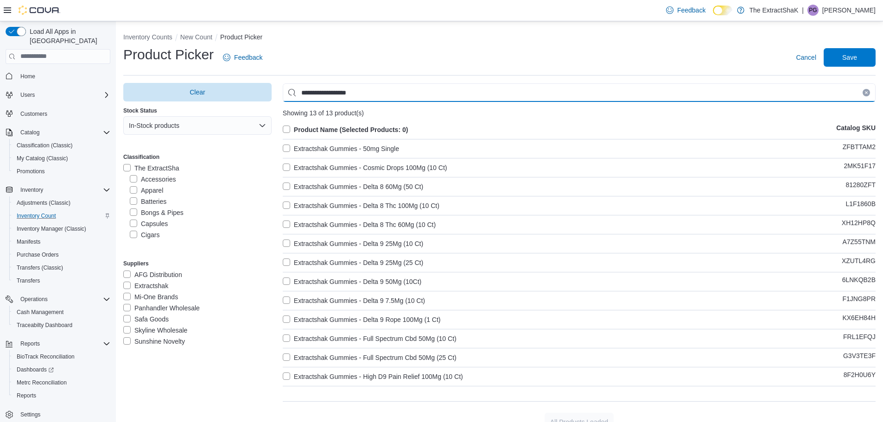
type input "**********"
click at [286, 149] on label "Extractshak Gummies - 50mg Single" at bounding box center [341, 148] width 116 height 11
click at [290, 172] on label "Extractshak Gummies - Cosmic Drops 100Mg (10 Ct)" at bounding box center [365, 167] width 165 height 11
click at [287, 189] on label "Extractshak Gummies - Delta 8 60Mg (50 Ct)" at bounding box center [353, 186] width 140 height 11
click at [289, 203] on label "Extractshak Gummies - Delta 8 Thc 100Mg (10 Ct)" at bounding box center [361, 205] width 157 height 11
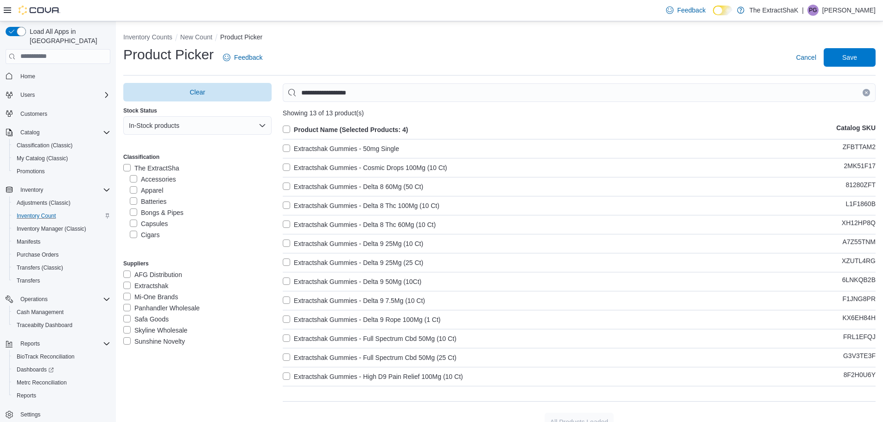
click at [287, 220] on label "Extractshak Gummies - Delta 8 Thc 60Mg (10 Ct)" at bounding box center [359, 224] width 153 height 11
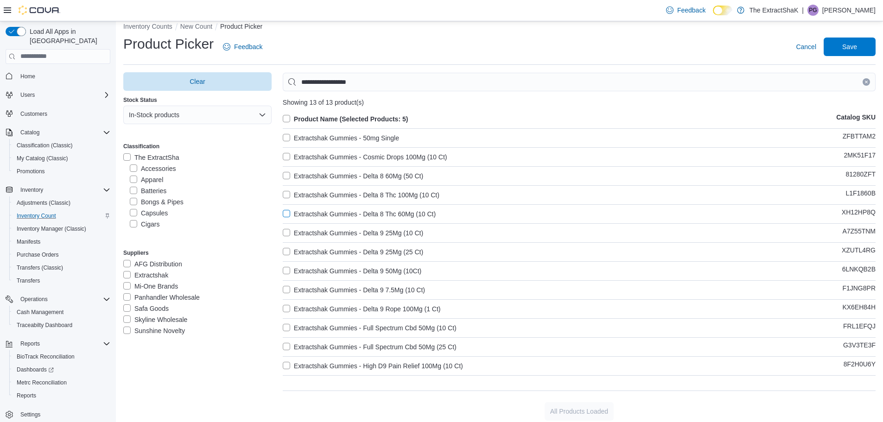
scroll to position [16, 0]
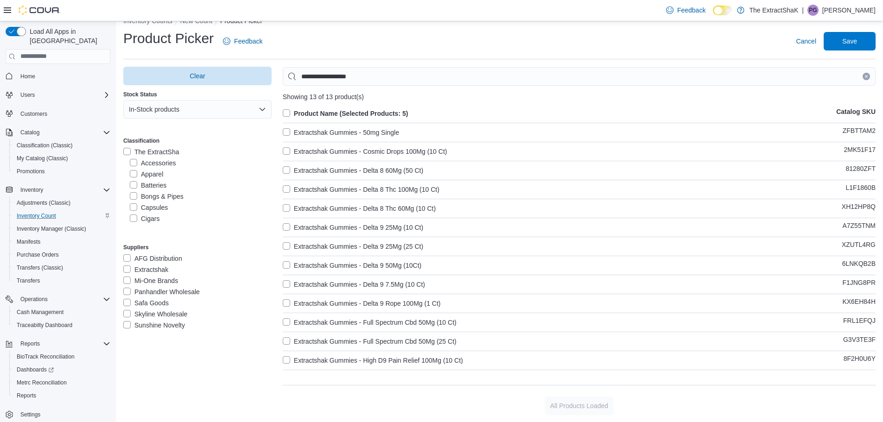
click at [290, 228] on label "Extractshak Gummies - Delta 9 25Mg (10 Ct)" at bounding box center [353, 227] width 140 height 11
click at [287, 246] on label "Extractshak Gummies - Delta 9 25Mg (25 Ct)" at bounding box center [353, 246] width 140 height 11
click at [285, 264] on label "Extractshak Gummies - Delta 9 50Mg (10Ct)" at bounding box center [352, 265] width 139 height 11
click at [287, 284] on label "Extractshak Gummies - Delta 9 7.5Mg (10 Ct)" at bounding box center [354, 284] width 142 height 11
click at [288, 303] on label "Extractshak Gummies - Delta 9 Rope 100Mg (1 Ct)" at bounding box center [362, 303] width 158 height 11
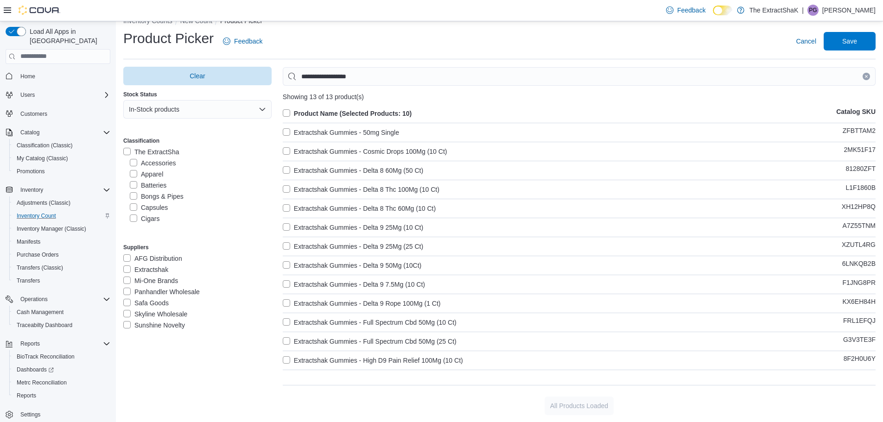
click at [290, 325] on label "Extractshak Gummies - Full Spectrum Cbd 50Mg (10 Ct)" at bounding box center [370, 322] width 174 height 11
click at [289, 341] on label "Extractshak Gummies - Full Spectrum Cbd 50Mg (25 Ct)" at bounding box center [370, 341] width 174 height 11
click at [291, 362] on label "Extractshak Gummies - High D9 Pain Relief 100Mg (10 Ct)" at bounding box center [373, 360] width 180 height 11
click at [857, 40] on span "Save" at bounding box center [849, 40] width 15 height 9
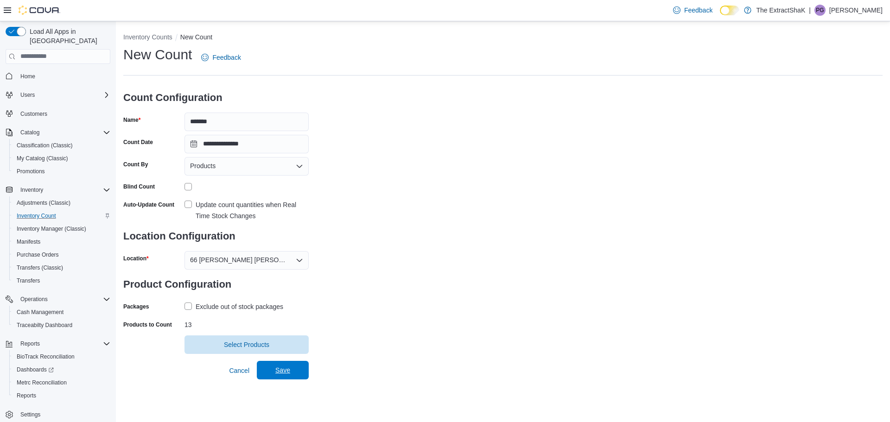
click at [291, 371] on span "Save" at bounding box center [282, 370] width 41 height 19
